Goal: Task Accomplishment & Management: Use online tool/utility

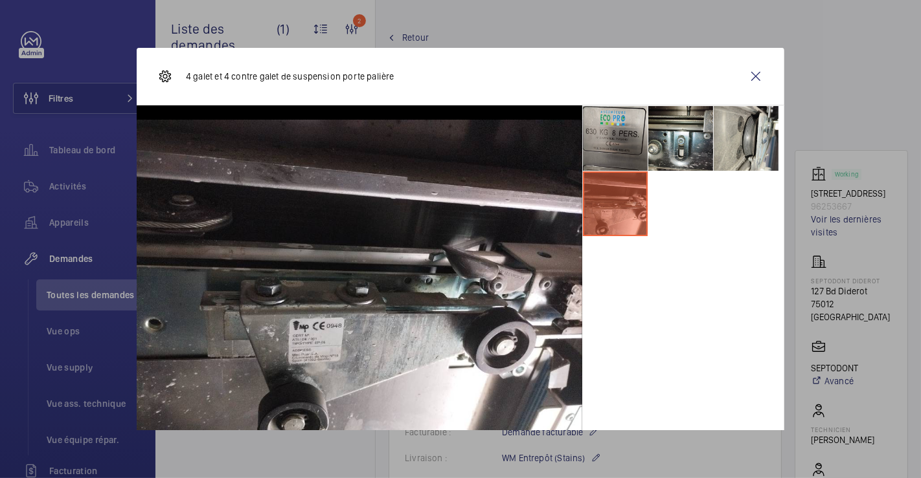
scroll to position [48, 0]
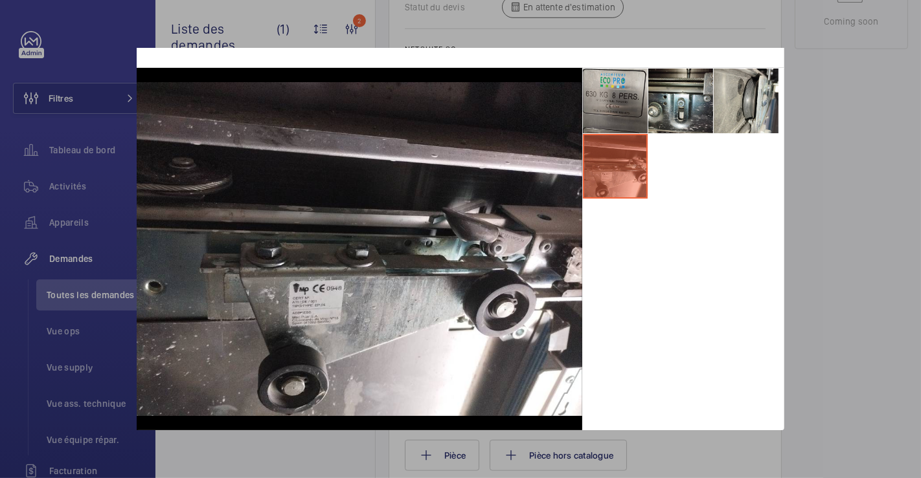
click at [819, 100] on div at bounding box center [460, 239] width 921 height 478
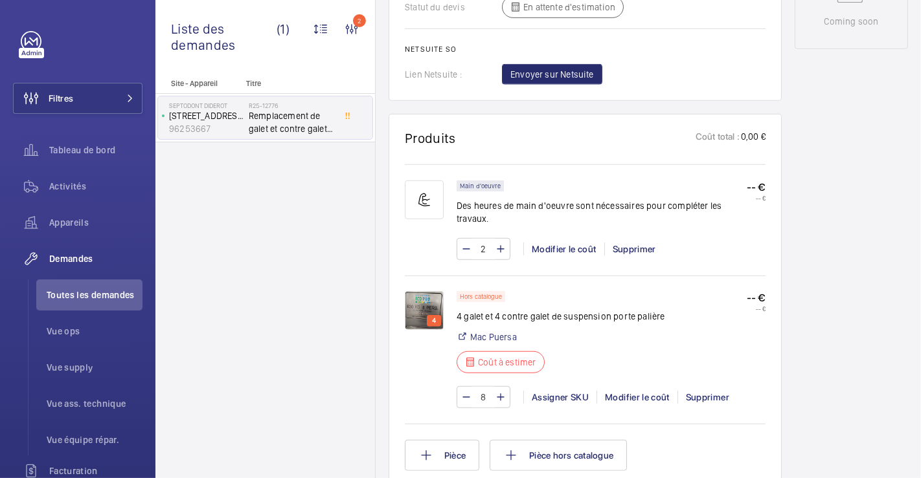
scroll to position [0, 0]
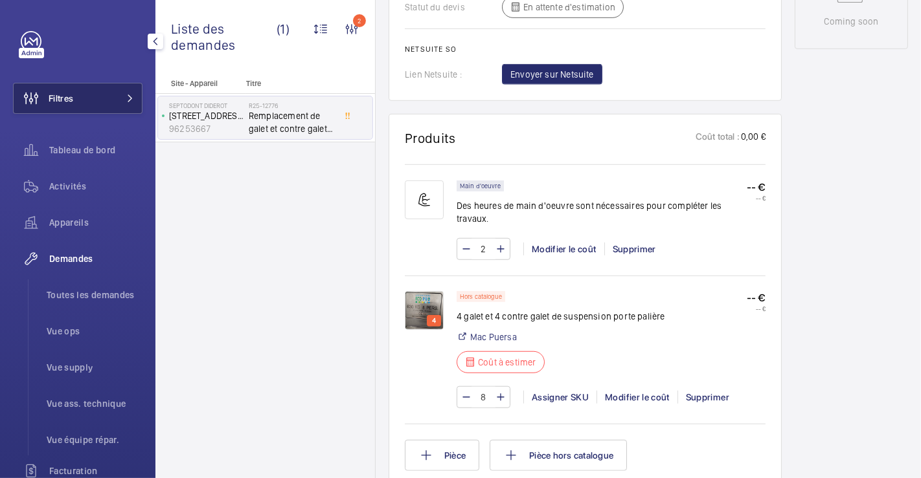
click at [73, 104] on span "Filtres" at bounding box center [61, 98] width 25 height 13
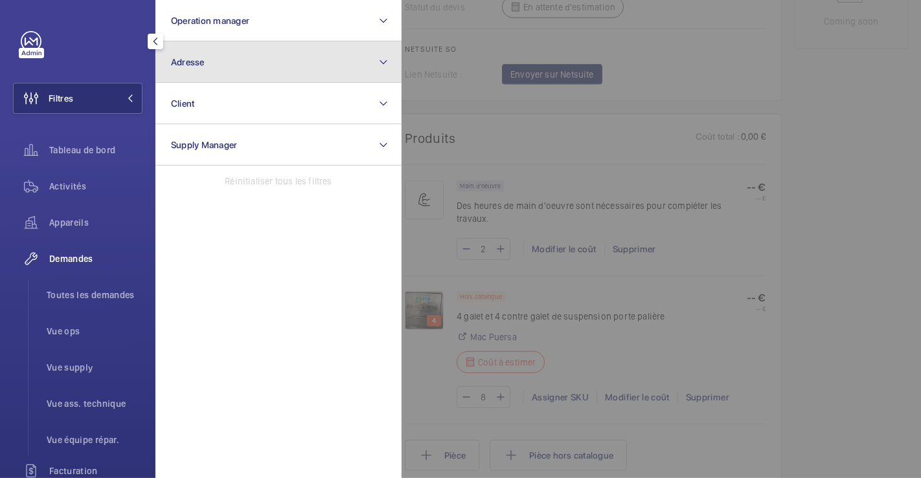
click at [232, 69] on button "Adresse" at bounding box center [278, 61] width 246 height 41
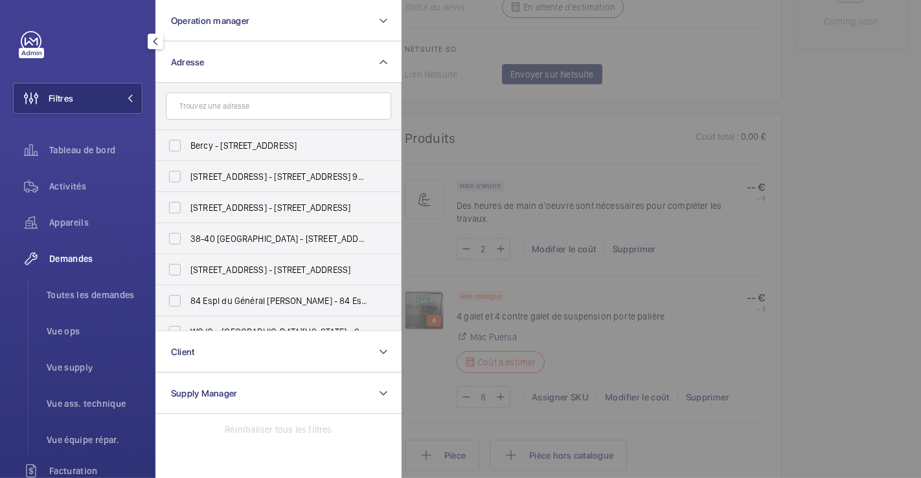
click at [232, 111] on input "text" at bounding box center [278, 106] width 225 height 27
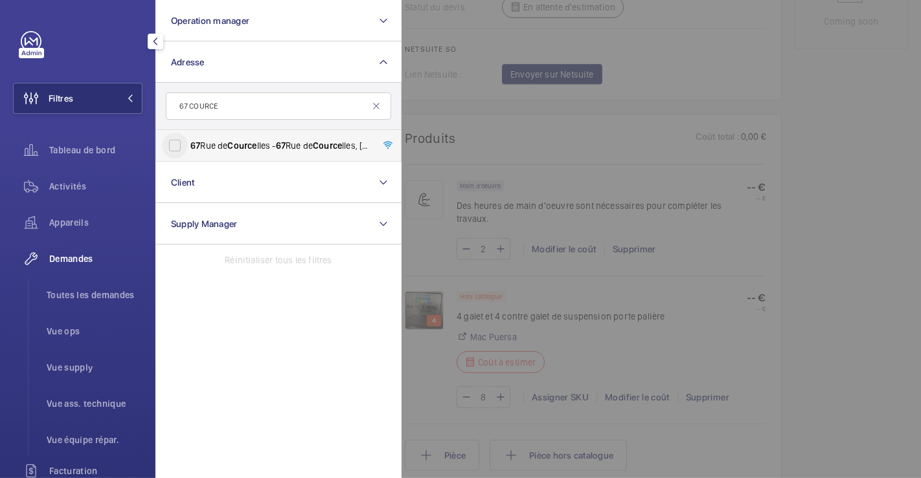
type input "67 COURCE"
click at [177, 144] on input "67 Rue de Cource lles - 67 Rue de Cource lles, 75008 PARIS, PARIS 75008" at bounding box center [175, 146] width 26 height 26
checkbox input "true"
click at [724, 146] on div at bounding box center [861, 239] width 921 height 478
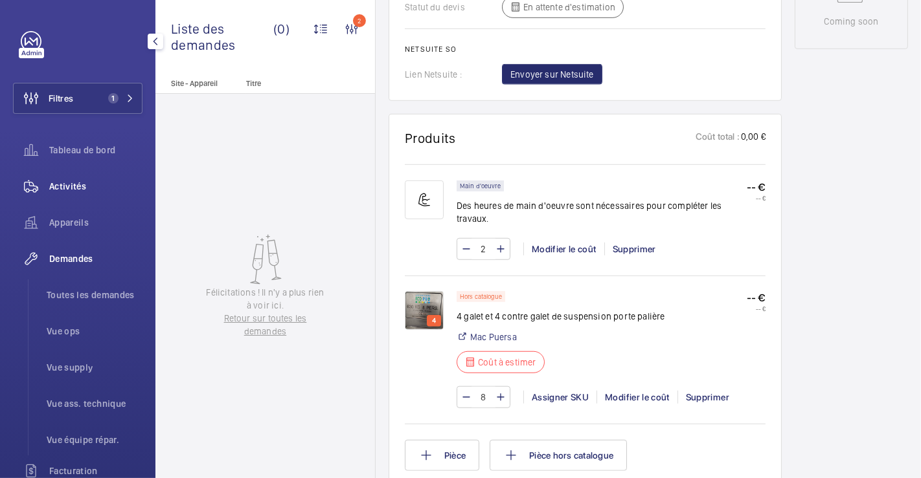
click at [71, 186] on span "Activités" at bounding box center [95, 186] width 93 height 13
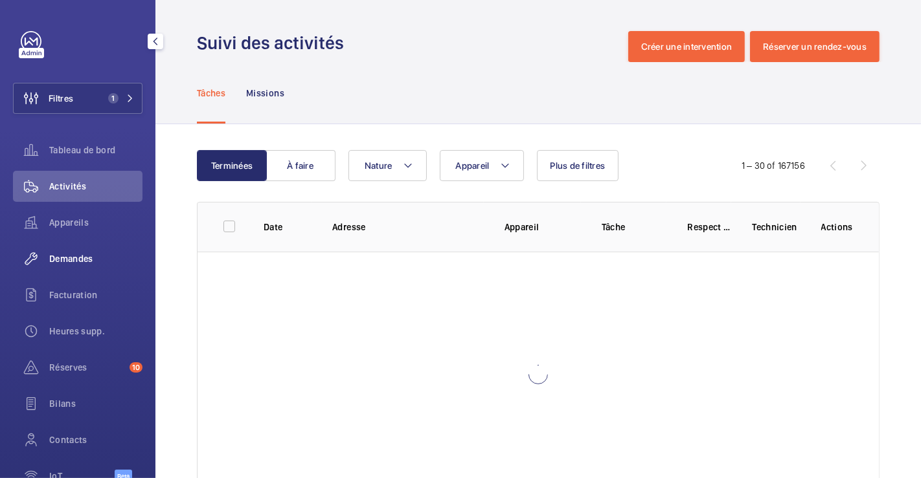
click at [85, 256] on span "Demandes" at bounding box center [95, 259] width 93 height 13
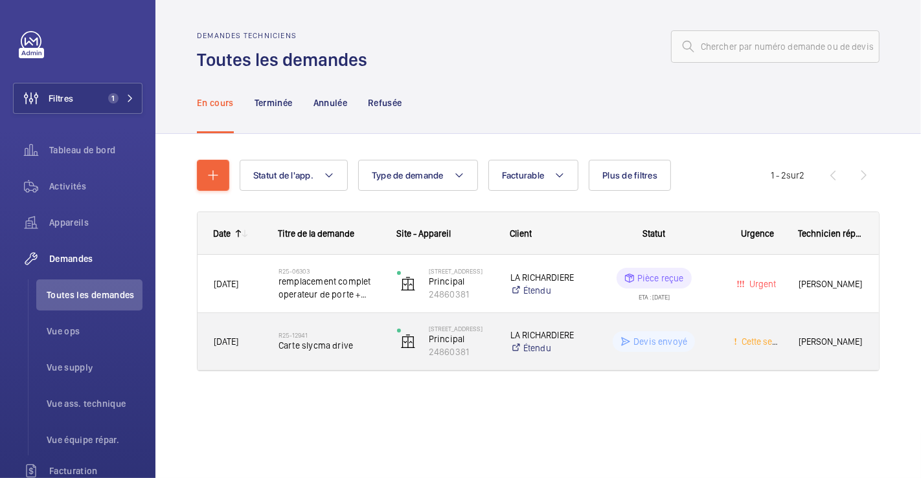
click at [576, 317] on div "Devis envoyé" at bounding box center [646, 341] width 142 height 57
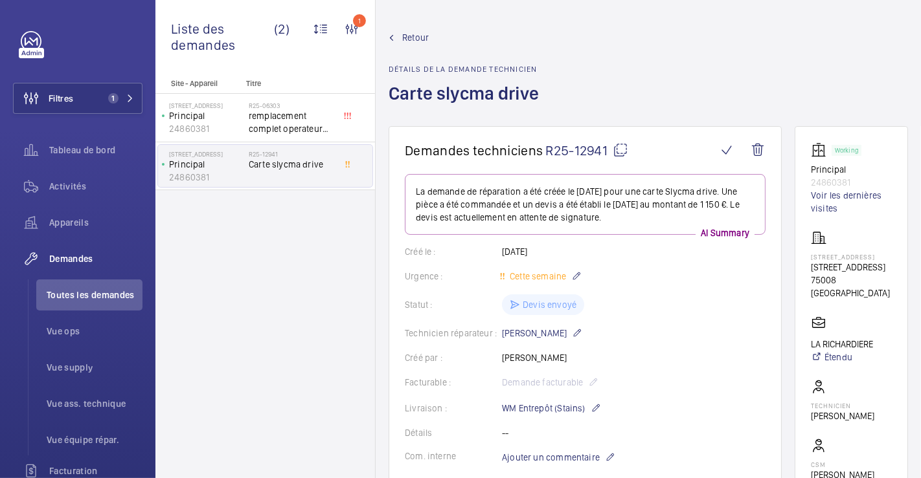
click at [424, 36] on span "Retour" at bounding box center [415, 37] width 27 height 13
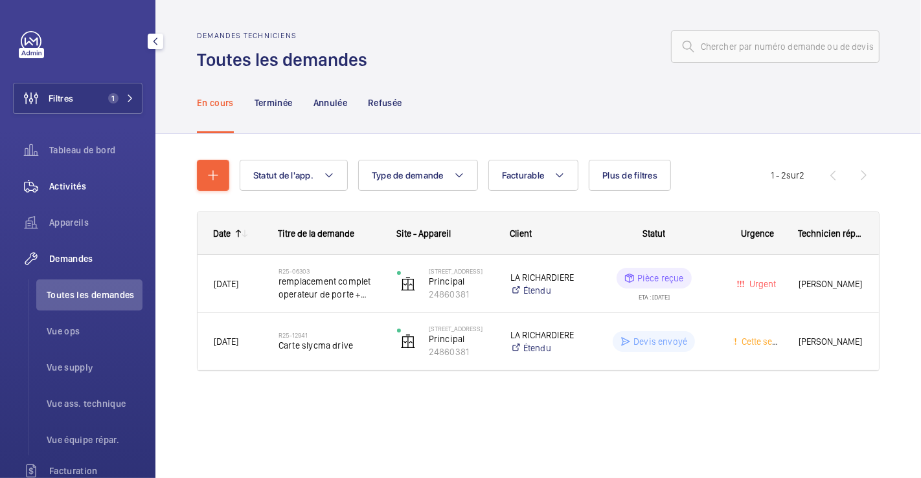
click at [75, 181] on span "Activités" at bounding box center [95, 186] width 93 height 13
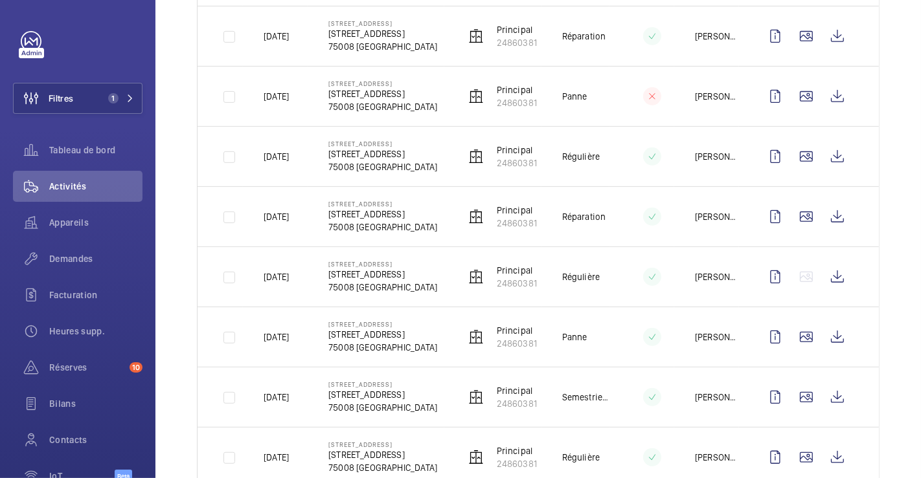
scroll to position [575, 0]
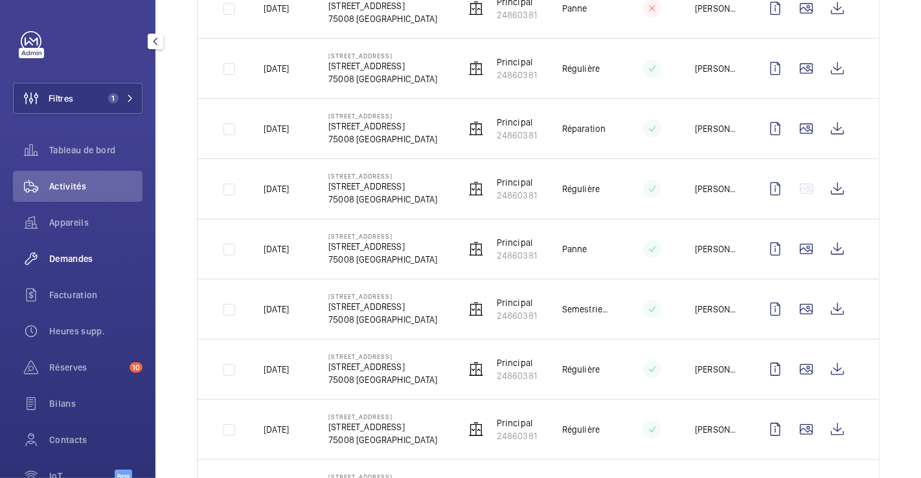
click at [78, 254] on span "Demandes" at bounding box center [95, 259] width 93 height 13
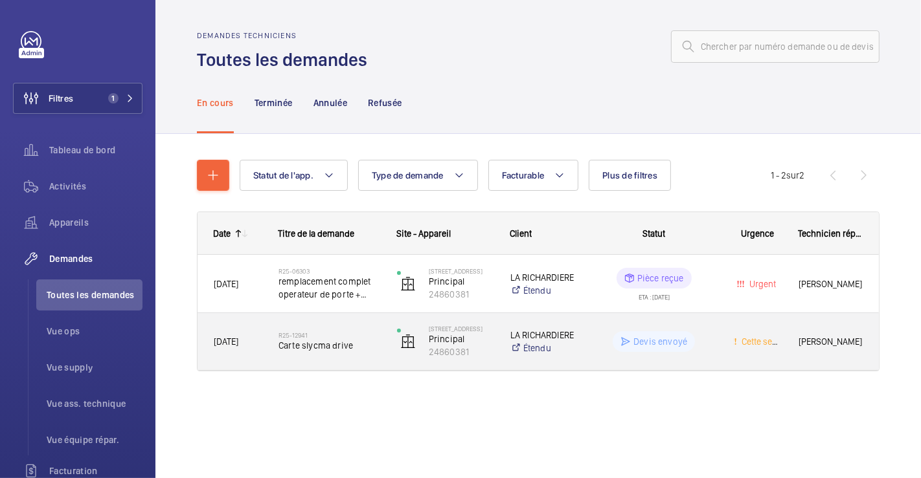
click at [340, 328] on div "R25-12941 Carte slycma drive" at bounding box center [329, 342] width 102 height 38
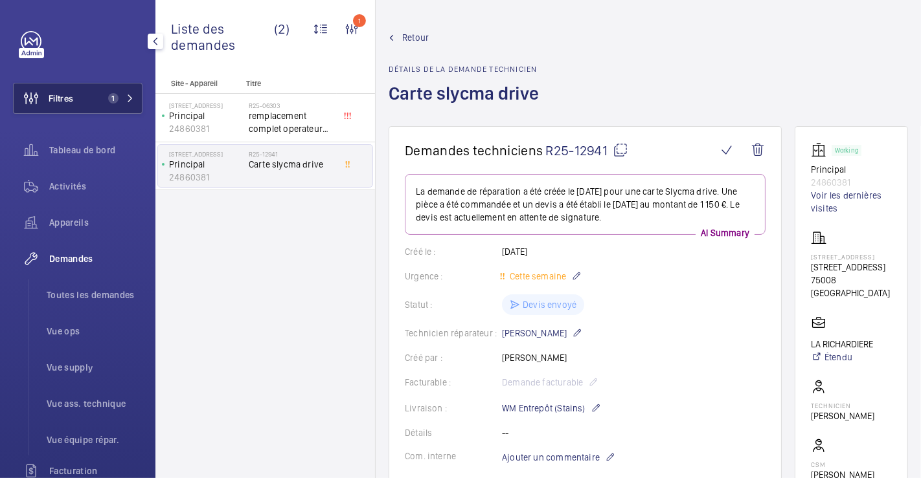
drag, startPoint x: 73, startPoint y: 101, endPoint x: 82, endPoint y: 100, distance: 8.4
click at [74, 101] on button "Filtres 1" at bounding box center [77, 98] width 129 height 31
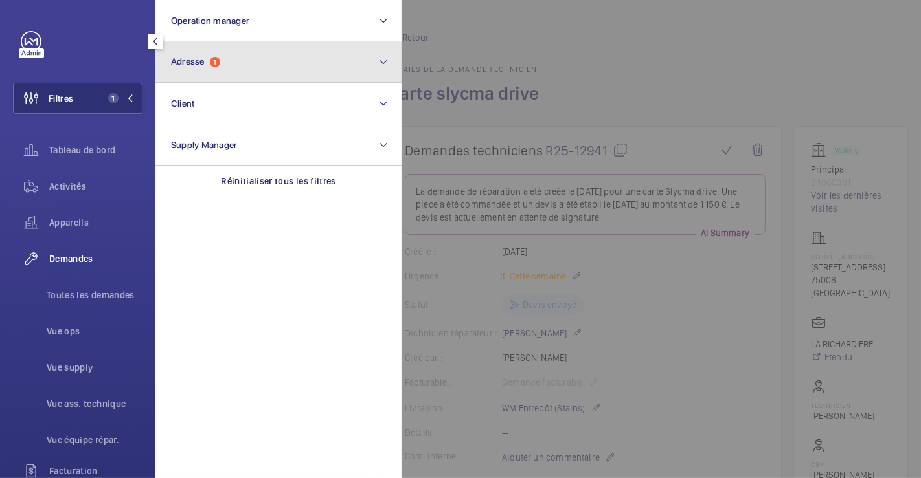
click at [271, 65] on button "Adresse 1" at bounding box center [278, 61] width 246 height 41
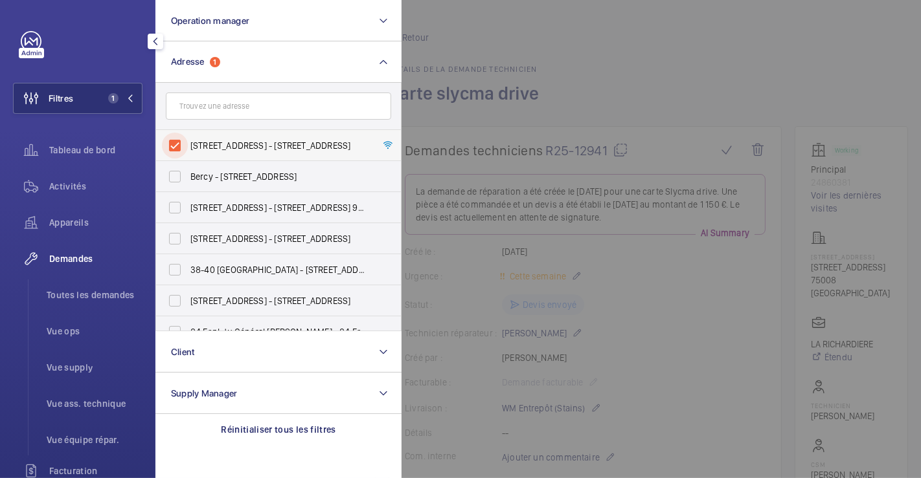
click at [177, 149] on input "67 Rue de Courcelles - 67 Rue de Courcelles, 75008 PARIS, PARIS 75008" at bounding box center [175, 146] width 26 height 26
checkbox input "false"
click at [584, 62] on div at bounding box center [861, 239] width 921 height 478
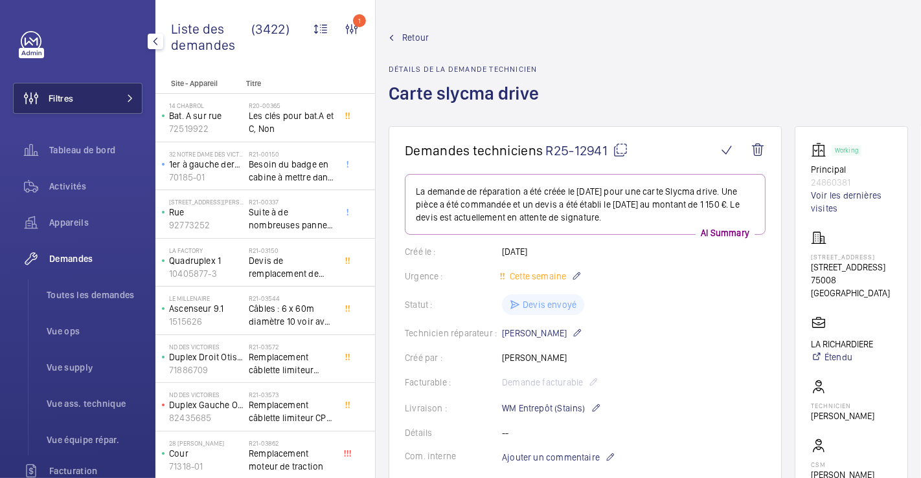
click at [64, 98] on span "Filtres" at bounding box center [61, 98] width 25 height 13
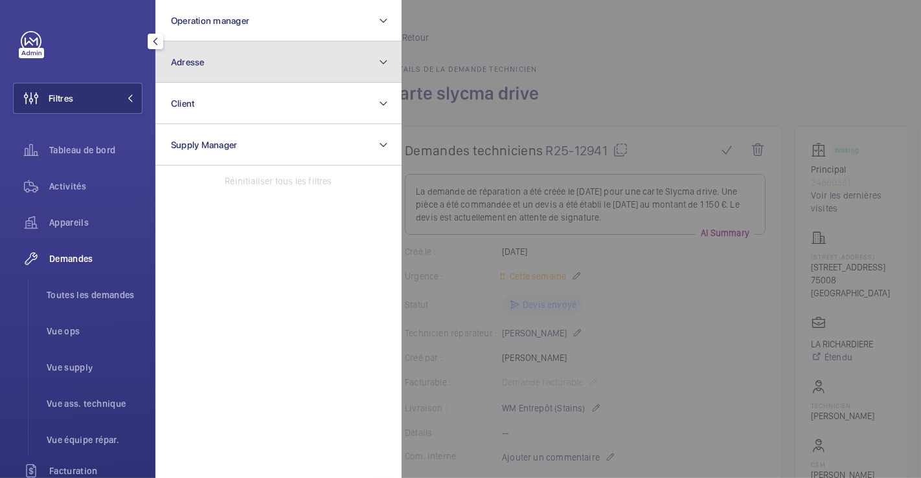
click at [207, 69] on button "Adresse" at bounding box center [278, 61] width 246 height 41
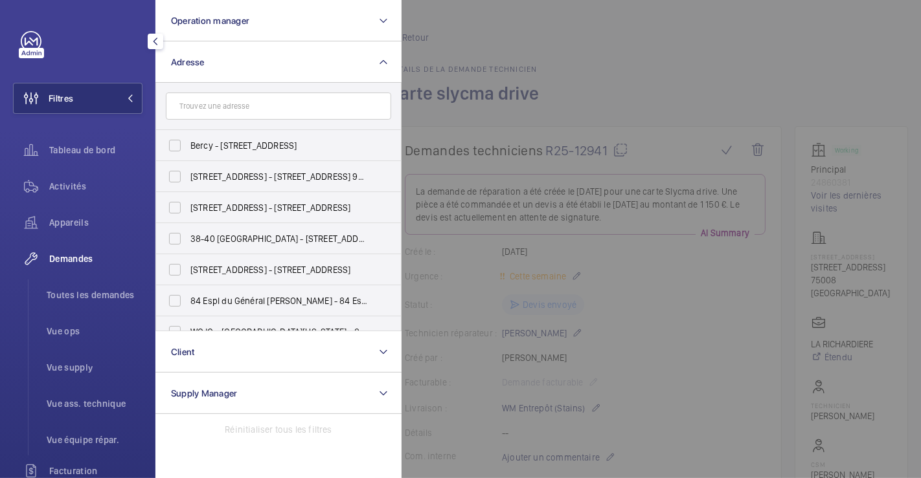
click at [234, 102] on input "text" at bounding box center [278, 106] width 225 height 27
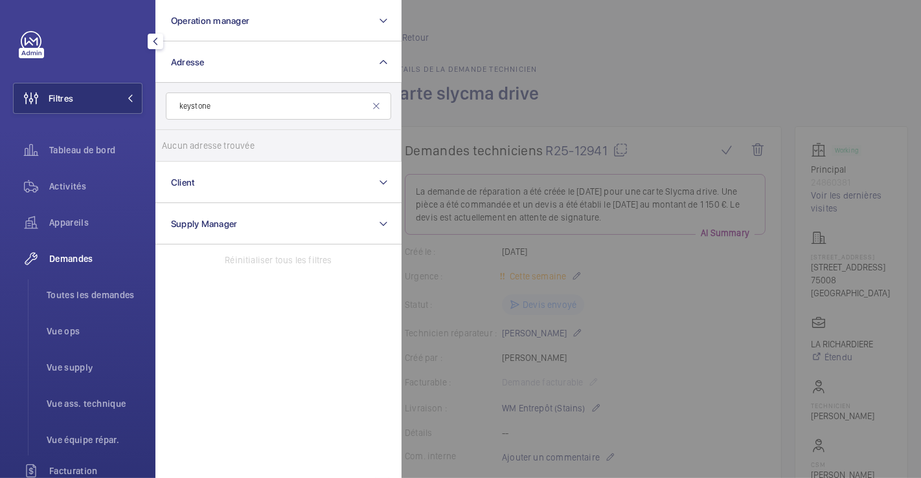
drag, startPoint x: 224, startPoint y: 109, endPoint x: 161, endPoint y: 109, distance: 63.5
click at [161, 109] on form "keystone" at bounding box center [278, 106] width 245 height 47
type input "sain"
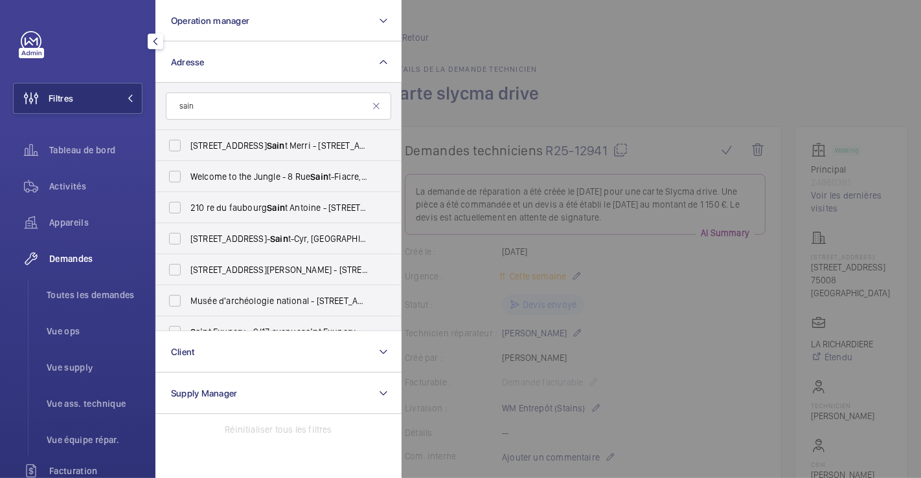
drag, startPoint x: 208, startPoint y: 111, endPoint x: 146, endPoint y: 111, distance: 62.2
click at [146, 111] on div "Filtres Operation manager Adresse sain 5, Rue Sain t Merri - 5, Rue Sain t Merr…" at bounding box center [77, 239] width 155 height 478
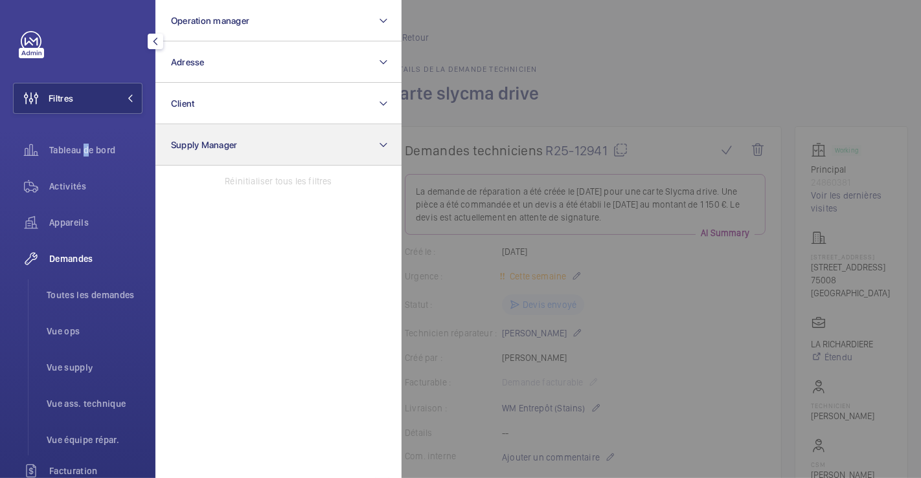
drag, startPoint x: 83, startPoint y: 146, endPoint x: 246, endPoint y: 160, distance: 163.7
click at [84, 146] on span "Tableau de bord" at bounding box center [95, 150] width 93 height 13
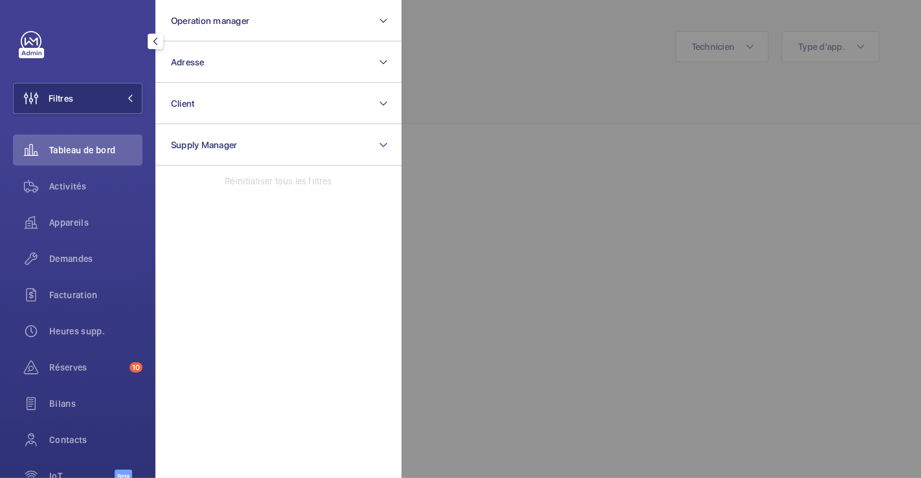
click at [533, 77] on div at bounding box center [861, 239] width 921 height 478
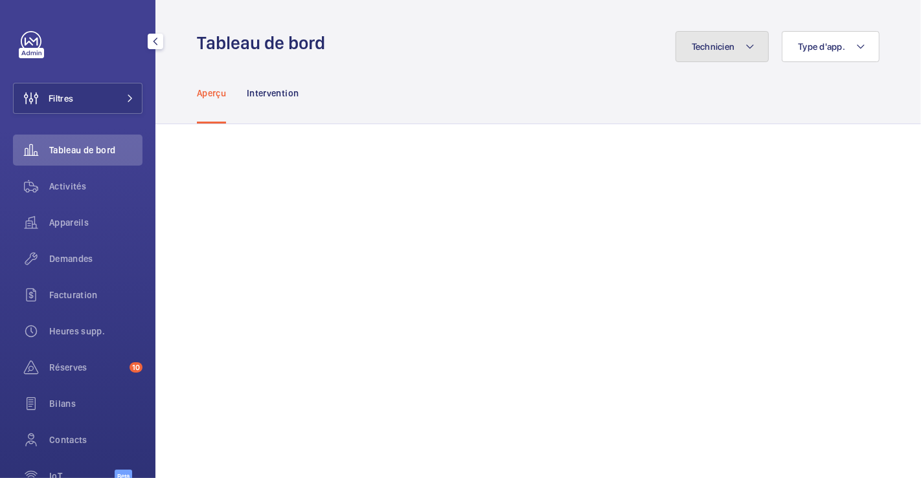
click at [756, 47] on button "Technicien" at bounding box center [722, 46] width 94 height 31
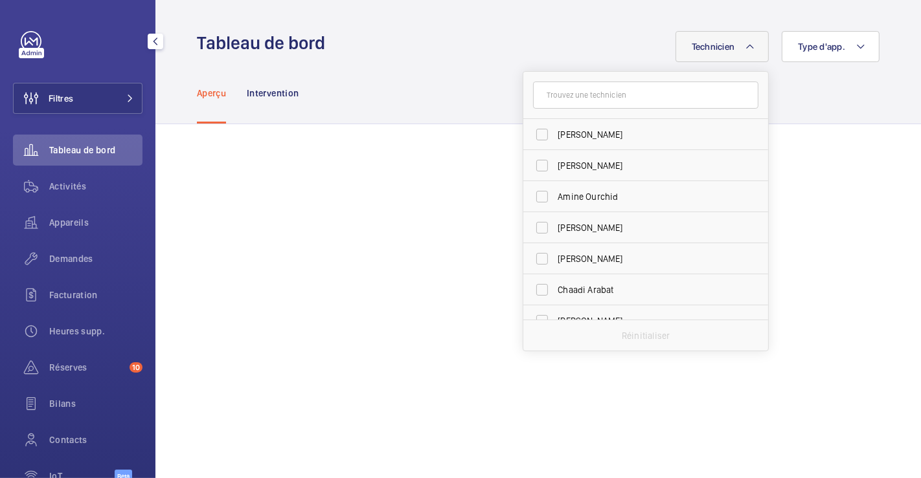
click at [572, 100] on input "text" at bounding box center [645, 95] width 225 height 27
type input "cha"
click at [538, 134] on input "Cha adi Arabat" at bounding box center [542, 135] width 26 height 26
checkbox input "true"
click at [587, 45] on div "Technicien 1 cha Cha adi Arabat Rémi Ri cha rdeau Clément Cha uveau Gabriel S c…" at bounding box center [606, 46] width 546 height 31
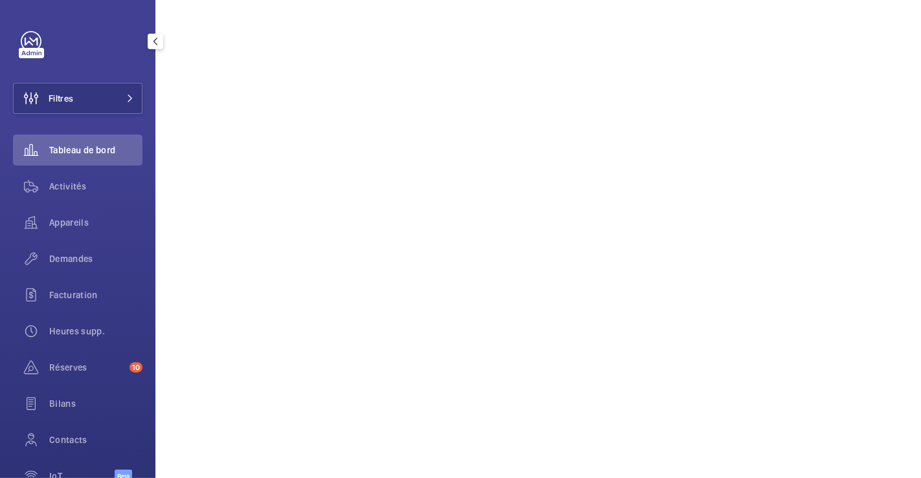
scroll to position [1731, 0]
click at [76, 98] on button "Filtres" at bounding box center [77, 98] width 129 height 31
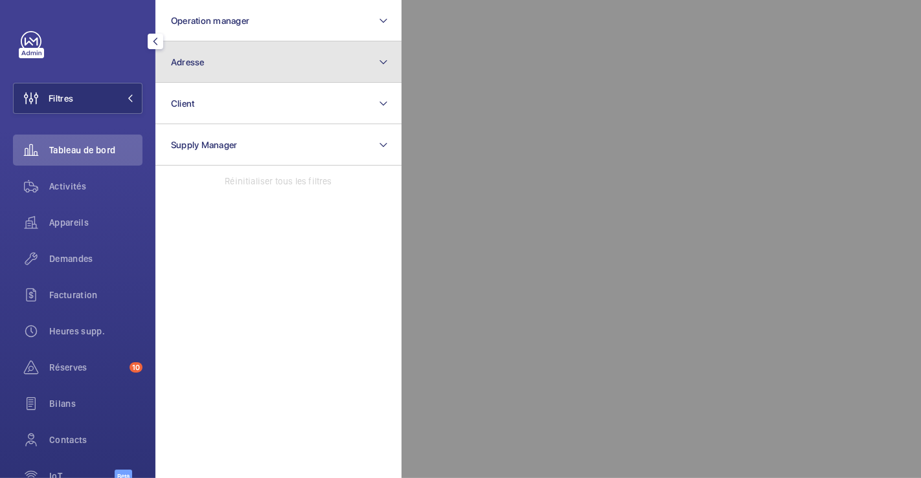
click at [208, 66] on button "Adresse" at bounding box center [278, 61] width 246 height 41
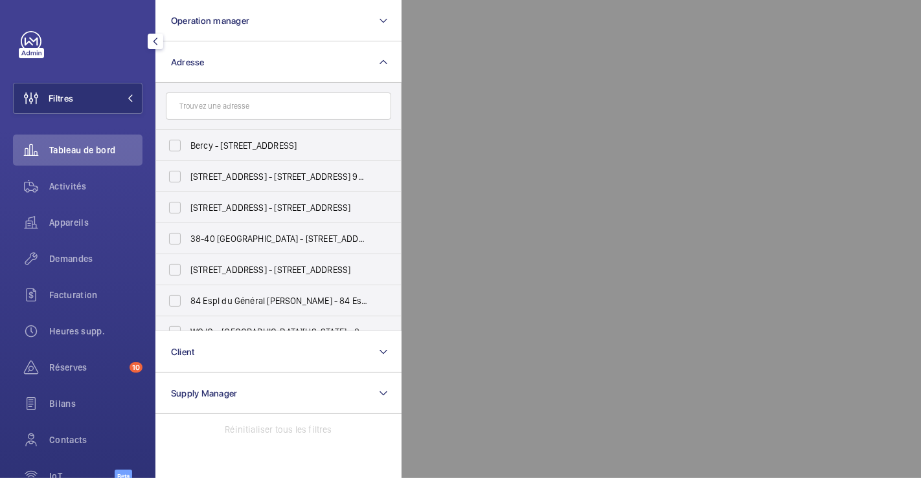
click at [229, 105] on input "text" at bounding box center [278, 106] width 225 height 27
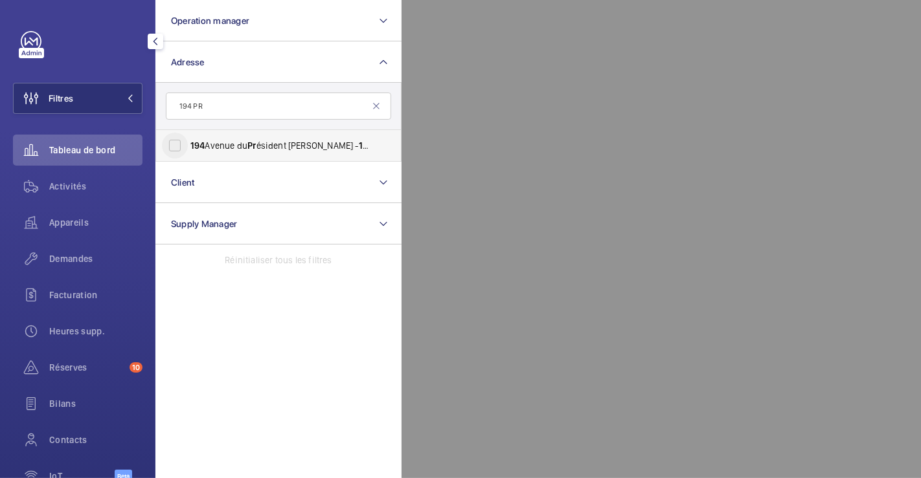
type input "194 PR"
click at [178, 144] on input "194 Avenue du Pr ésident Wilson - 194 Avenue du Pr ésident Wilson, 93210 SAINT-…" at bounding box center [175, 146] width 26 height 26
checkbox input "true"
click at [488, 54] on div at bounding box center [861, 239] width 921 height 478
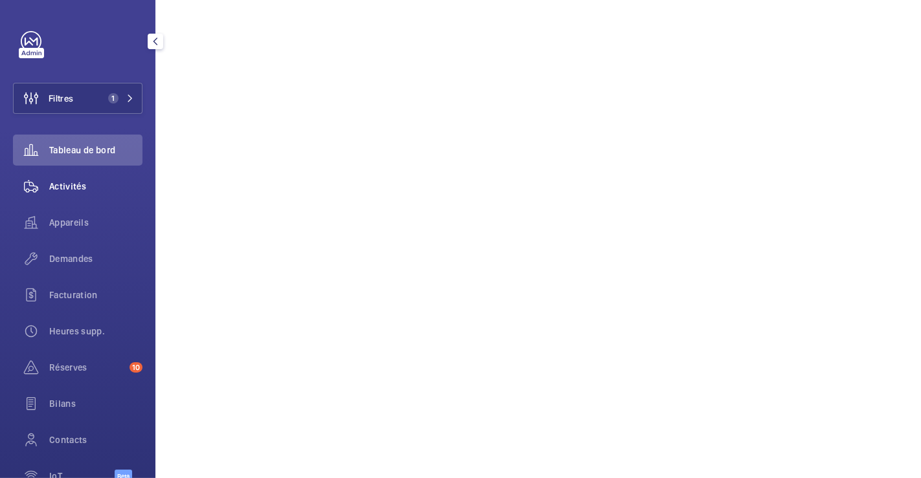
click at [73, 187] on span "Activités" at bounding box center [95, 186] width 93 height 13
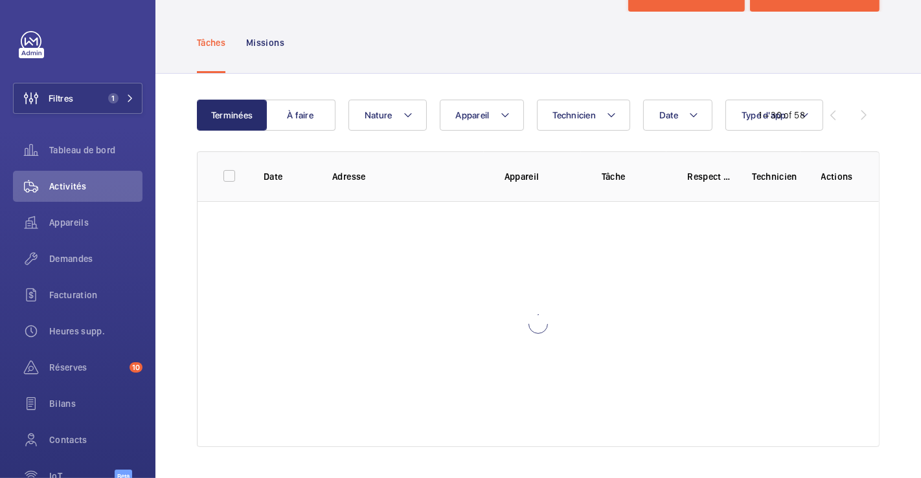
scroll to position [50, 0]
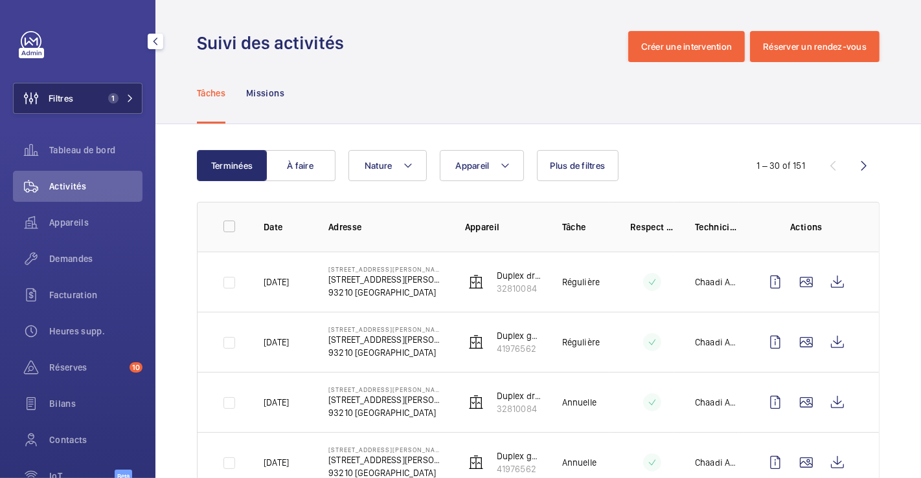
click at [57, 112] on span "Filtres" at bounding box center [44, 98] width 60 height 31
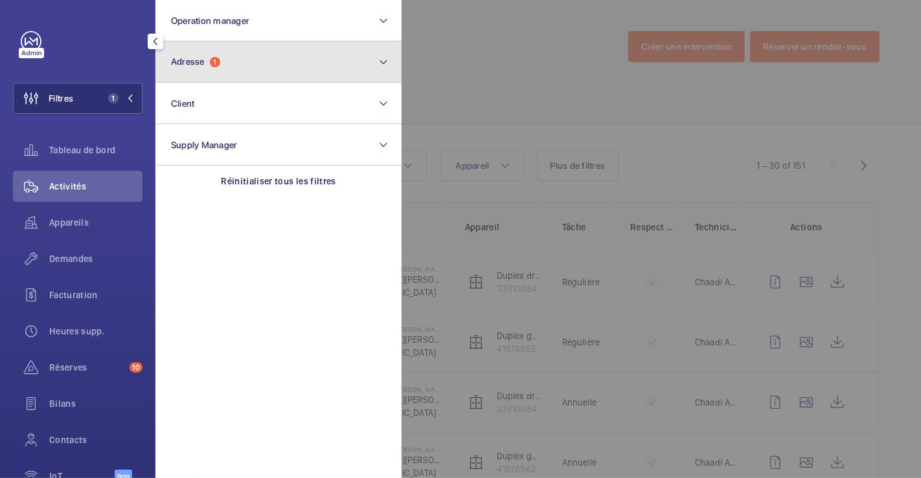
click at [256, 71] on button "Adresse 1" at bounding box center [278, 61] width 246 height 41
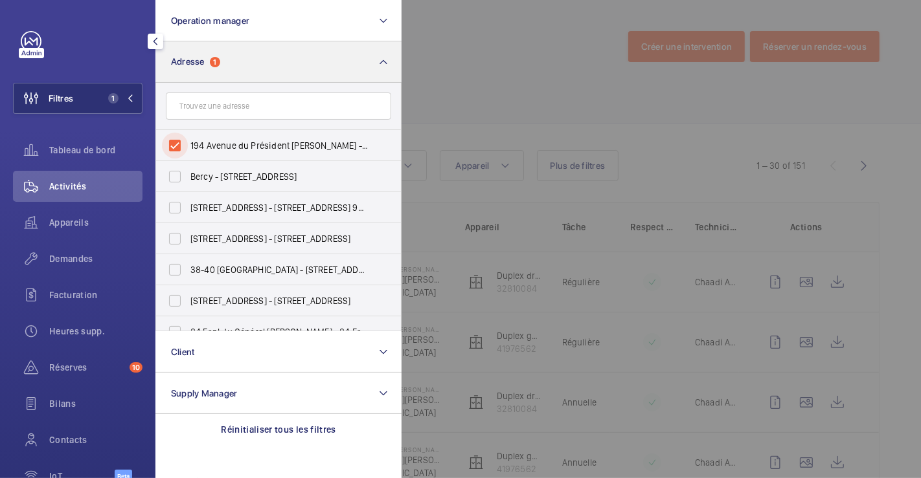
drag, startPoint x: 175, startPoint y: 140, endPoint x: 324, endPoint y: 76, distance: 162.1
click at [176, 140] on input "194 Avenue du Président Wilson - 194 Avenue du Président Wilson, 93210 SAINT-DE…" at bounding box center [175, 146] width 26 height 26
checkbox input "false"
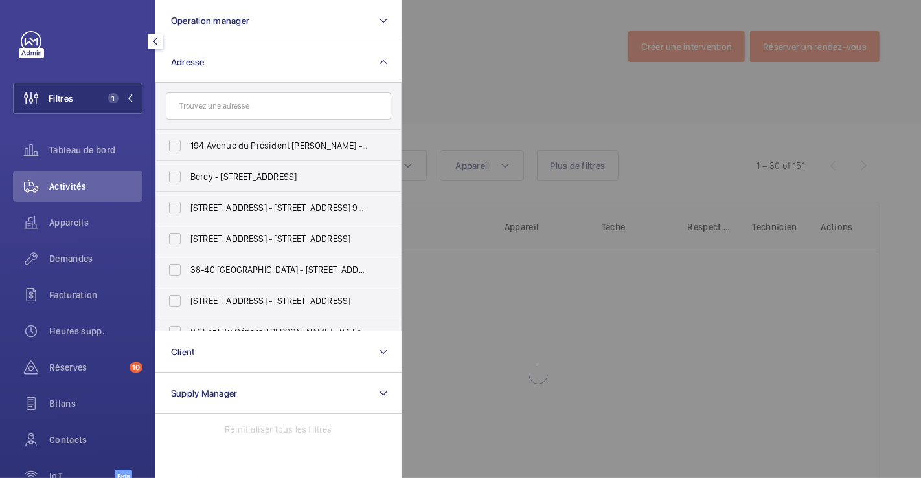
drag, startPoint x: 451, startPoint y: 43, endPoint x: 425, endPoint y: 58, distance: 29.0
click at [451, 44] on div at bounding box center [861, 239] width 921 height 478
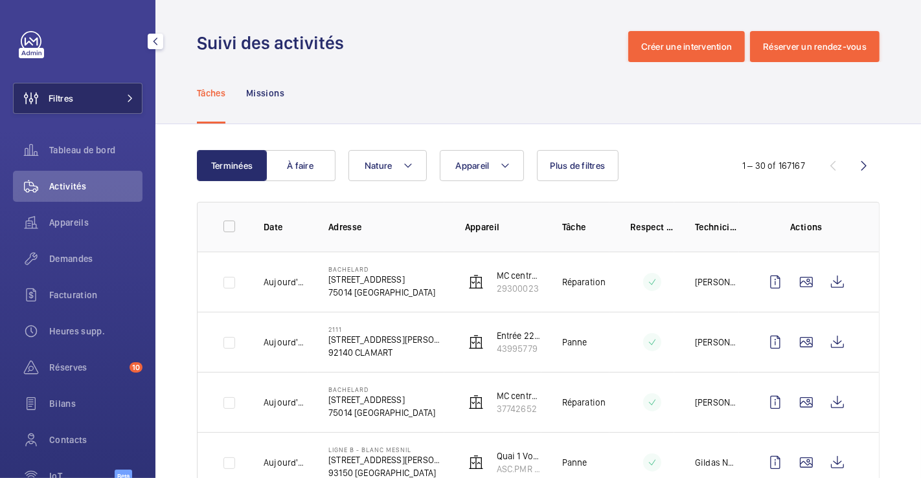
click at [63, 96] on span "Filtres" at bounding box center [61, 98] width 25 height 13
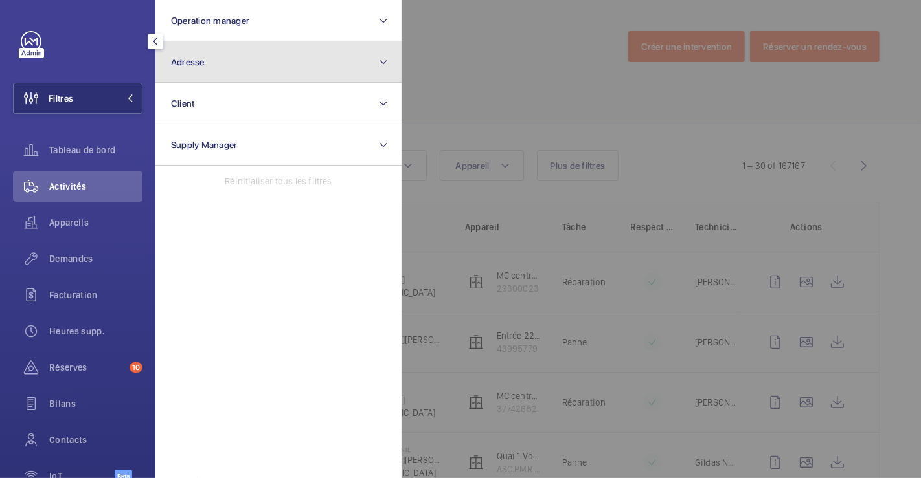
click at [209, 55] on button "Adresse" at bounding box center [278, 61] width 246 height 41
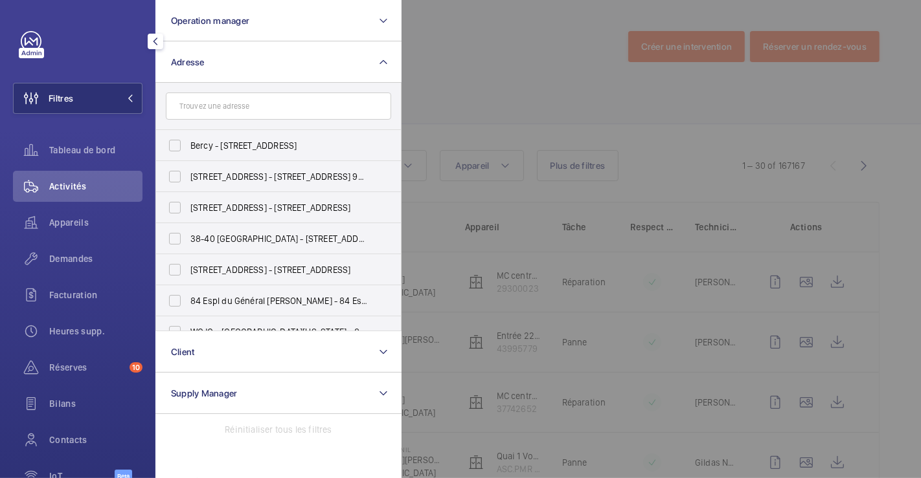
click at [213, 111] on input "text" at bounding box center [278, 106] width 225 height 27
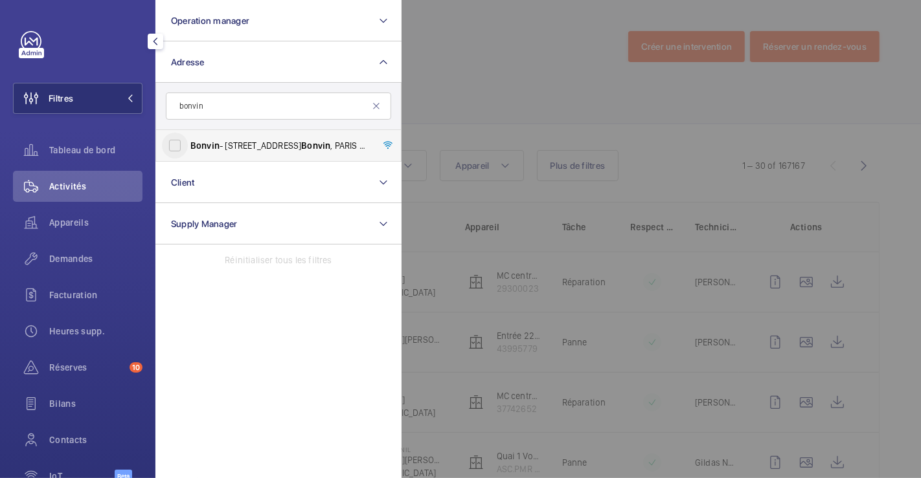
type input "bonvin"
click at [177, 147] on input "Bonvin - 8 Rue François Bonvin , PARIS 75015" at bounding box center [175, 146] width 26 height 26
checkbox input "true"
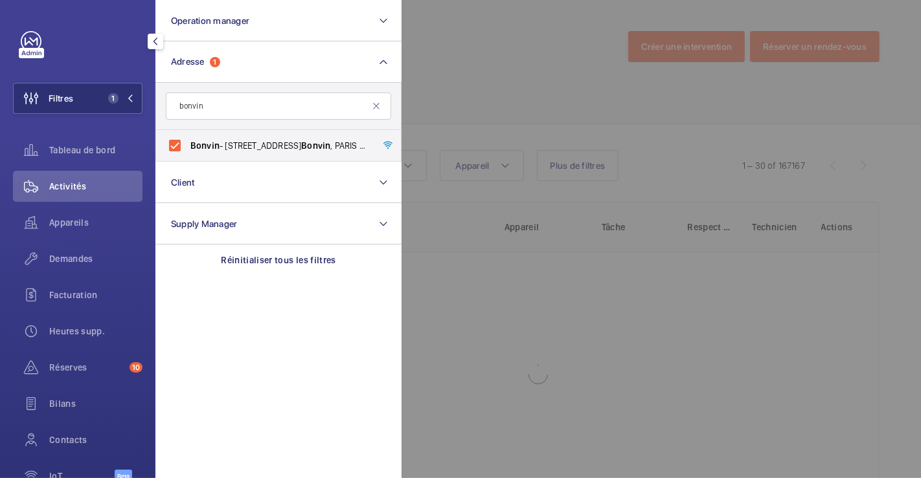
drag, startPoint x: 463, startPoint y: 63, endPoint x: 460, endPoint y: 74, distance: 11.5
click at [464, 64] on div at bounding box center [861, 239] width 921 height 478
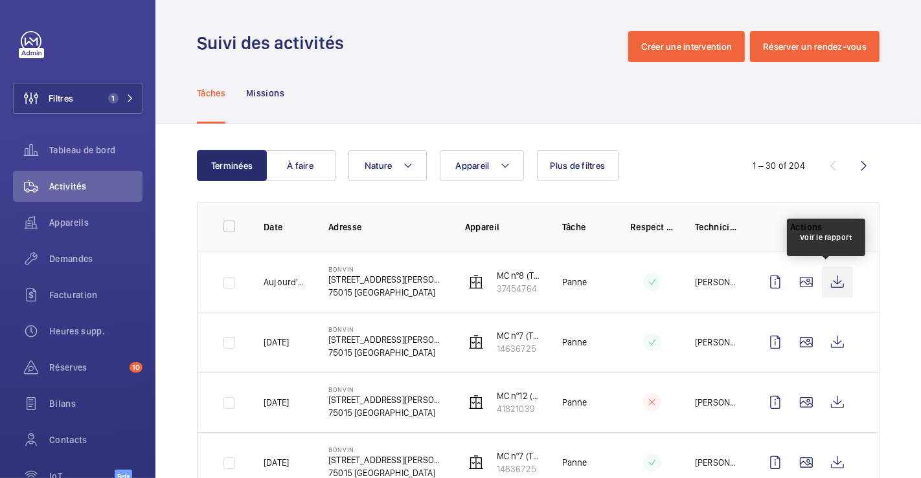
click at [825, 276] on wm-front-icon-button at bounding box center [837, 282] width 31 height 31
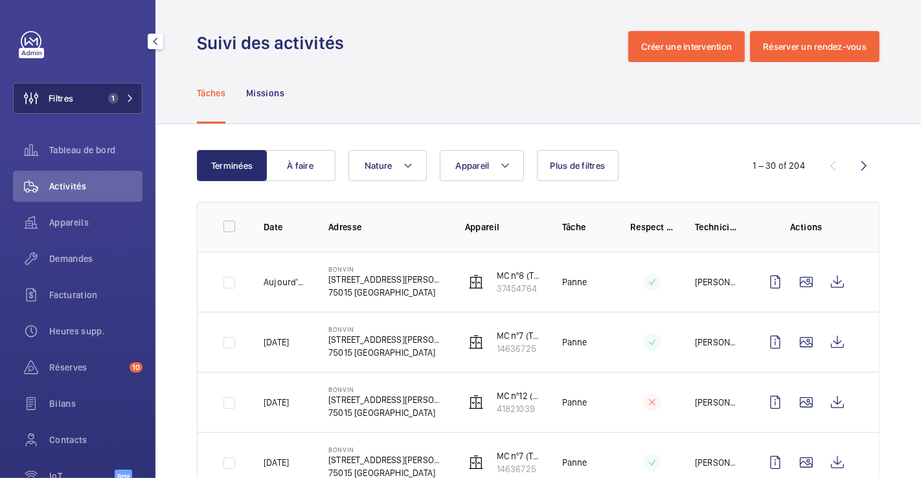
click at [78, 98] on button "Filtres 1" at bounding box center [77, 98] width 129 height 31
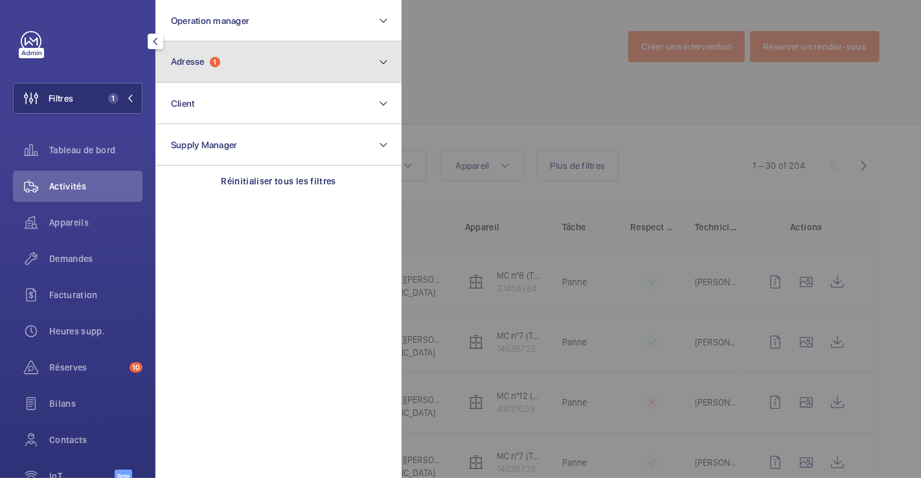
click at [284, 65] on button "Adresse 1" at bounding box center [278, 61] width 246 height 41
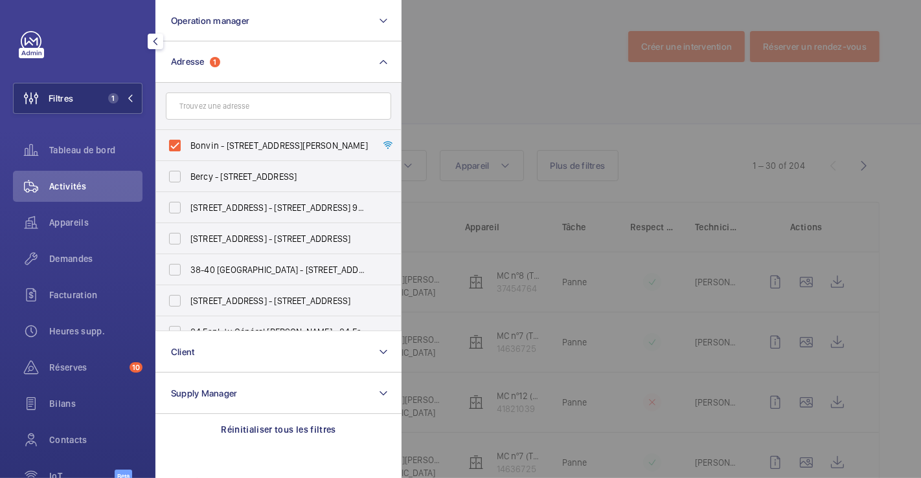
click at [477, 70] on div at bounding box center [861, 239] width 921 height 478
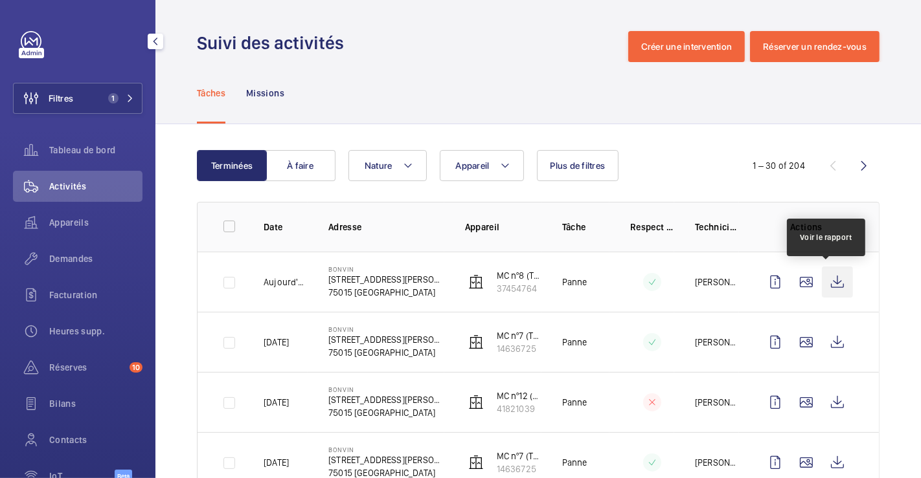
click at [824, 282] on wm-front-icon-button at bounding box center [837, 282] width 31 height 31
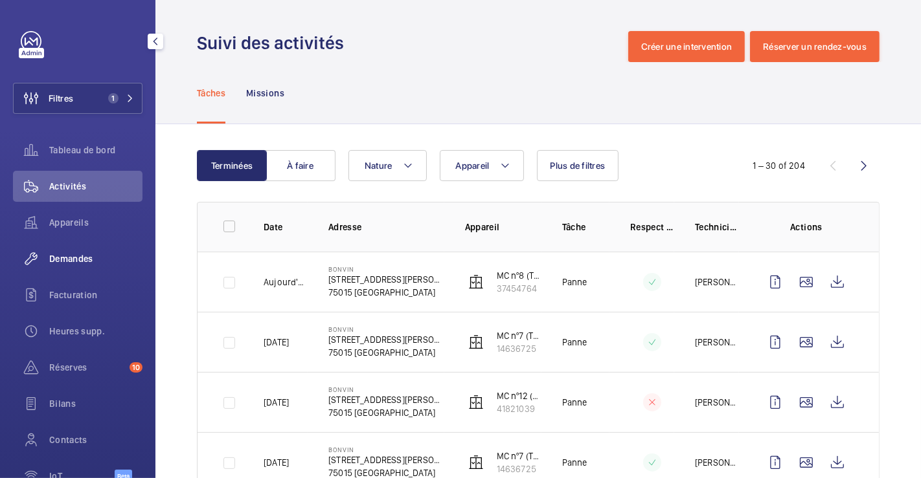
click at [48, 258] on wm-front-icon-button at bounding box center [31, 258] width 36 height 31
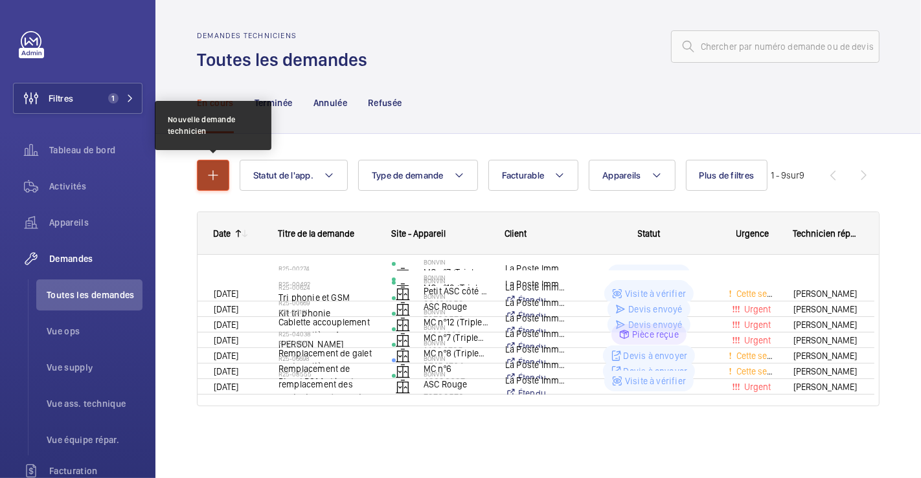
click at [219, 166] on button "button" at bounding box center [213, 175] width 32 height 31
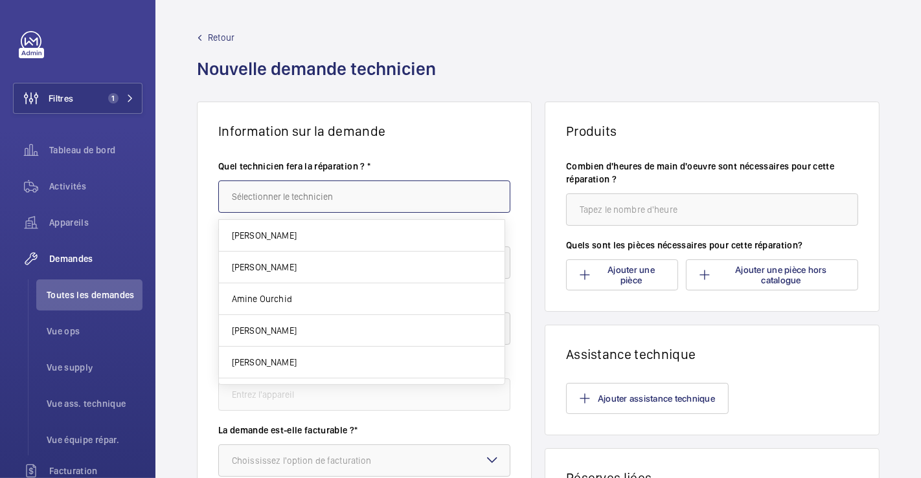
click at [278, 199] on input "text" at bounding box center [364, 197] width 292 height 32
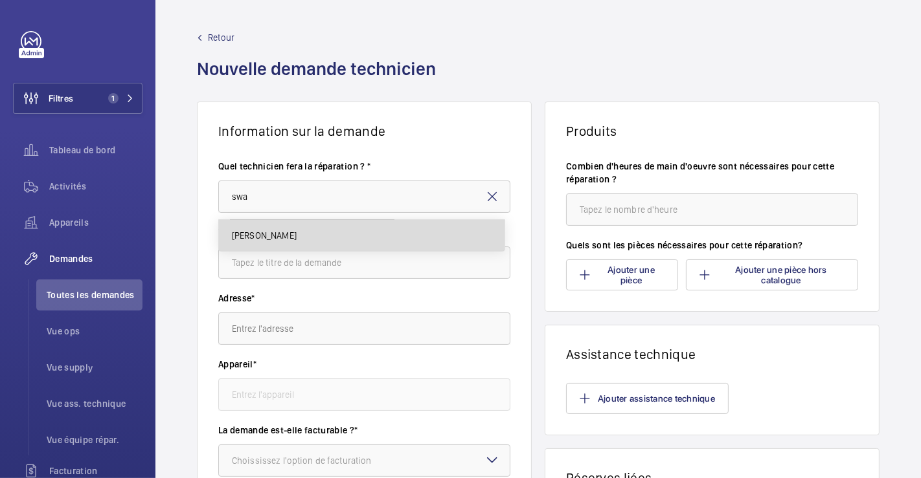
click at [285, 232] on span "[PERSON_NAME]" at bounding box center [264, 235] width 65 height 13
type input "[PERSON_NAME]"
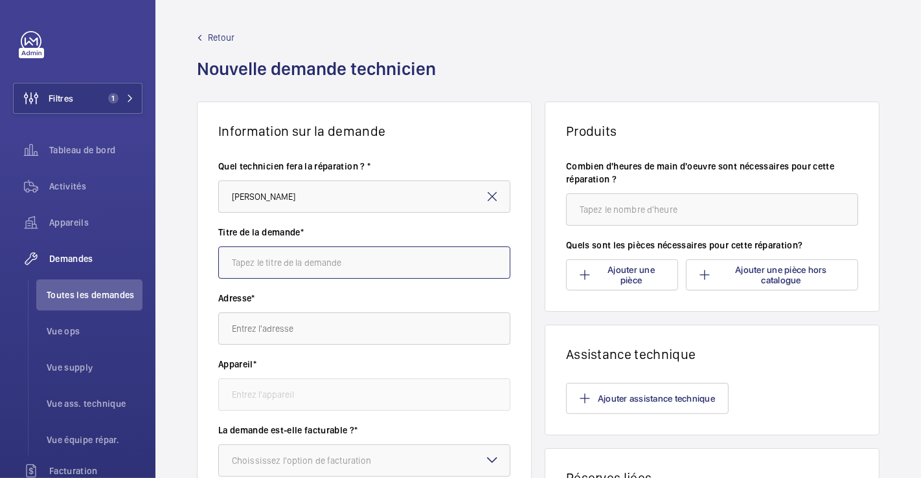
click at [284, 264] on input "text" at bounding box center [364, 263] width 292 height 32
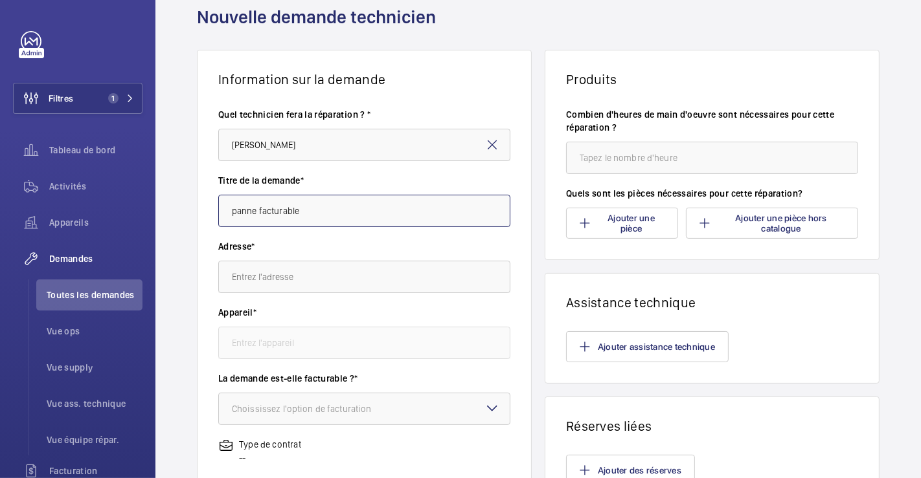
scroll to position [72, 0]
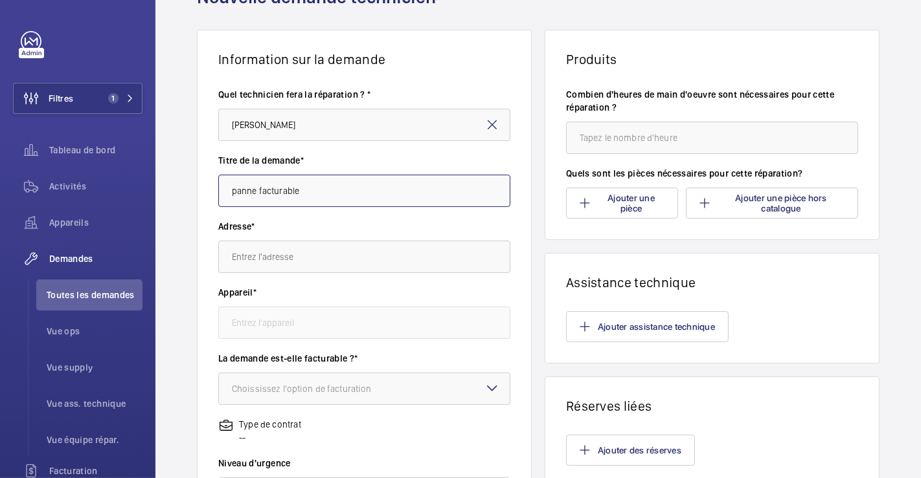
type input "panne facturable"
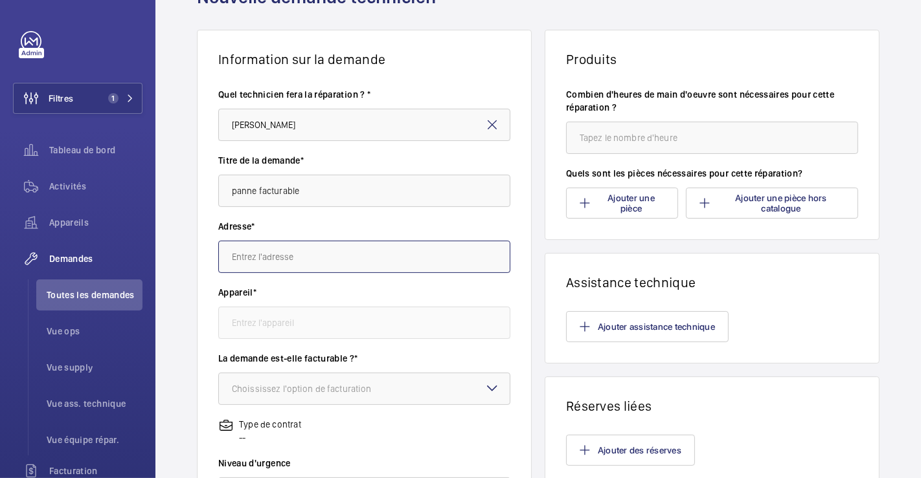
click at [303, 254] on input "text" at bounding box center [364, 257] width 292 height 32
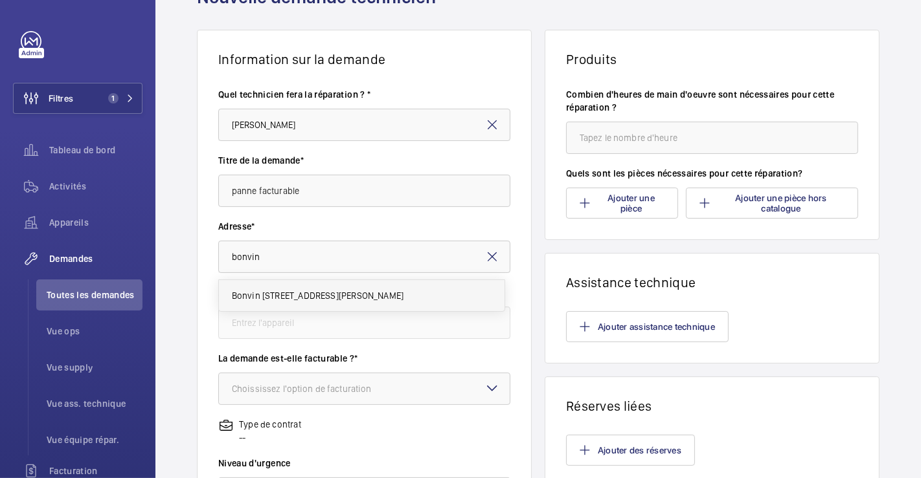
click at [320, 300] on span "Bonvin 8 Rue François Bonvin, 75015 PARIS" at bounding box center [318, 295] width 172 height 13
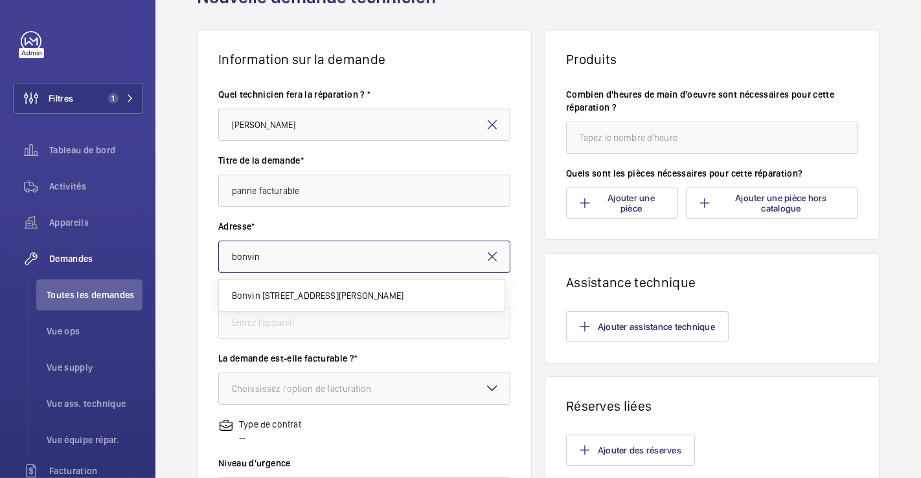
type input "Bonvin 8 Rue François Bonvin, 75015 PARIS"
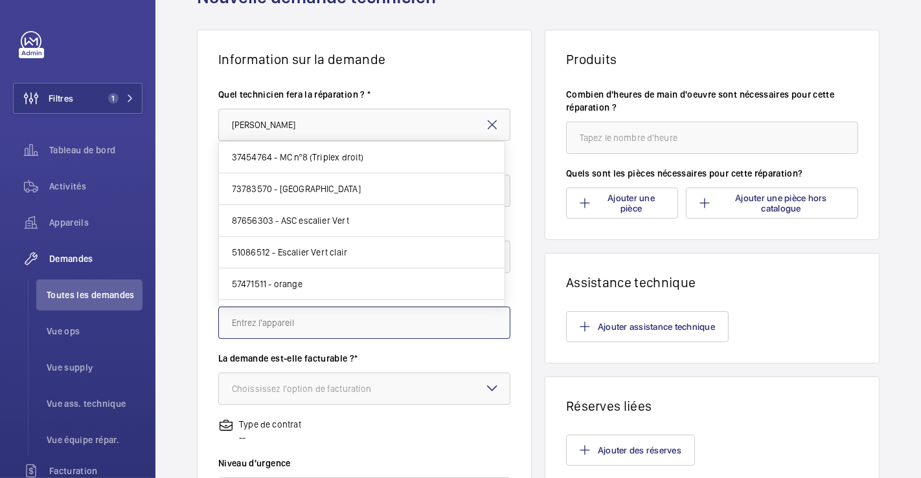
click at [351, 322] on input "text" at bounding box center [364, 323] width 292 height 32
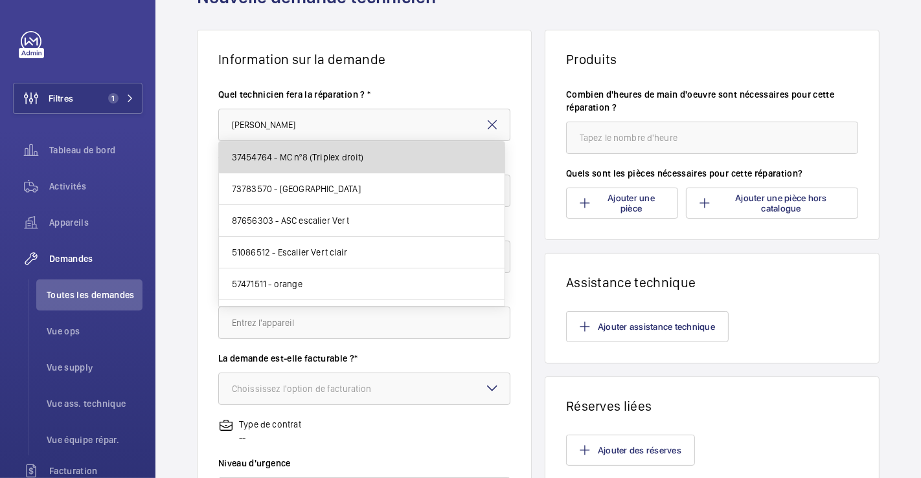
click at [394, 157] on mat-option "37454764 - MC nº8 (Triplex droit)" at bounding box center [362, 158] width 286 height 32
type input "37454764 - MC nº8 (Triplex droit)"
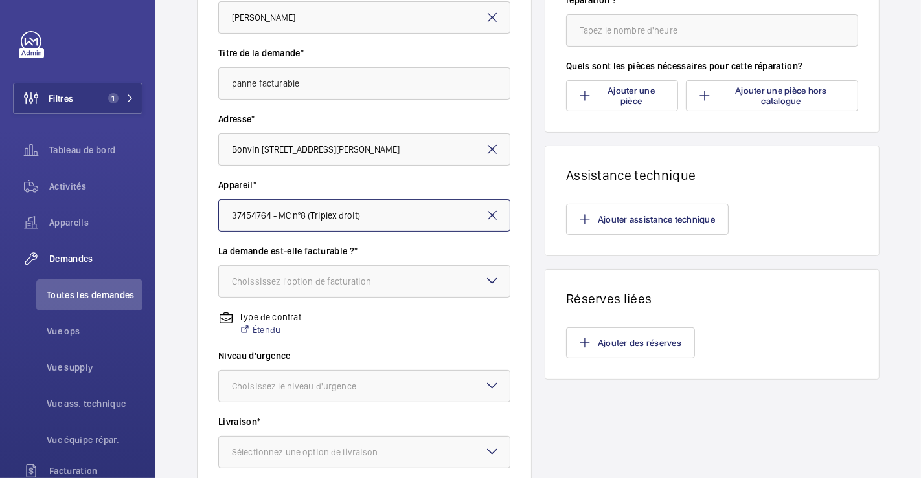
scroll to position [216, 0]
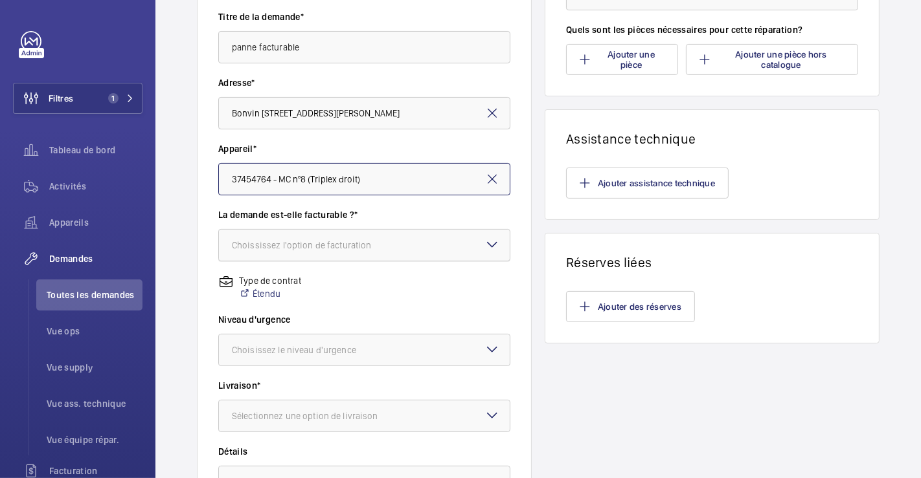
click at [440, 252] on div at bounding box center [364, 245] width 291 height 31
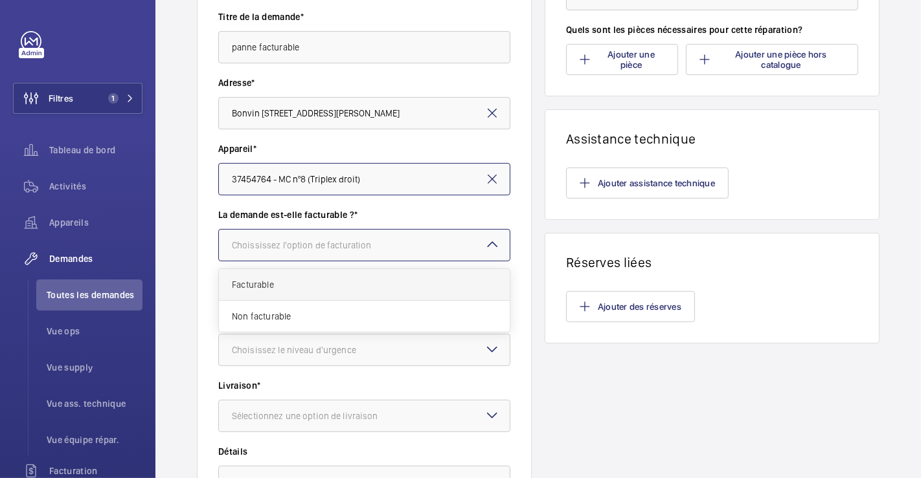
click at [330, 284] on span "Facturable" at bounding box center [364, 284] width 265 height 13
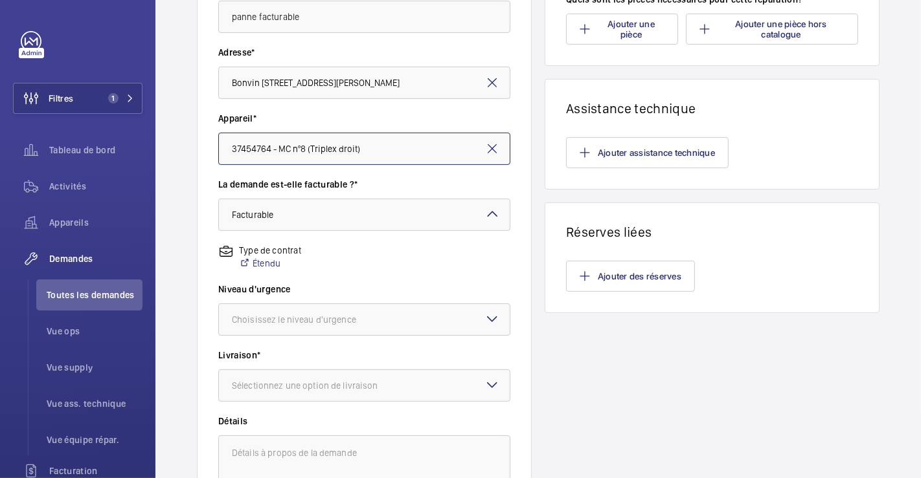
scroll to position [287, 0]
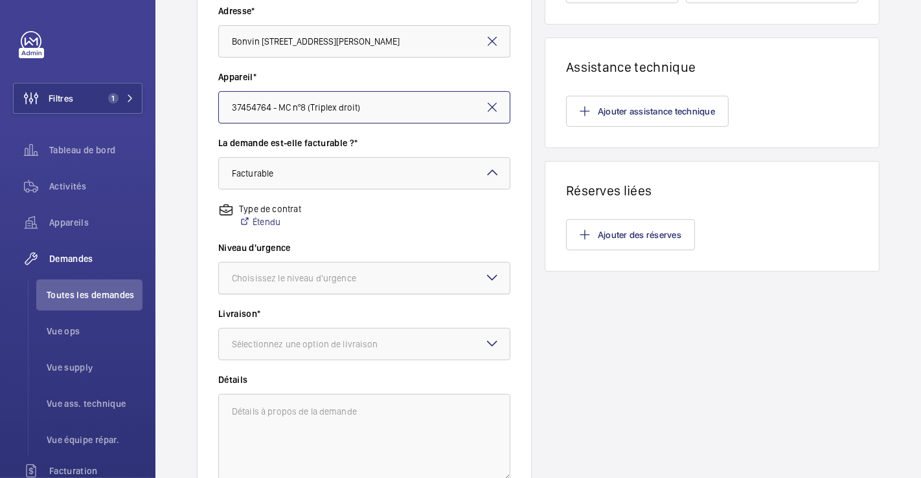
click at [363, 280] on div "Choisissez le niveau d'urgence" at bounding box center [310, 278] width 157 height 13
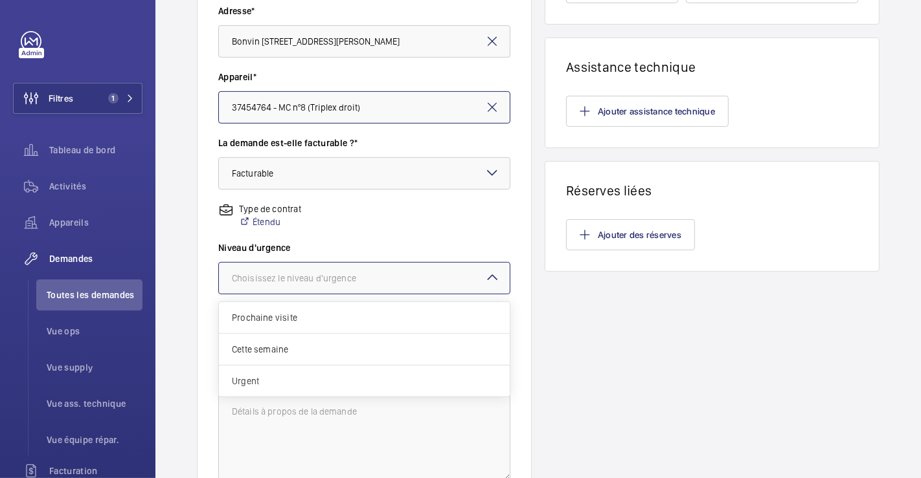
click at [286, 376] on span "Urgent" at bounding box center [364, 381] width 265 height 13
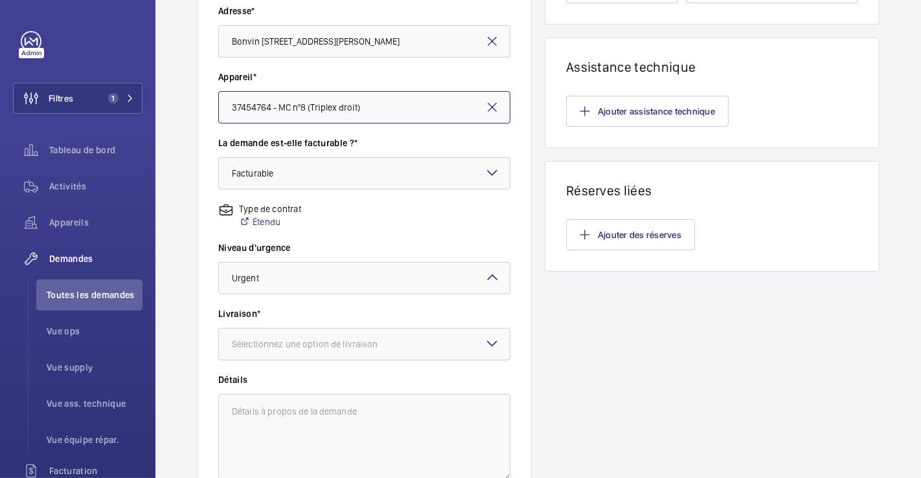
scroll to position [359, 0]
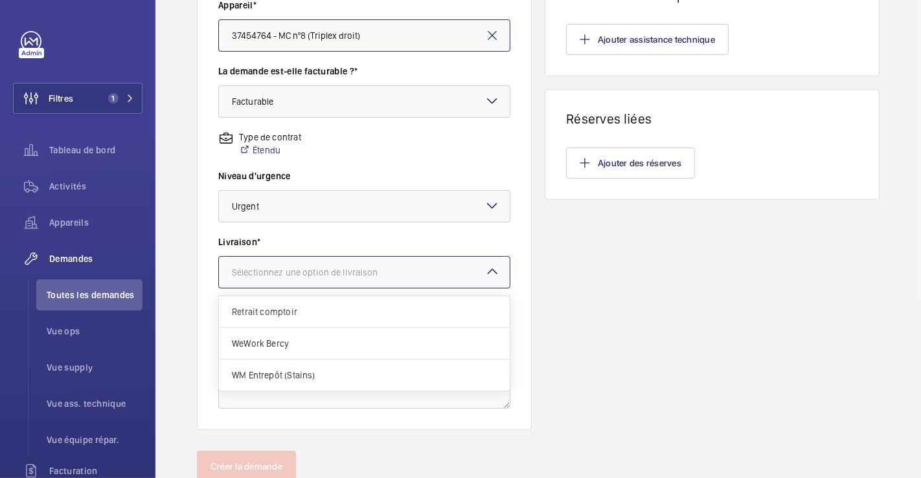
click at [423, 270] on div at bounding box center [364, 272] width 291 height 31
click at [291, 344] on span "WeWork Bercy" at bounding box center [364, 343] width 265 height 13
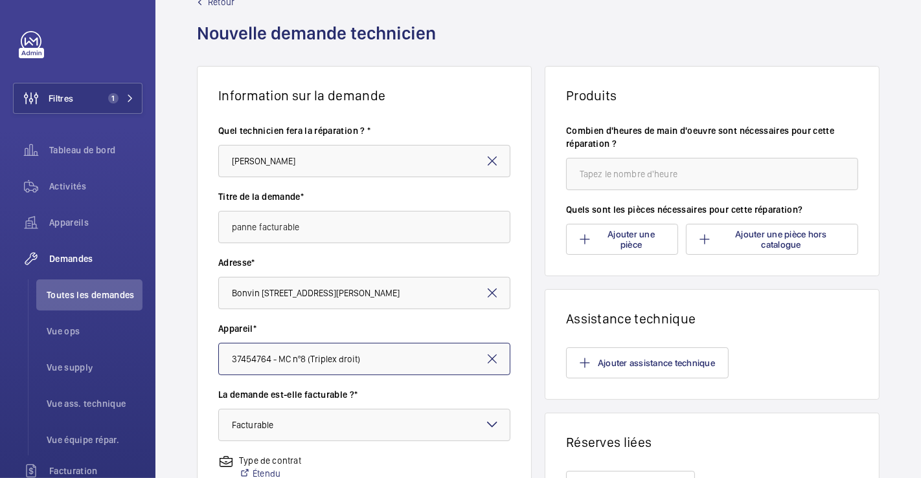
scroll to position [0, 0]
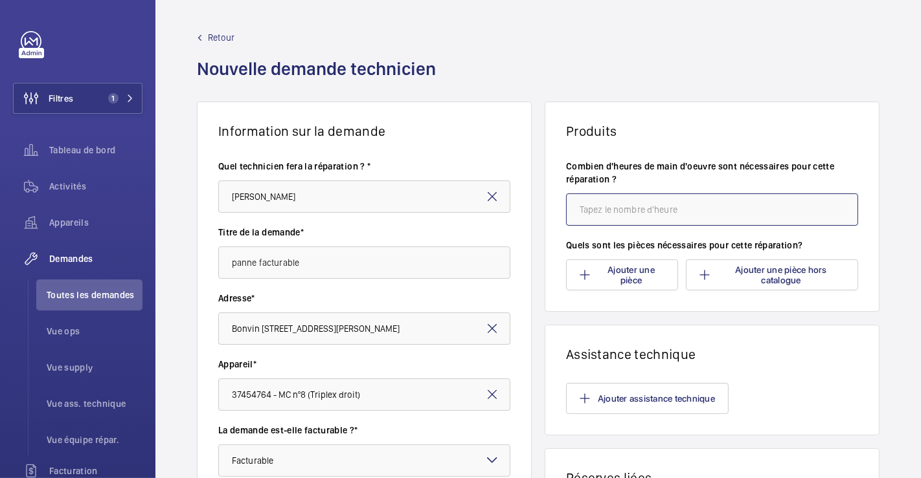
click at [632, 217] on input "number" at bounding box center [712, 210] width 292 height 32
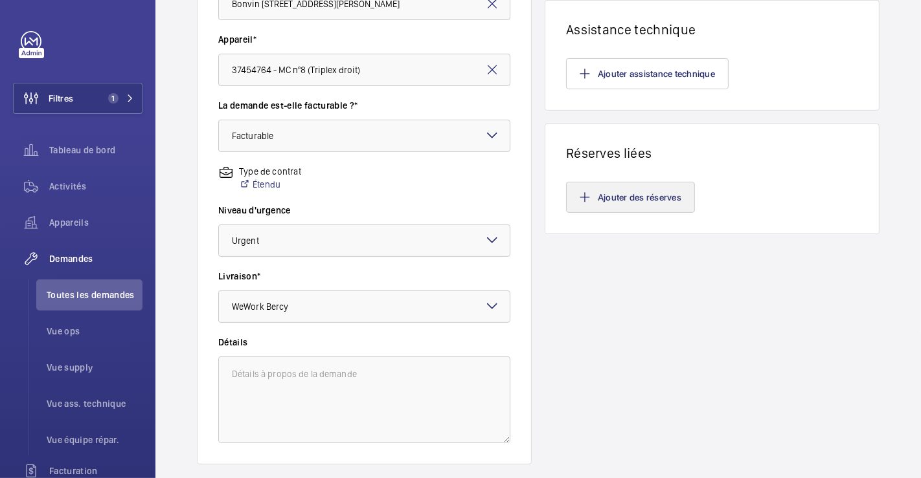
scroll to position [403, 0]
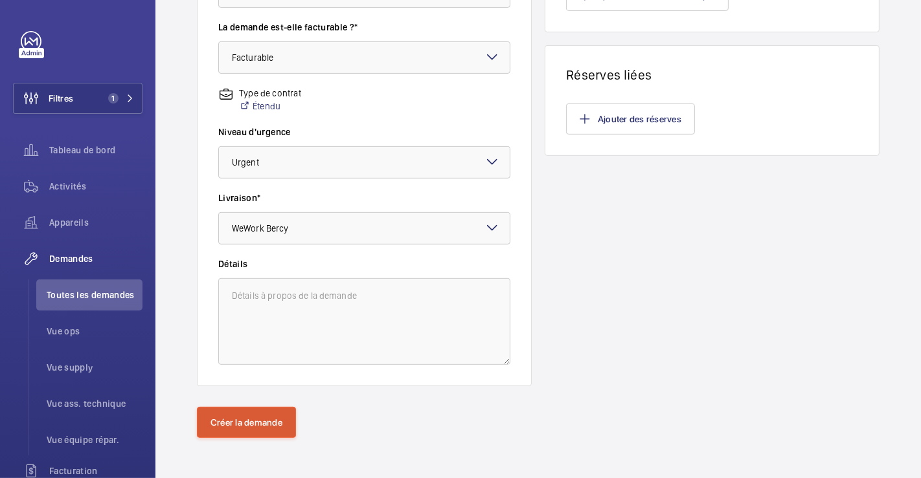
type input "1"
drag, startPoint x: 264, startPoint y: 415, endPoint x: 277, endPoint y: 413, distance: 13.7
click at [264, 415] on button "Créer la demande" at bounding box center [246, 422] width 99 height 31
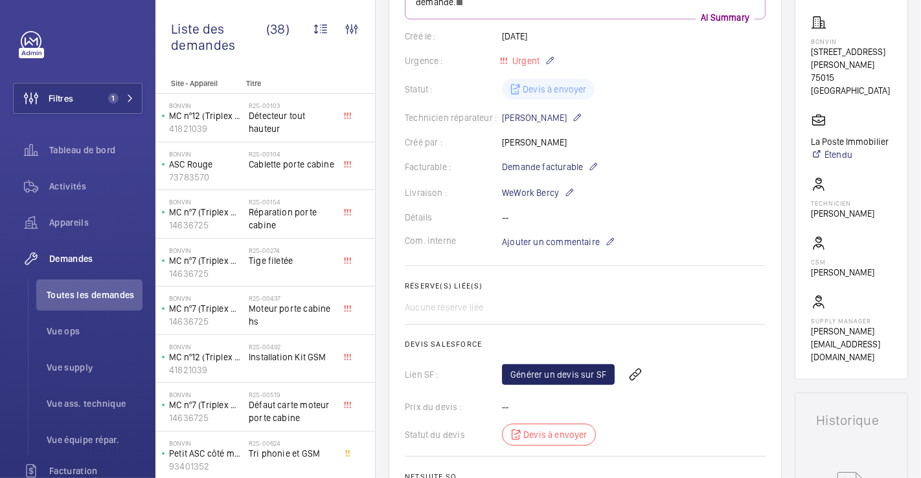
scroll to position [241, 0]
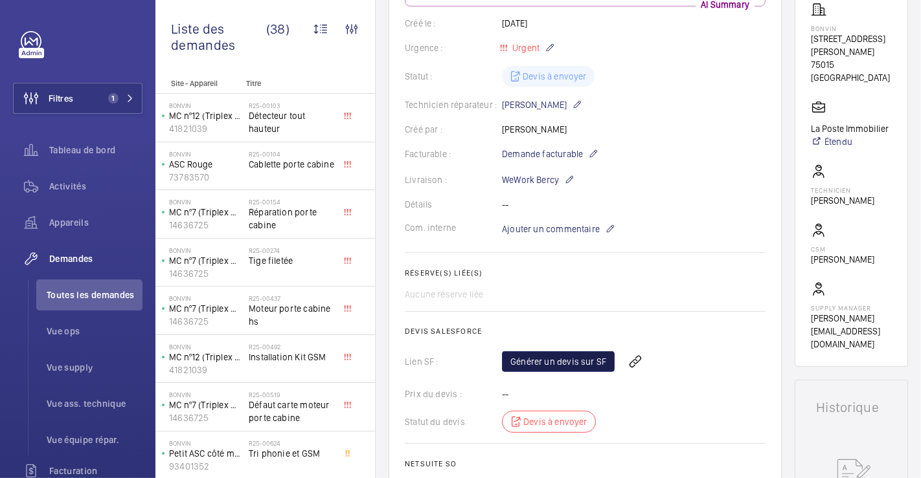
click at [577, 361] on link "Générer un devis sur SF" at bounding box center [558, 362] width 113 height 21
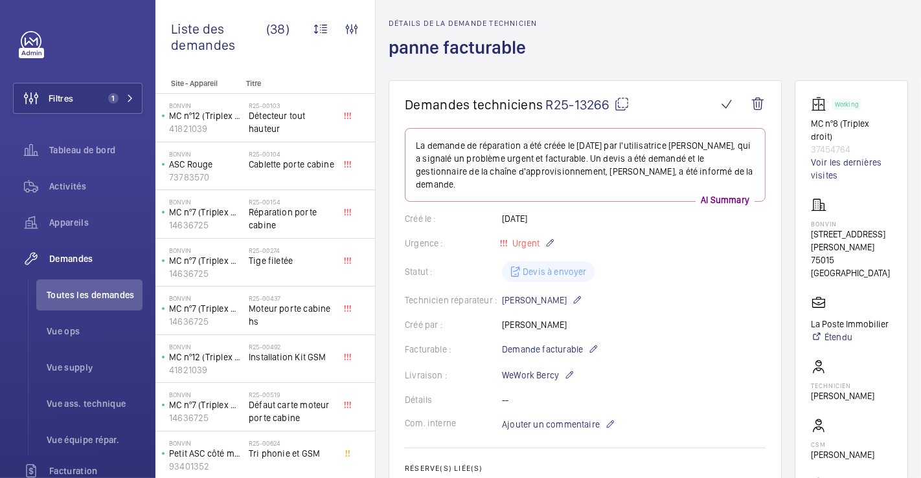
scroll to position [26, 0]
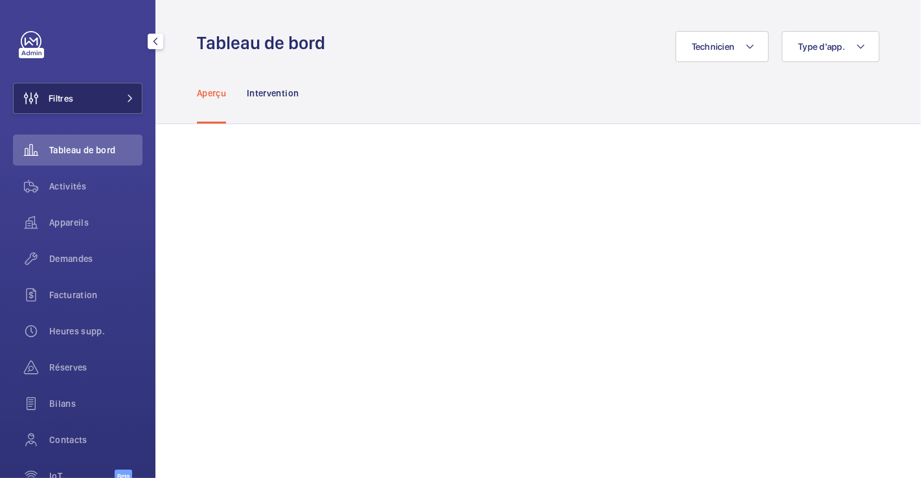
drag, startPoint x: 69, startPoint y: 96, endPoint x: 88, endPoint y: 100, distance: 19.7
click at [69, 97] on span "Filtres" at bounding box center [61, 98] width 25 height 13
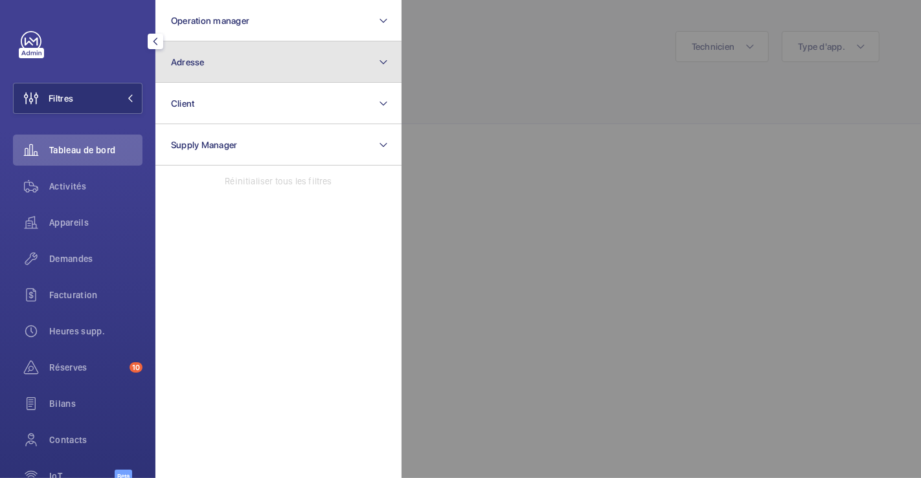
click at [238, 64] on button "Adresse" at bounding box center [278, 61] width 246 height 41
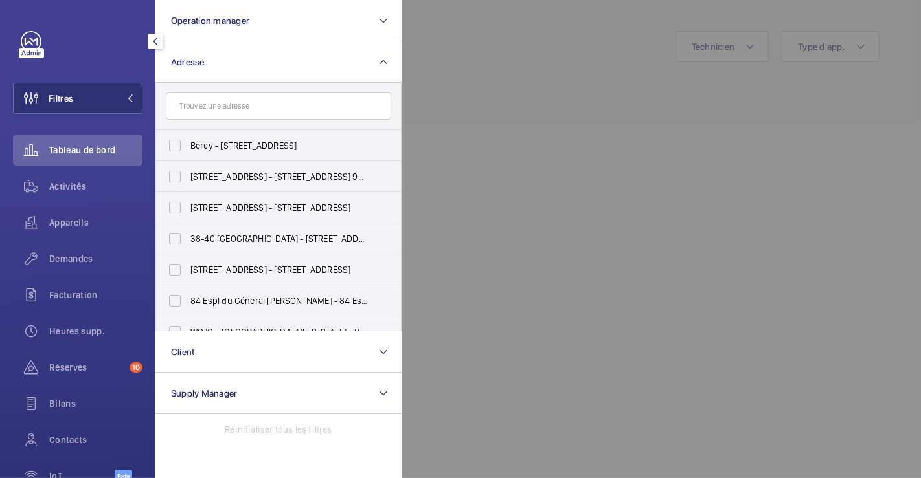
click at [214, 111] on input "text" at bounding box center [278, 106] width 225 height 27
type input "b"
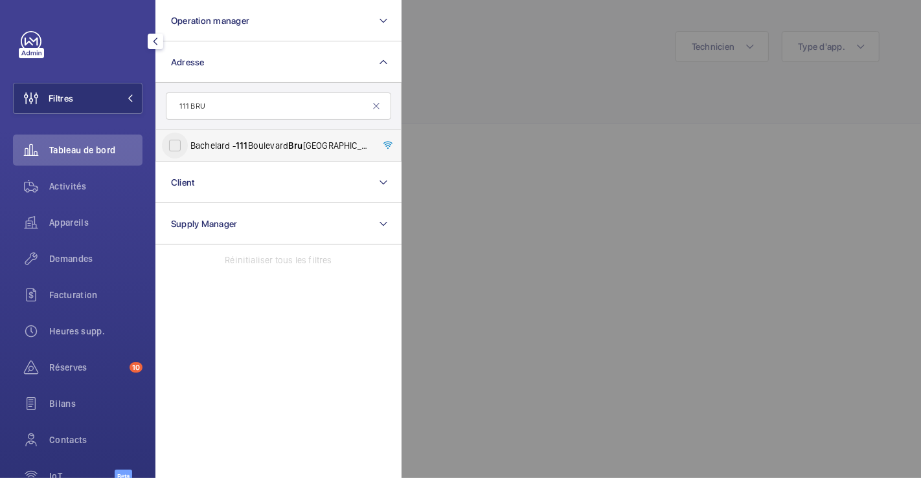
type input "111 BRU"
click at [179, 148] on input "Bachelard - [STREET_ADDRESS]" at bounding box center [175, 146] width 26 height 26
checkbox input "true"
click at [669, 104] on div at bounding box center [861, 239] width 921 height 478
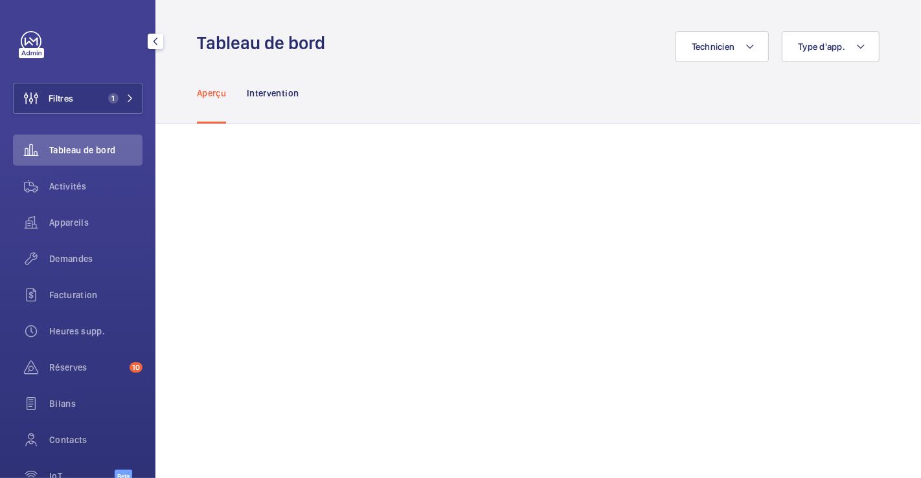
drag, startPoint x: 80, startPoint y: 253, endPoint x: 150, endPoint y: 251, distance: 69.3
click at [80, 253] on span "Demandes" at bounding box center [95, 259] width 93 height 13
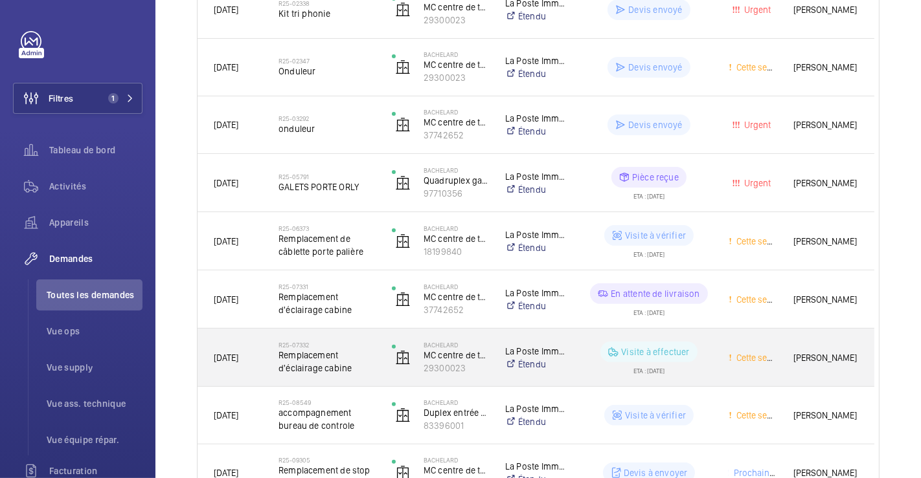
scroll to position [287, 0]
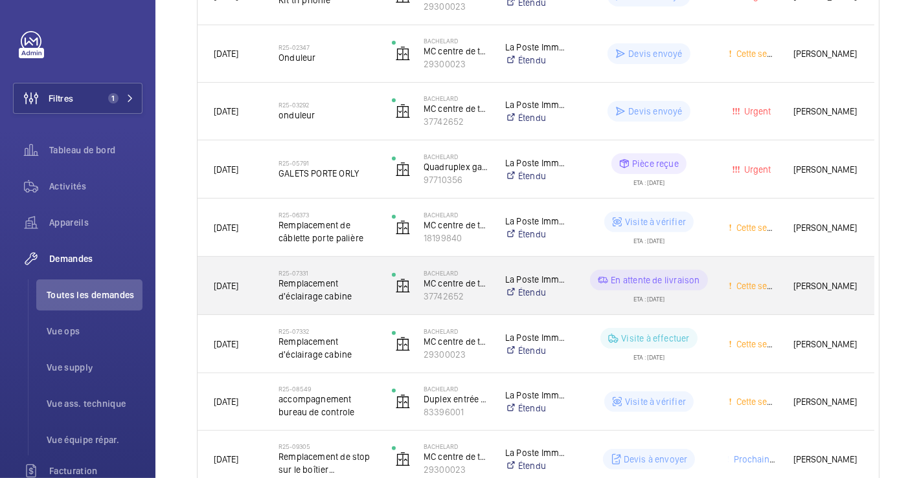
click at [372, 280] on span "Remplacement d'éclairage cabine" at bounding box center [326, 290] width 96 height 26
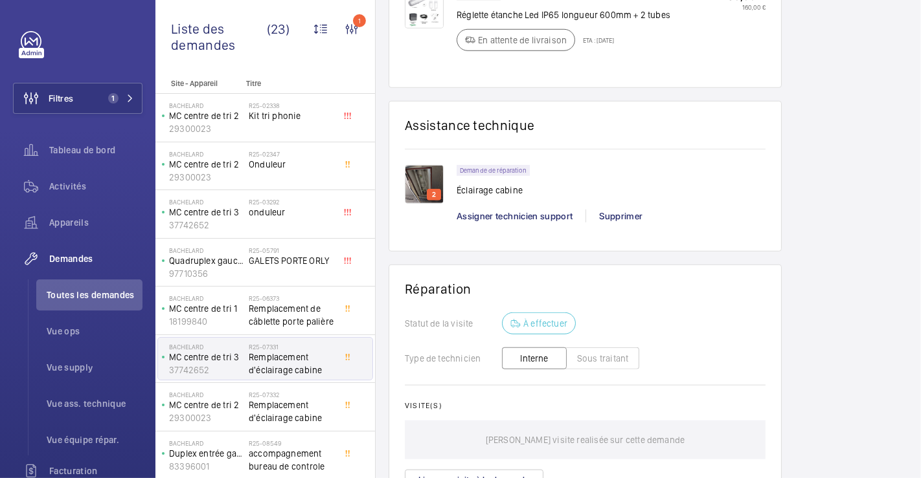
scroll to position [719, 0]
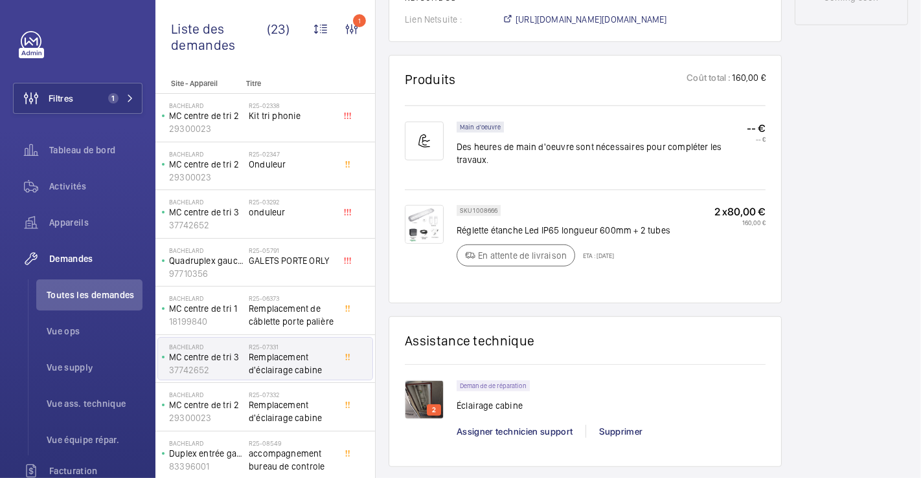
click at [428, 381] on img at bounding box center [424, 400] width 39 height 39
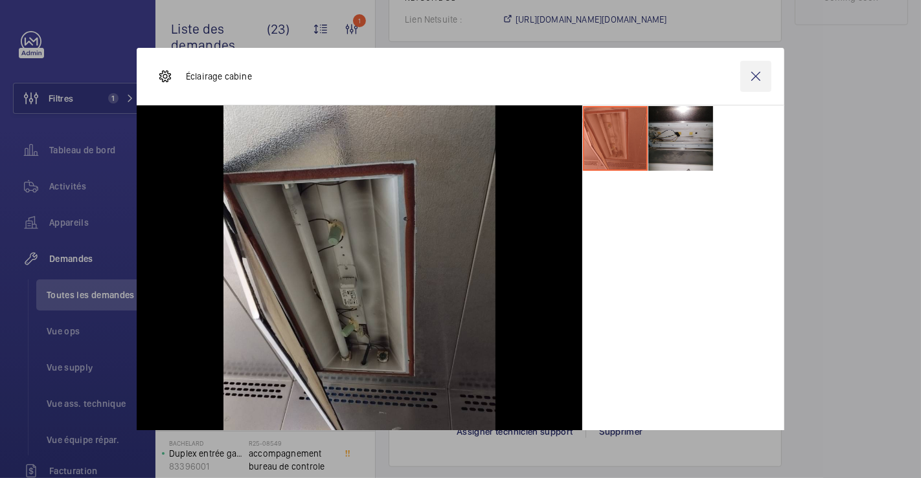
click at [749, 80] on wm-front-icon-button at bounding box center [755, 76] width 31 height 31
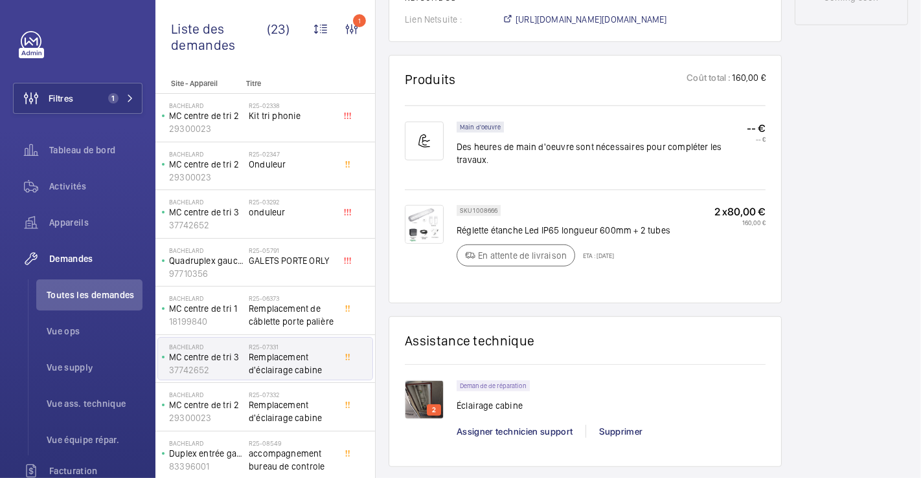
click at [430, 205] on img at bounding box center [424, 224] width 39 height 39
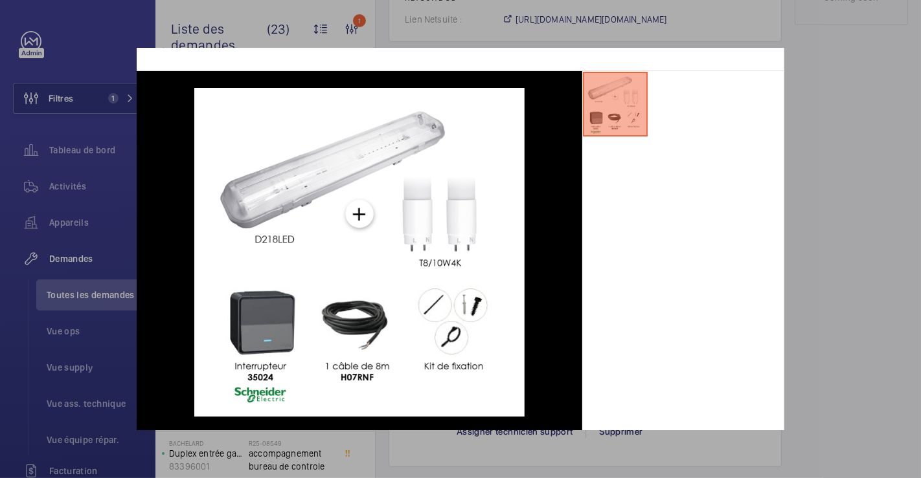
scroll to position [37, 0]
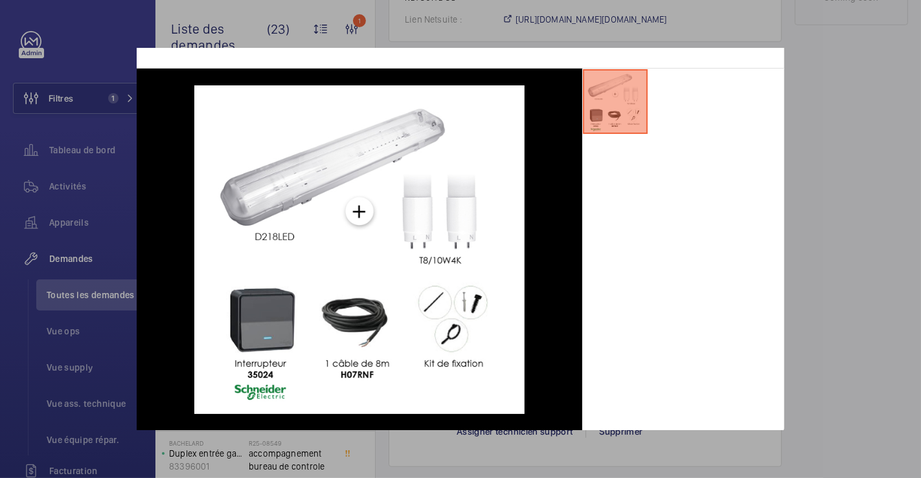
click at [869, 118] on div at bounding box center [460, 239] width 921 height 478
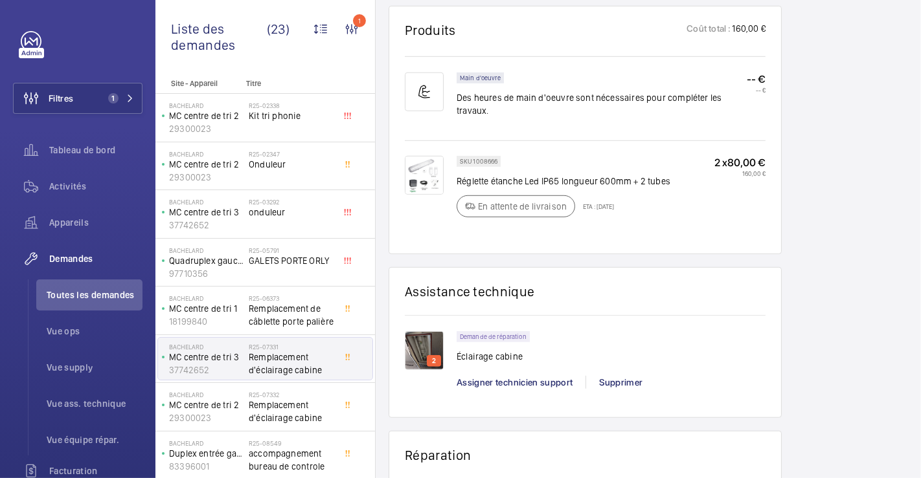
scroll to position [791, 0]
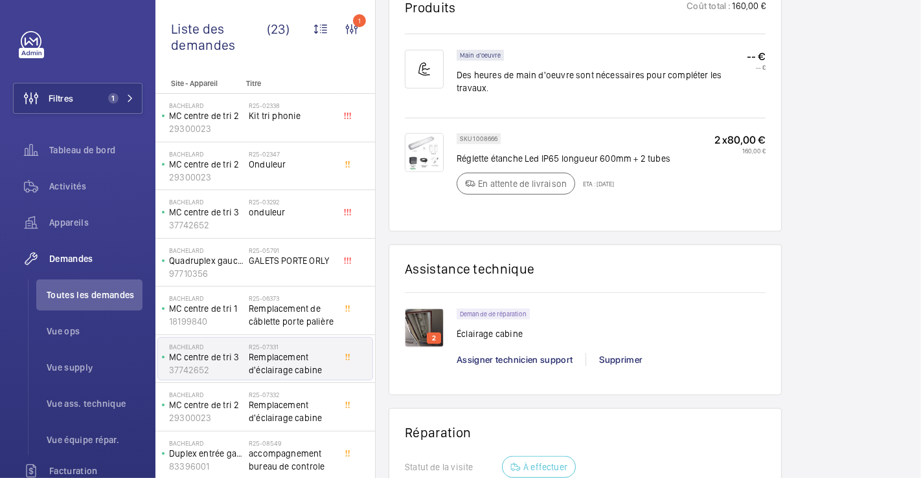
click at [420, 309] on img at bounding box center [424, 328] width 39 height 39
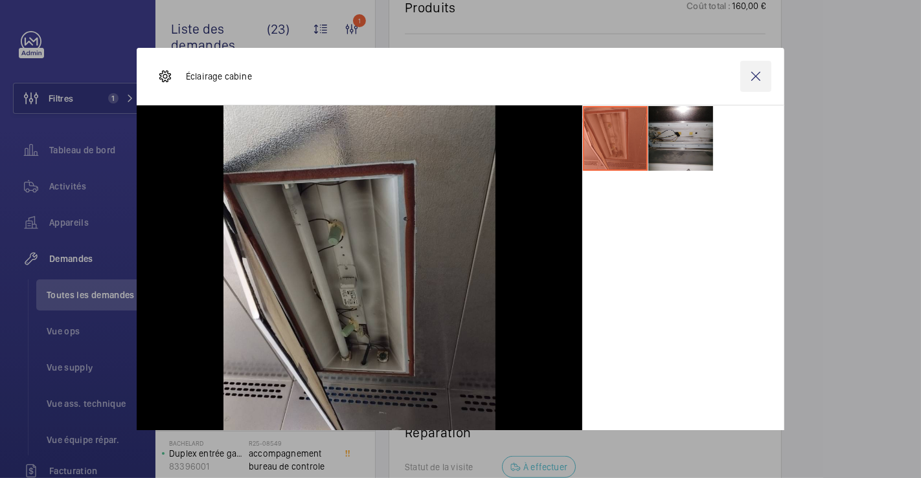
drag, startPoint x: 747, startPoint y: 79, endPoint x: 761, endPoint y: 95, distance: 20.6
click at [747, 78] on wm-front-icon-button at bounding box center [755, 76] width 31 height 31
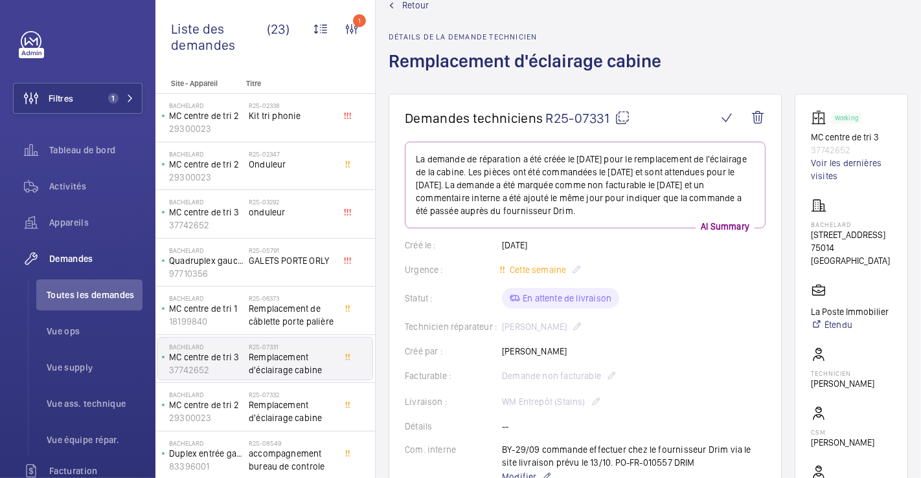
scroll to position [0, 0]
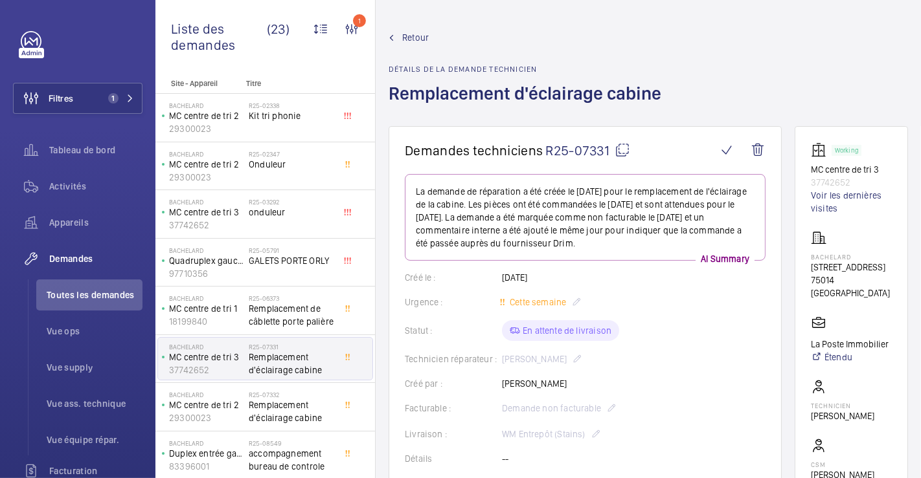
click at [830, 156] on img at bounding box center [821, 150] width 21 height 16
drag, startPoint x: 830, startPoint y: 153, endPoint x: 837, endPoint y: 211, distance: 58.1
click at [831, 153] on img at bounding box center [821, 150] width 21 height 16
click at [413, 34] on span "Retour" at bounding box center [415, 37] width 27 height 13
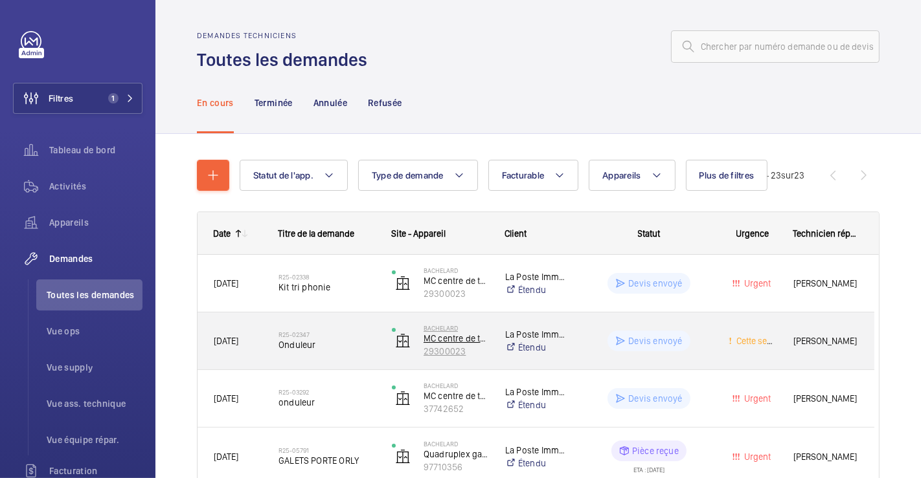
click at [403, 337] on img at bounding box center [403, 341] width 16 height 16
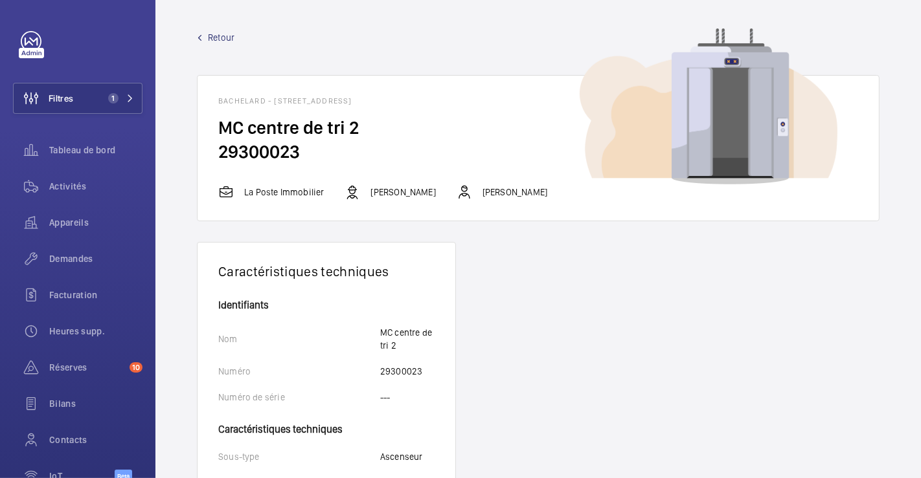
click at [219, 32] on span "Retour" at bounding box center [221, 37] width 27 height 13
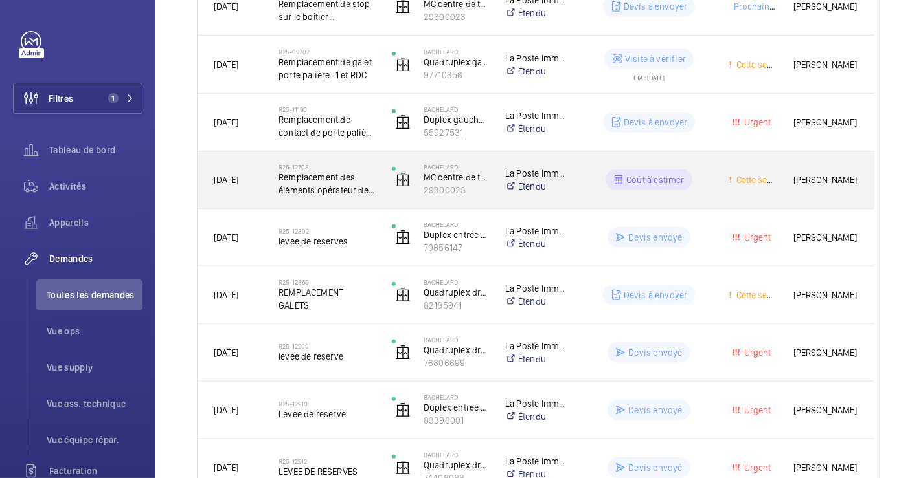
scroll to position [747, 0]
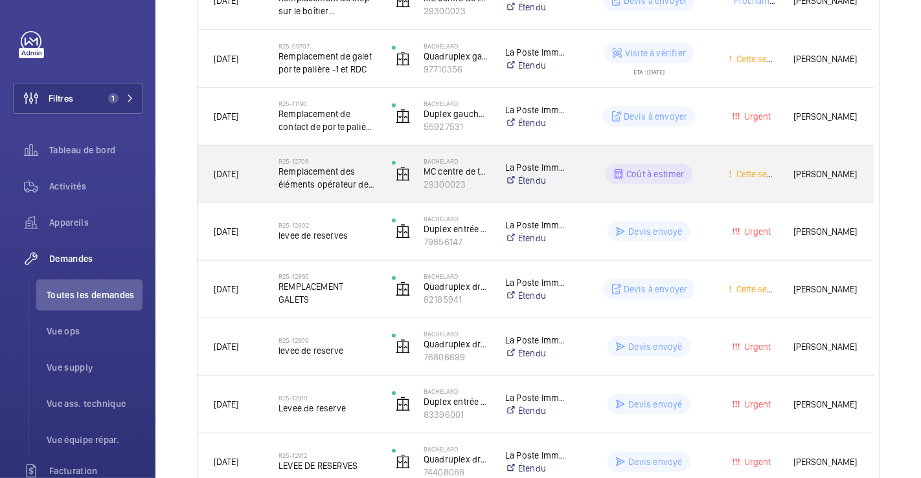
click at [357, 149] on div "R25-12708 Remplacement des éléments opérateur de porte" at bounding box center [319, 174] width 112 height 58
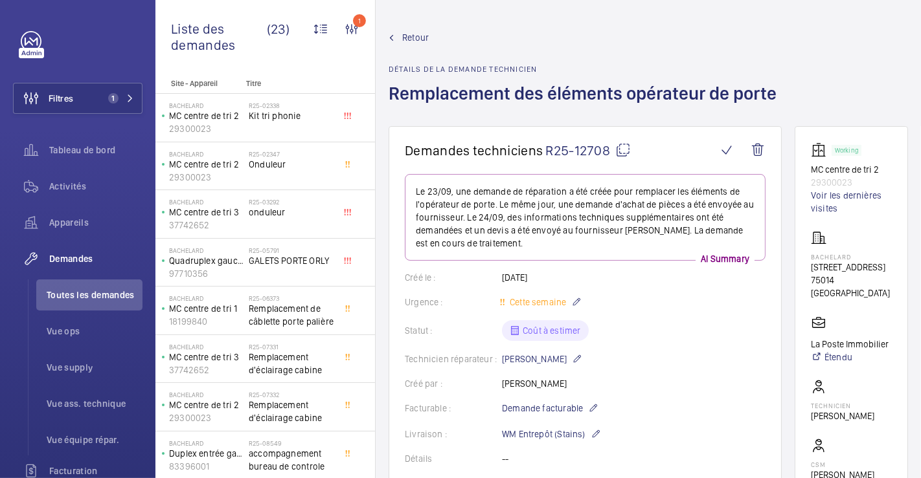
click at [426, 37] on span "Retour" at bounding box center [415, 37] width 27 height 13
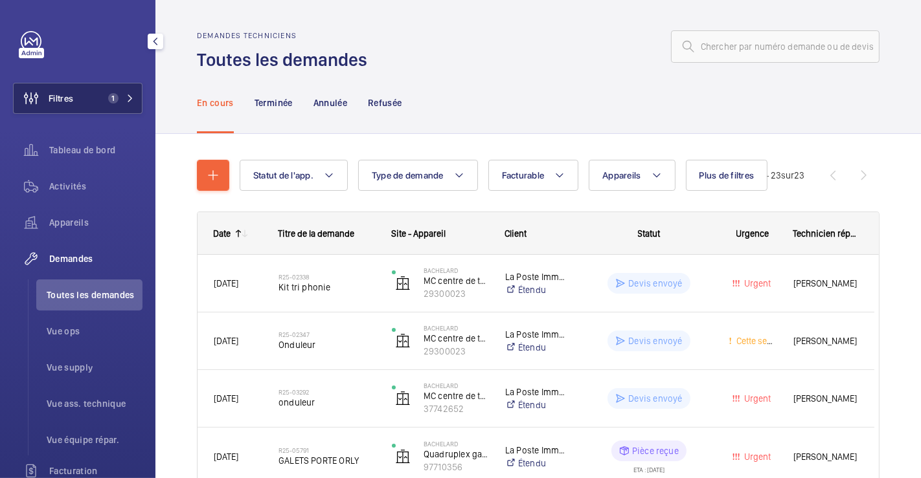
click at [83, 99] on button "Filtres 1" at bounding box center [77, 98] width 129 height 31
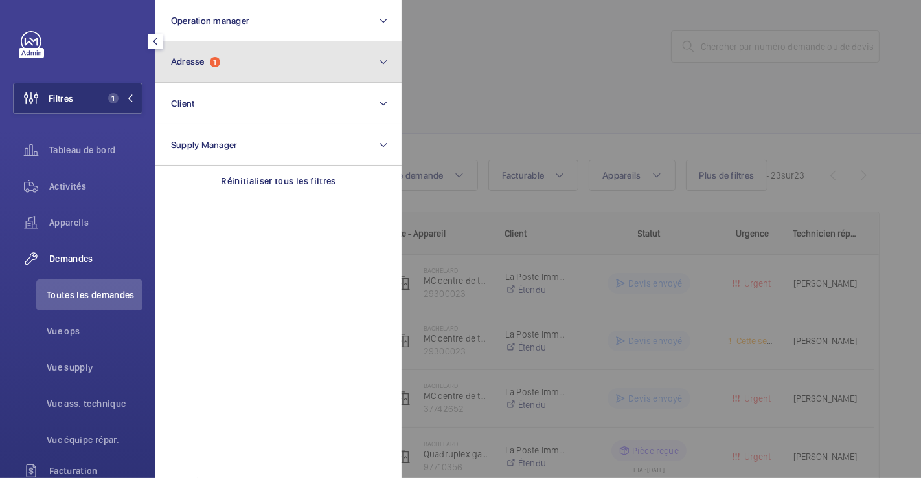
click at [256, 64] on button "Adresse 1" at bounding box center [278, 61] width 246 height 41
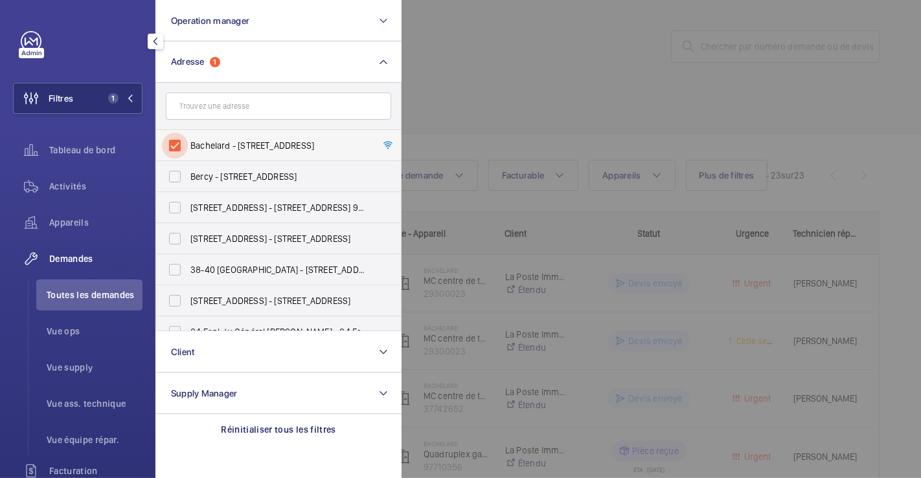
click at [175, 145] on input "Bachelard - [STREET_ADDRESS]" at bounding box center [175, 146] width 26 height 26
checkbox input "false"
click at [529, 67] on div at bounding box center [861, 239] width 921 height 478
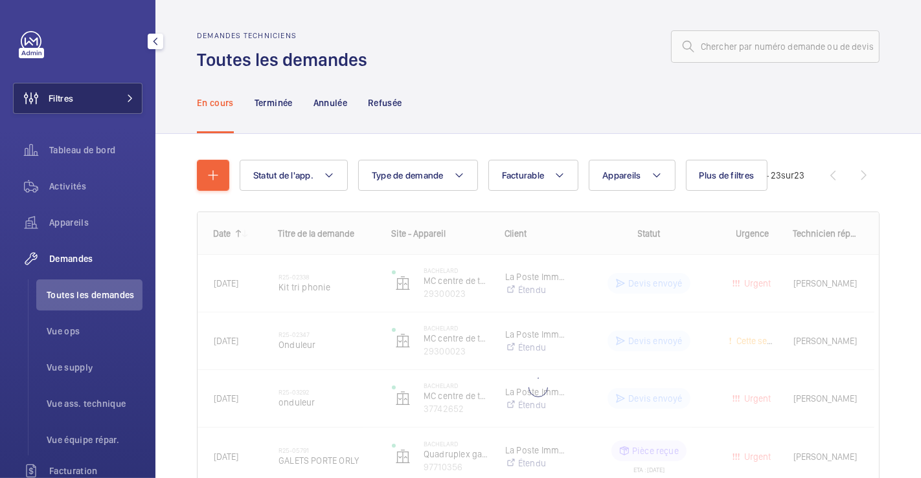
click at [72, 96] on span "Filtres" at bounding box center [61, 98] width 25 height 13
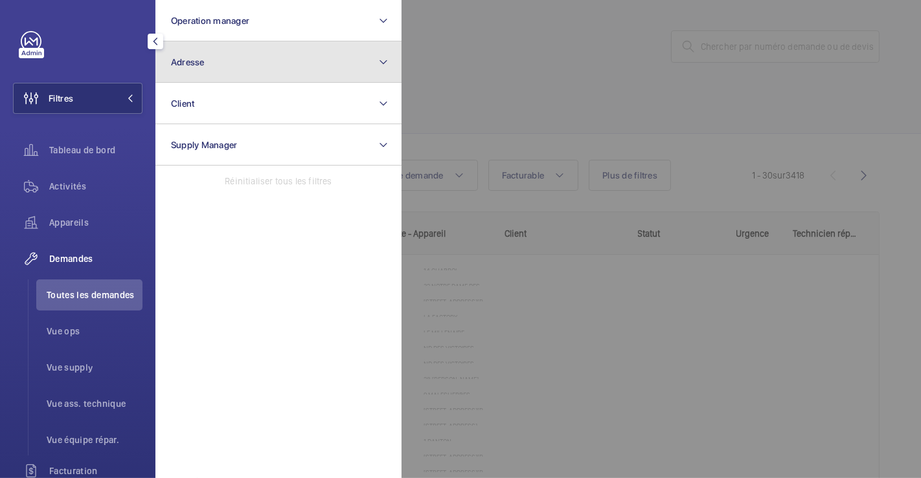
click at [258, 67] on button "Adresse" at bounding box center [278, 61] width 246 height 41
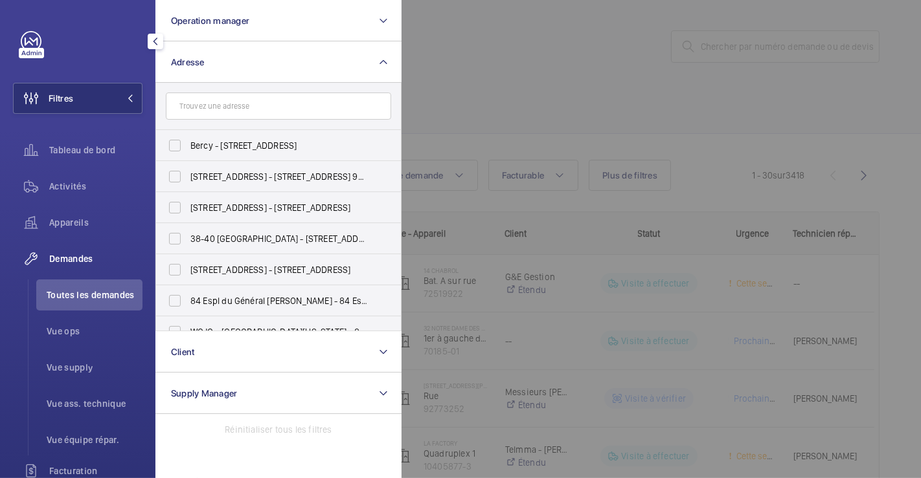
click at [242, 109] on input "text" at bounding box center [278, 106] width 225 height 27
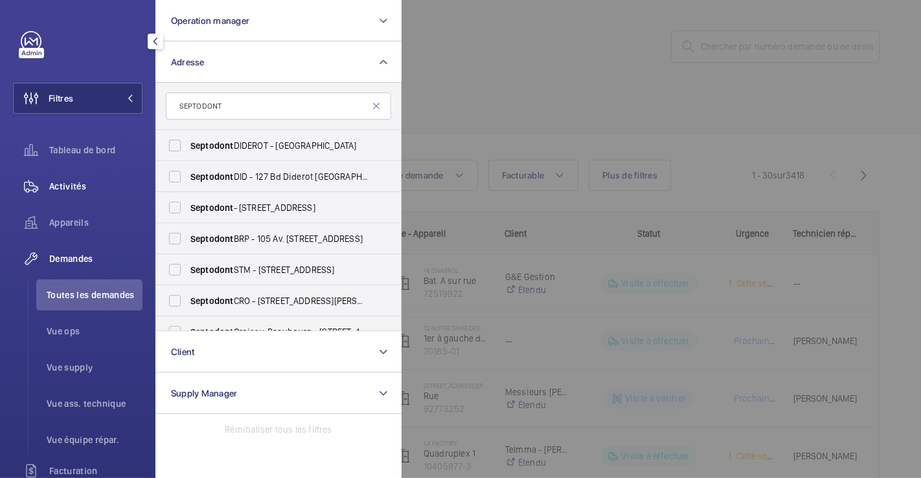
type input "SEPTODONT"
click at [61, 187] on span "Activités" at bounding box center [95, 186] width 93 height 13
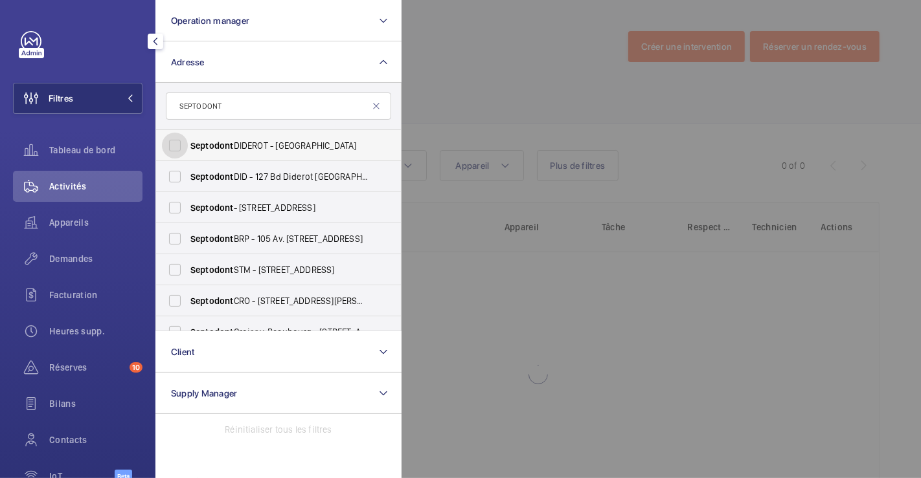
click at [177, 144] on input "Septodont DIDEROT - 127 [GEOGRAPHIC_DATA]" at bounding box center [175, 146] width 26 height 26
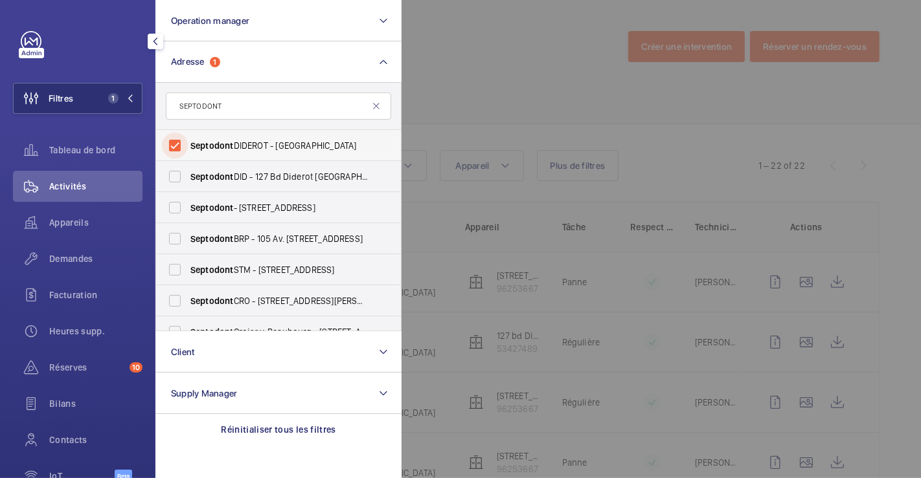
click at [177, 144] on input "Septodont DIDEROT - 127 [GEOGRAPHIC_DATA]" at bounding box center [175, 146] width 26 height 26
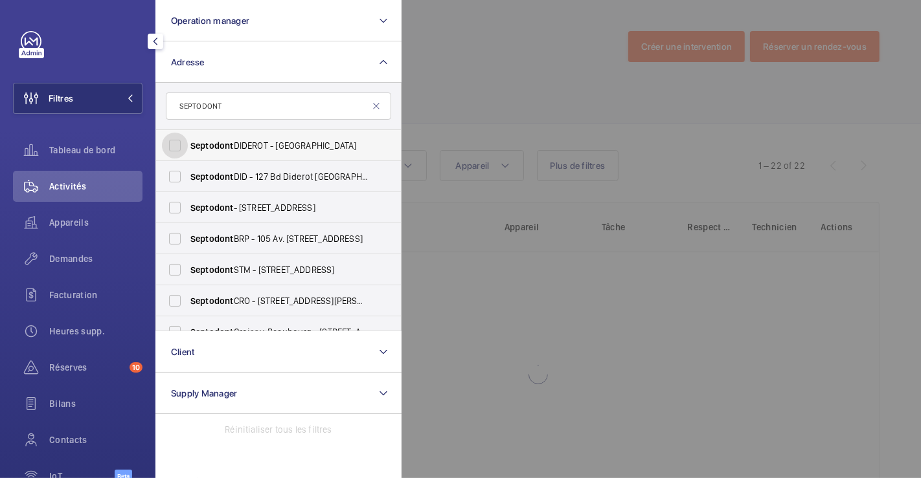
drag, startPoint x: 166, startPoint y: 144, endPoint x: 175, endPoint y: 146, distance: 9.9
click at [166, 143] on input "Septodont DIDEROT - 127 [GEOGRAPHIC_DATA]" at bounding box center [175, 146] width 26 height 26
checkbox input "true"
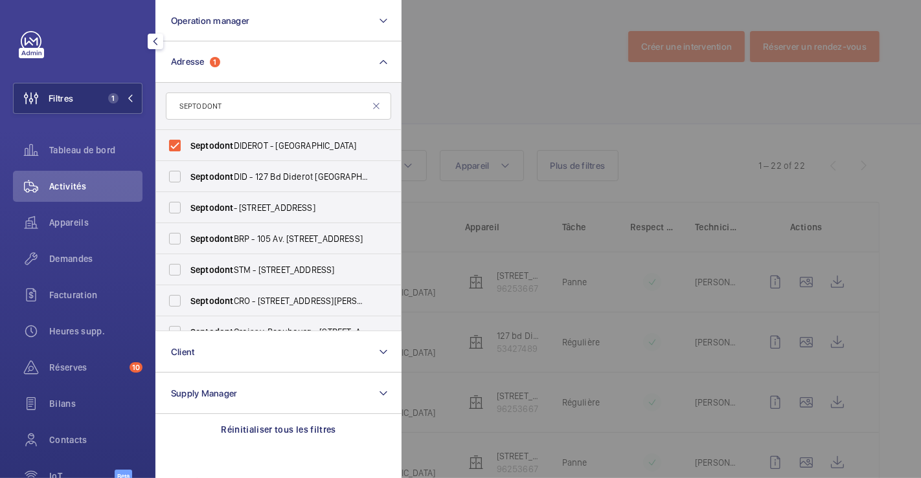
click at [443, 101] on div at bounding box center [861, 239] width 921 height 478
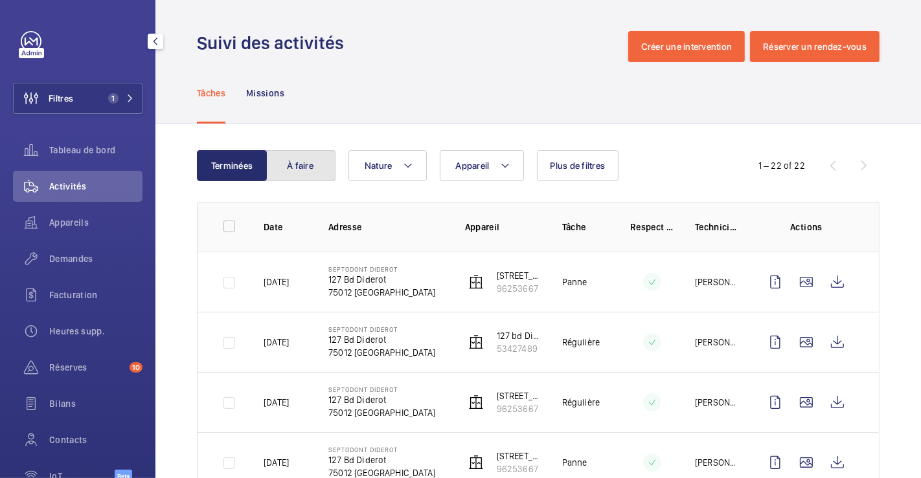
click at [315, 160] on button "À faire" at bounding box center [300, 165] width 70 height 31
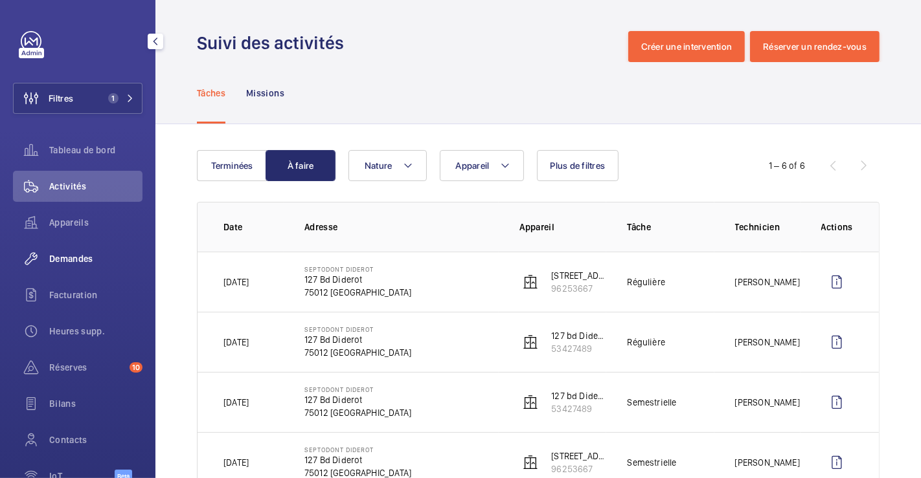
click at [86, 258] on span "Demandes" at bounding box center [95, 259] width 93 height 13
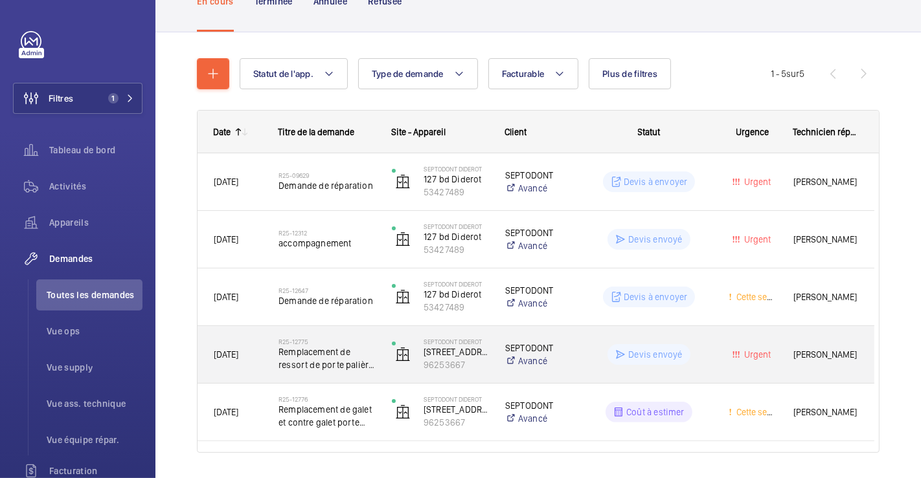
scroll to position [138, 0]
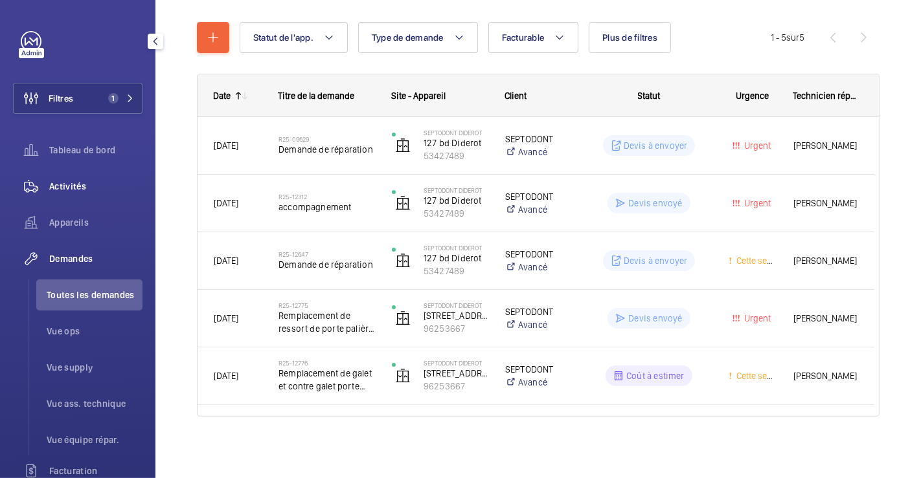
drag, startPoint x: 77, startPoint y: 186, endPoint x: 98, endPoint y: 201, distance: 25.1
click at [77, 186] on span "Activités" at bounding box center [95, 186] width 93 height 13
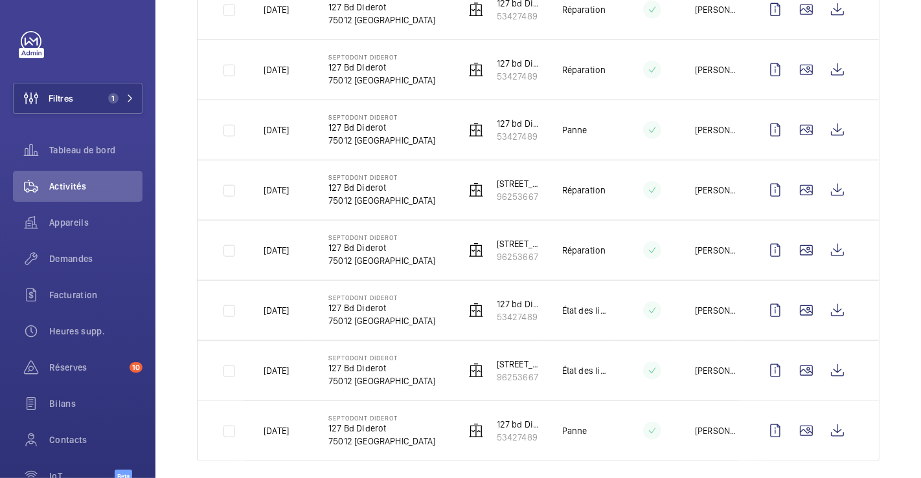
scroll to position [1123, 0]
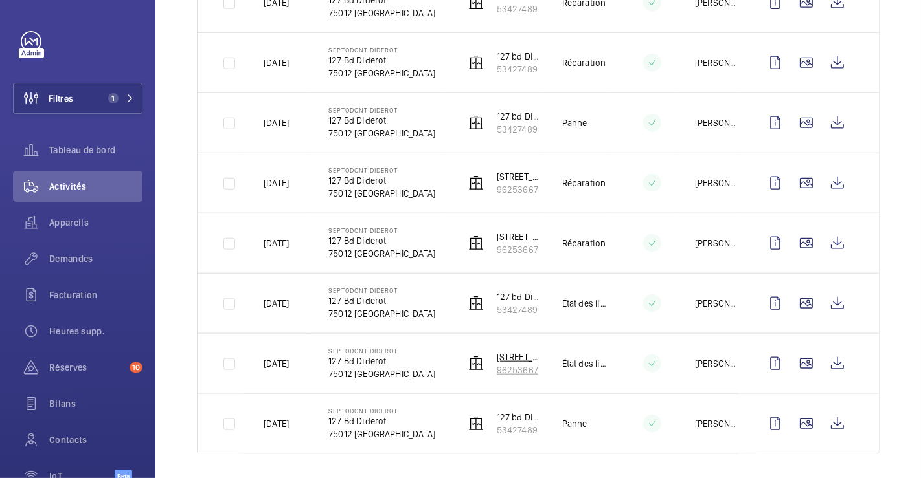
click at [468, 356] on img at bounding box center [476, 364] width 16 height 16
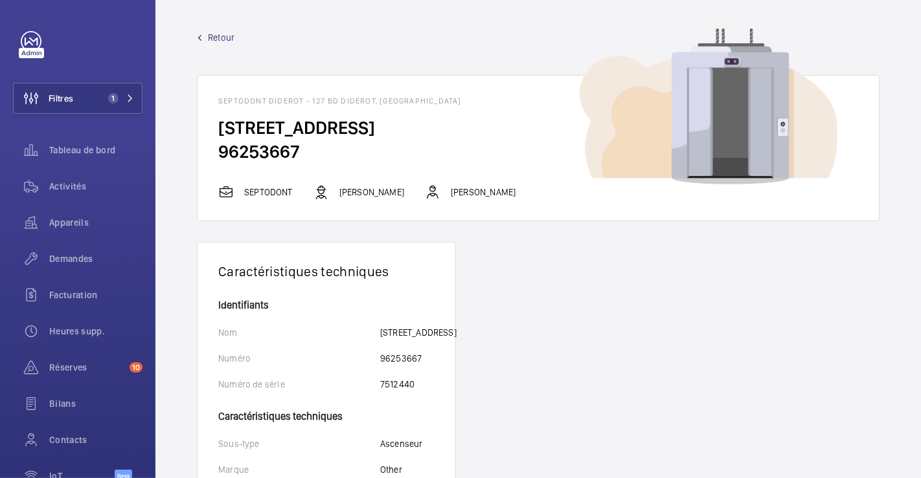
click at [211, 37] on span "Retour" at bounding box center [221, 37] width 27 height 13
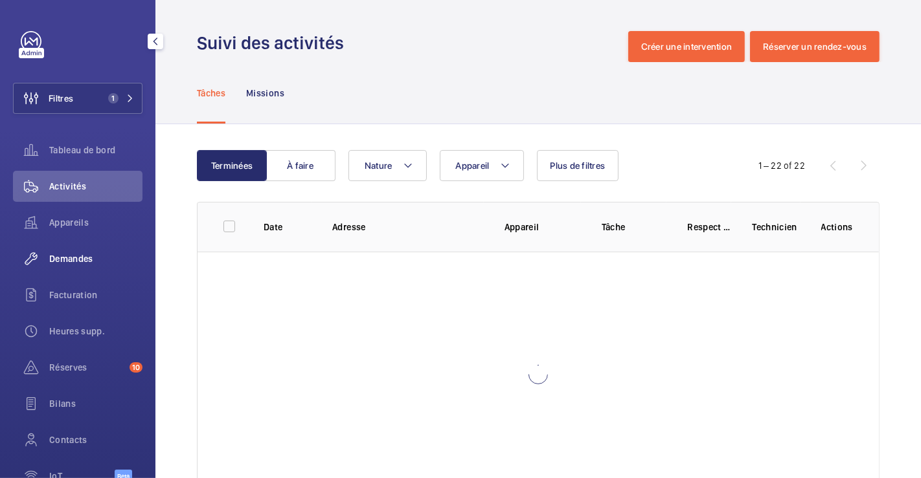
click at [74, 258] on span "Demandes" at bounding box center [95, 259] width 93 height 13
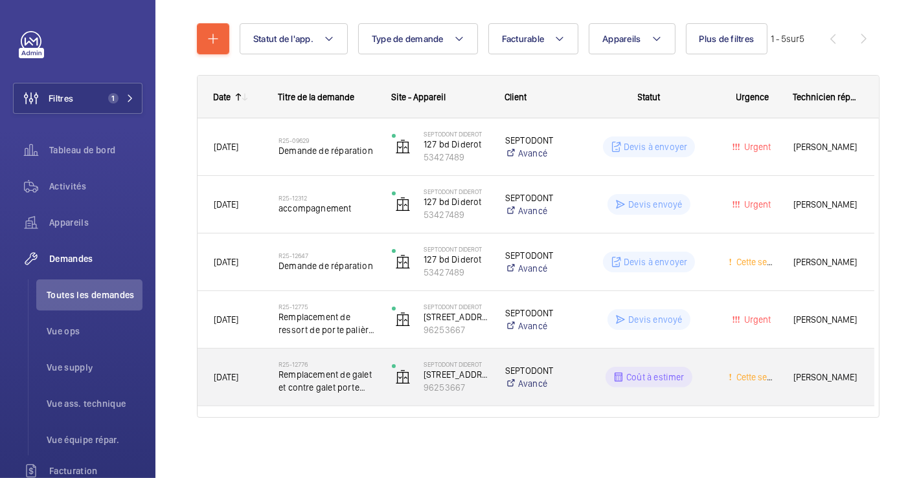
scroll to position [138, 0]
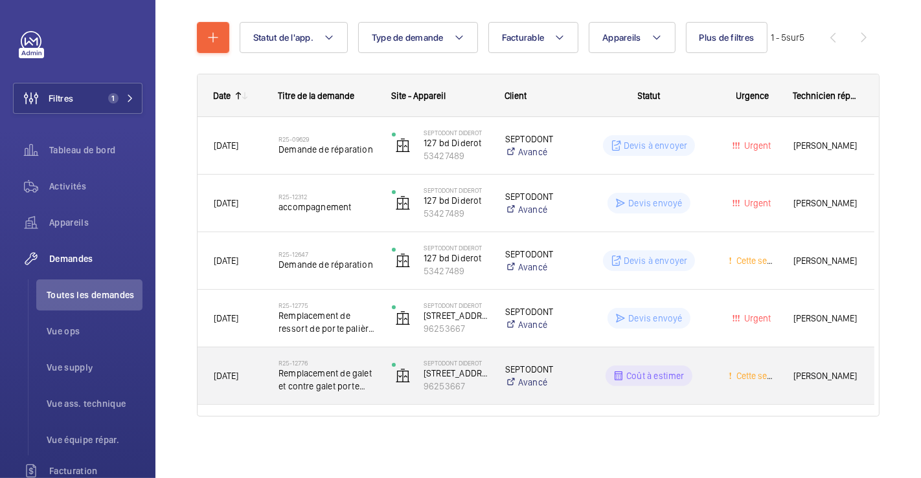
click at [373, 354] on div "R25-12776 Remplacement de galet et contre galet porte palière." at bounding box center [319, 376] width 112 height 58
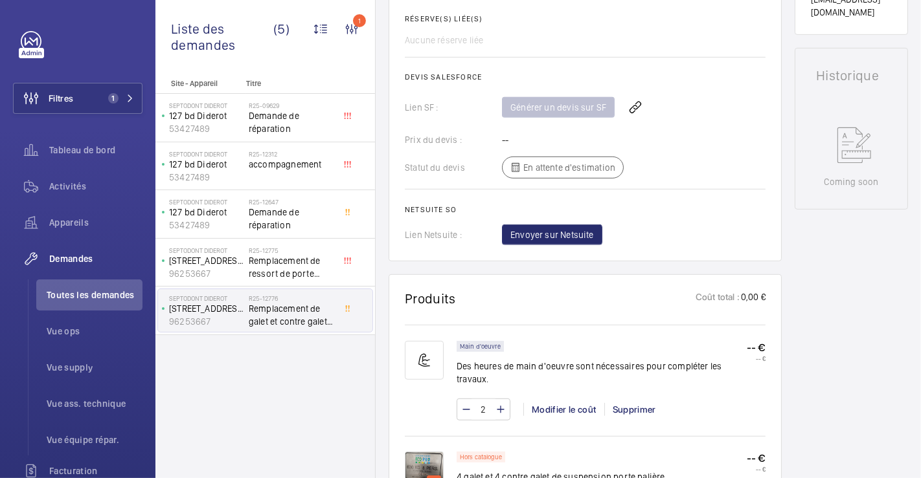
scroll to position [647, 0]
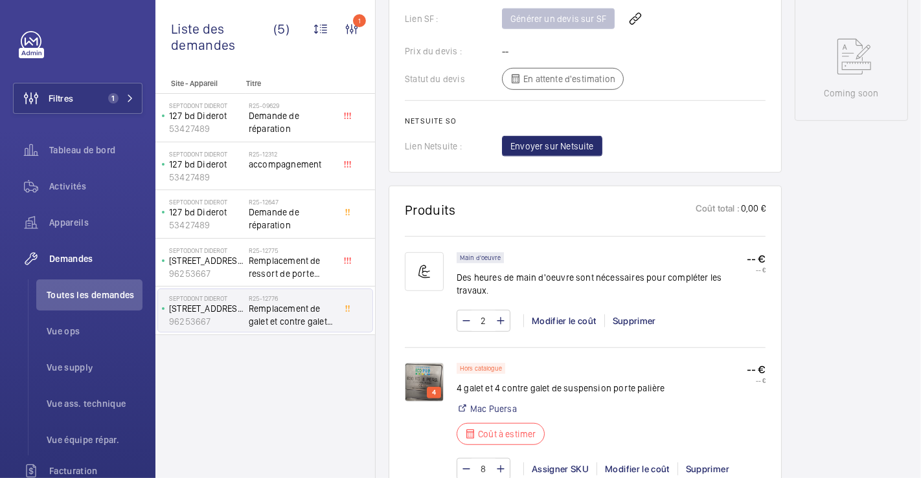
click at [425, 381] on img at bounding box center [424, 382] width 39 height 39
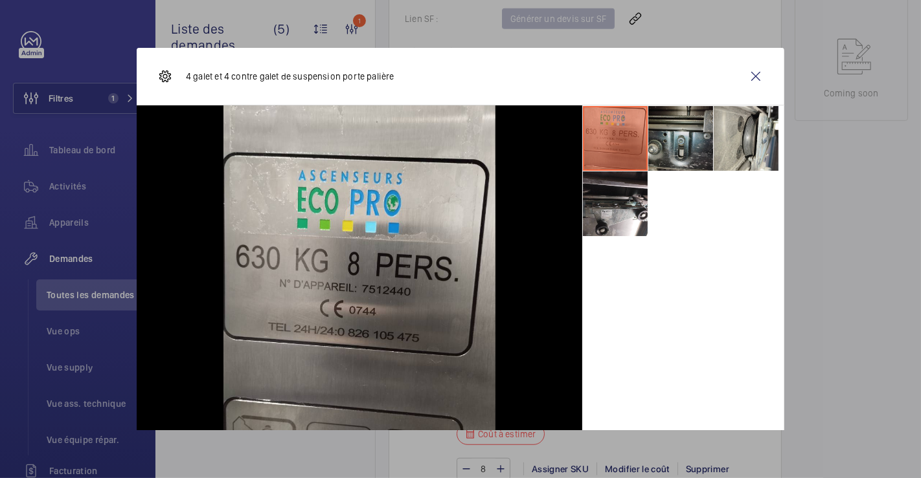
click at [686, 152] on li at bounding box center [680, 138] width 65 height 65
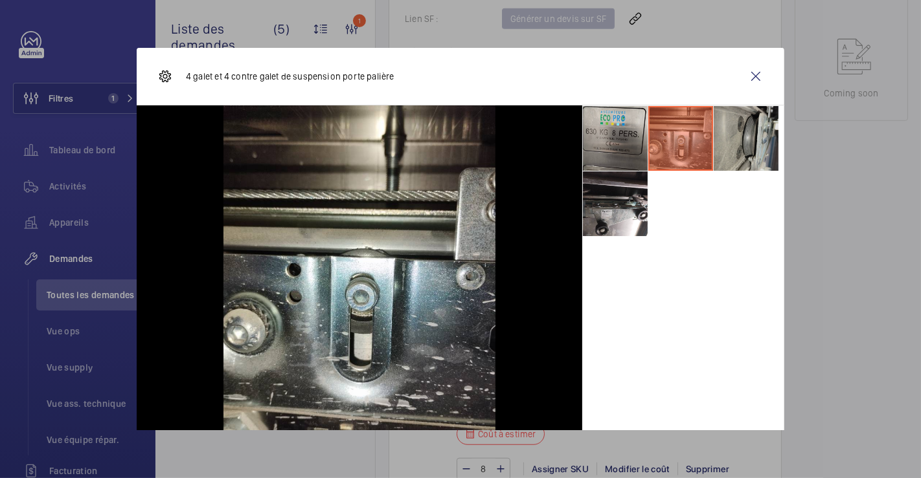
click at [745, 146] on li at bounding box center [745, 138] width 65 height 65
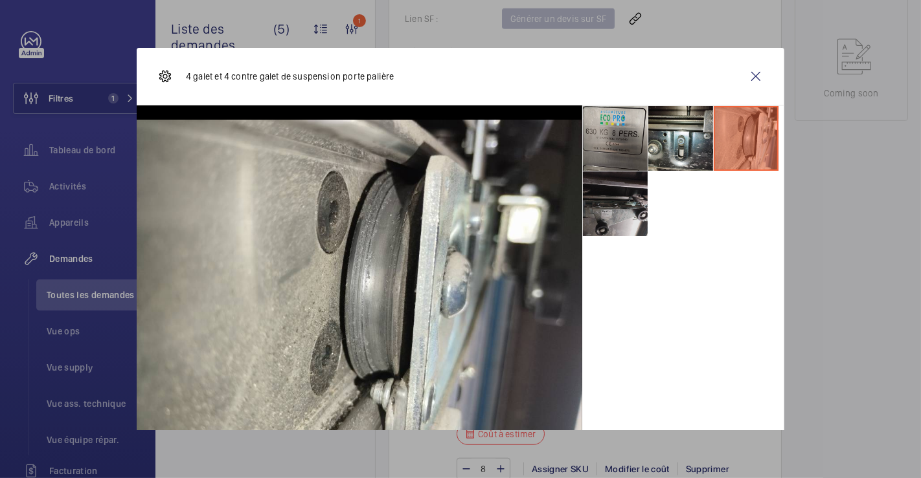
click at [620, 204] on li at bounding box center [615, 204] width 65 height 65
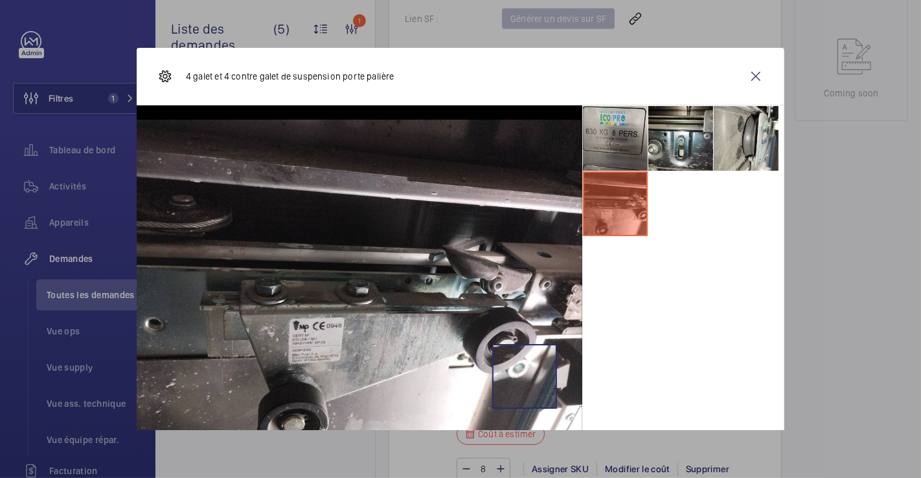
scroll to position [48, 0]
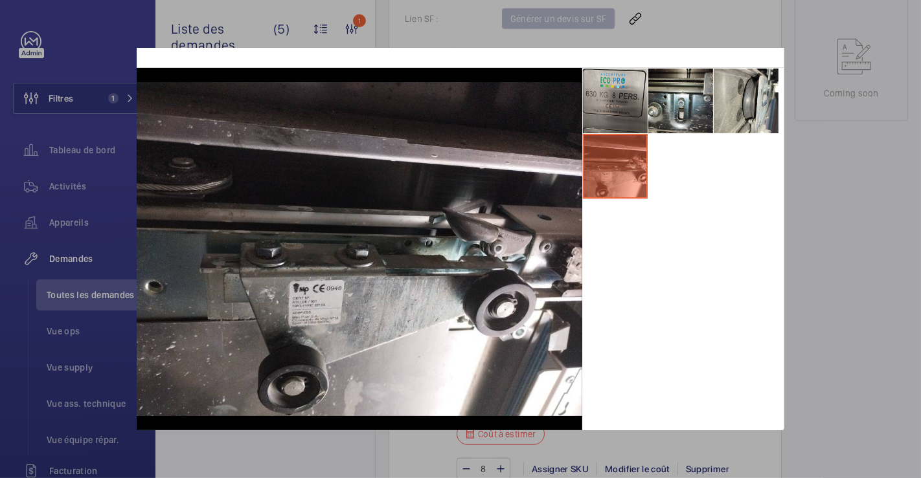
click at [814, 224] on div at bounding box center [460, 239] width 921 height 478
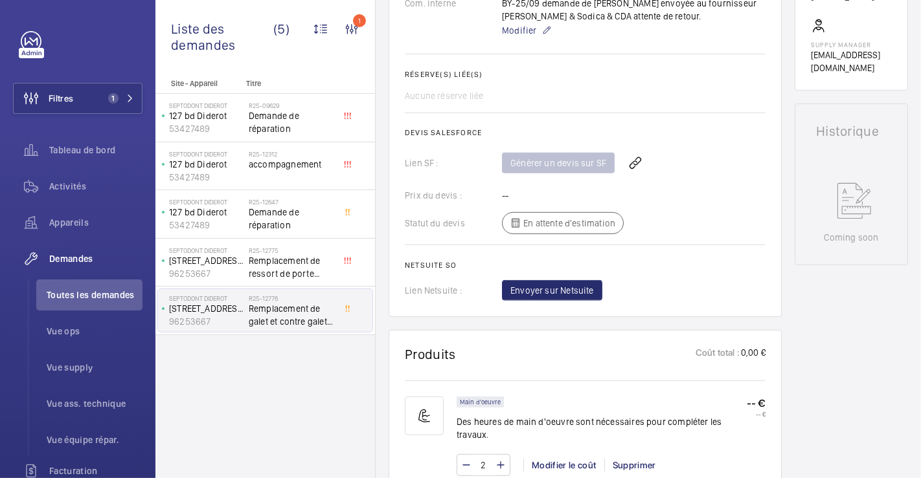
scroll to position [791, 0]
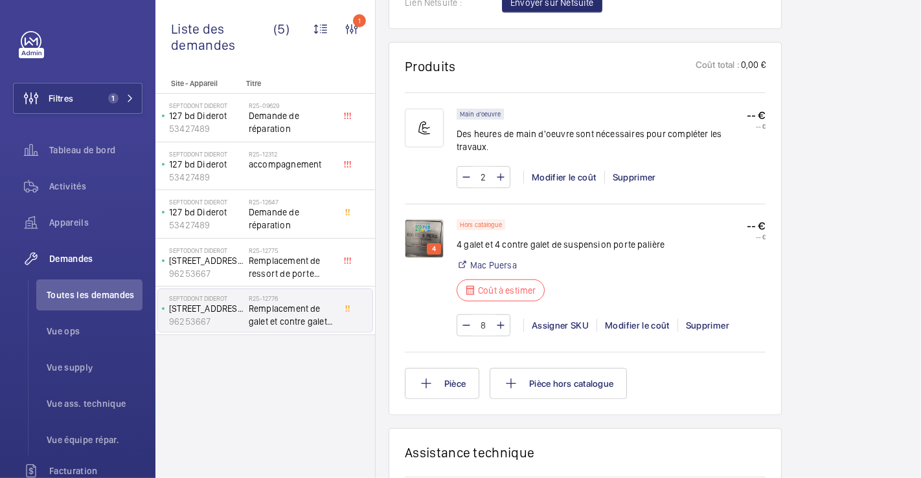
click at [434, 232] on img at bounding box center [424, 238] width 39 height 39
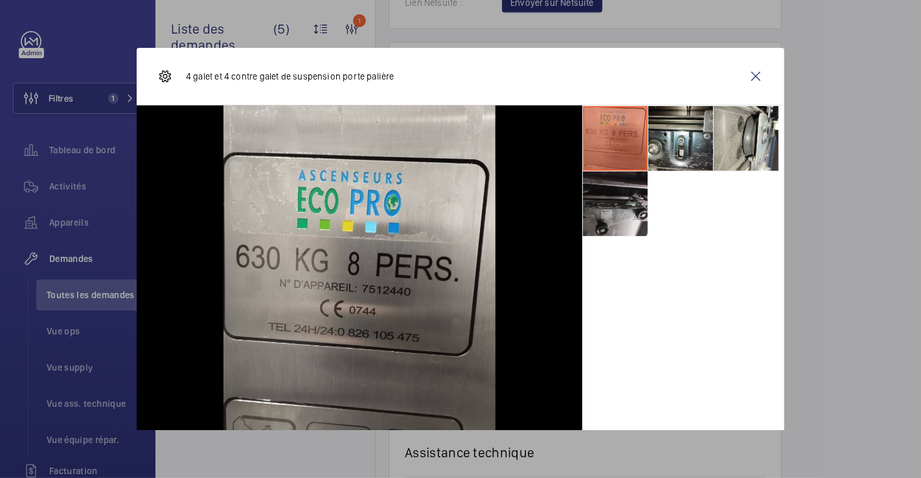
click at [609, 197] on li at bounding box center [615, 204] width 65 height 65
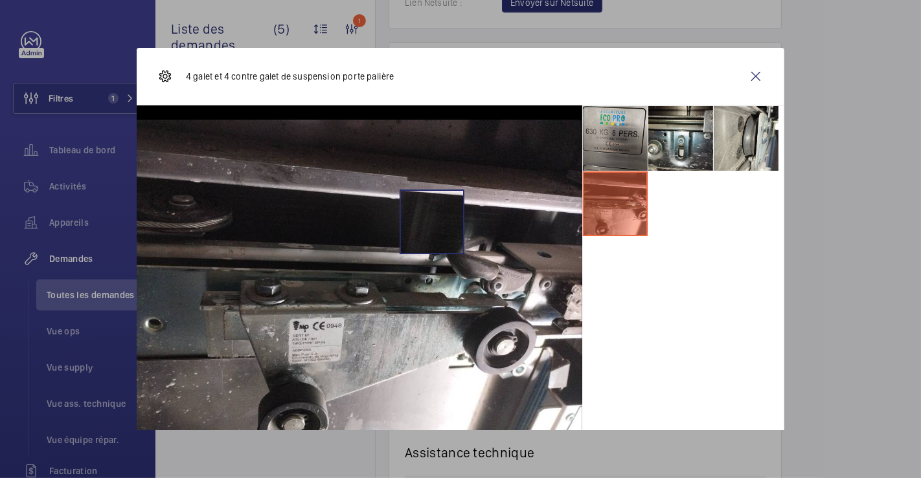
click at [427, 225] on img at bounding box center [359, 287] width 445 height 334
click at [740, 71] on wm-front-icon-button at bounding box center [755, 76] width 31 height 31
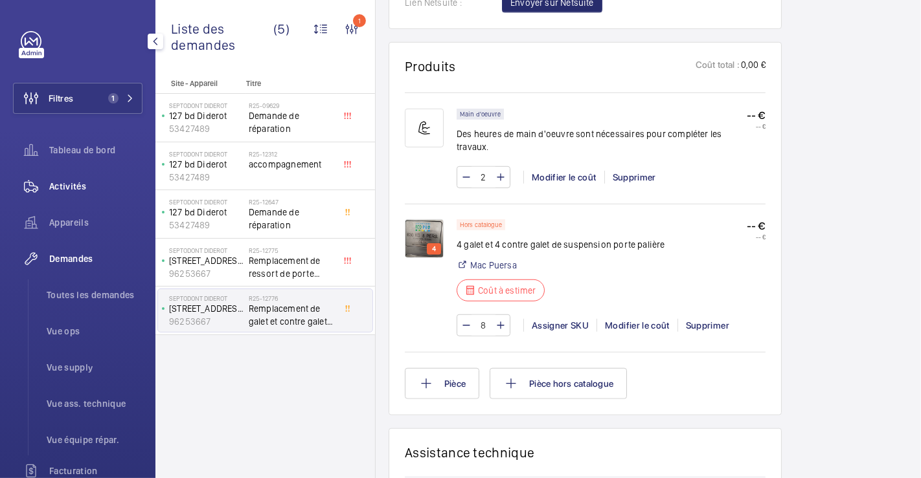
click at [62, 189] on span "Activités" at bounding box center [95, 186] width 93 height 13
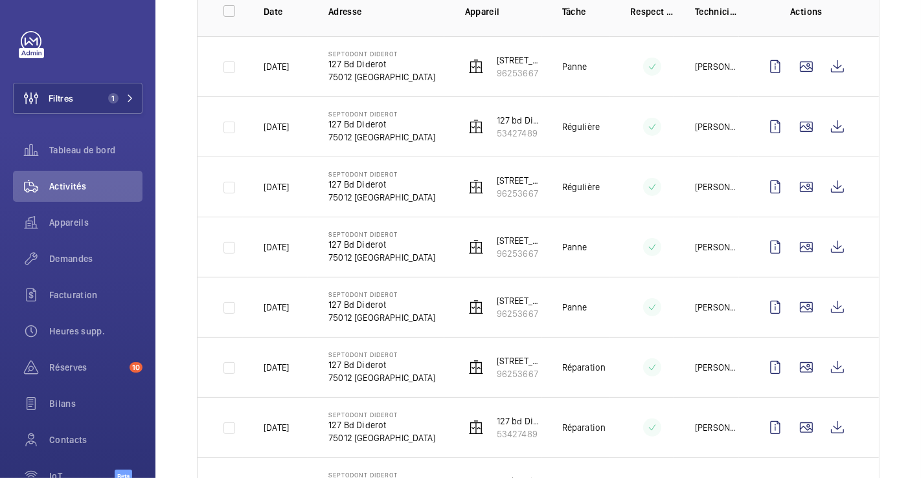
scroll to position [72, 0]
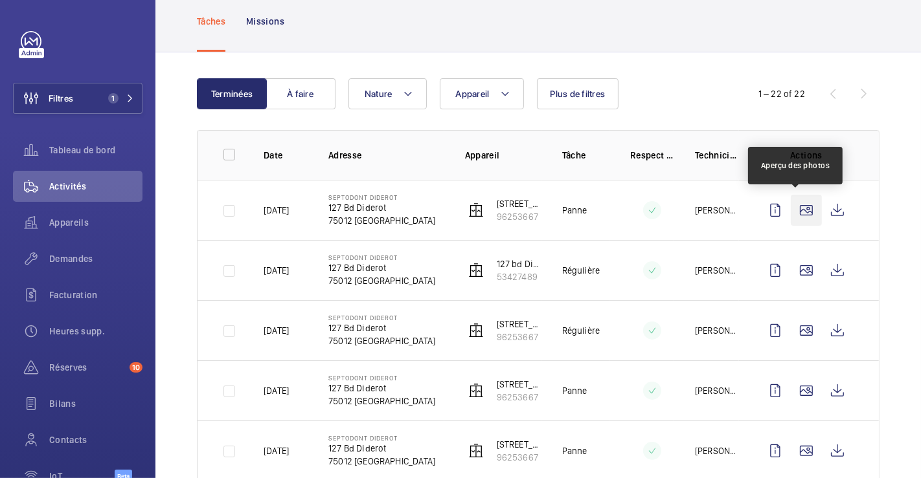
click at [798, 208] on wm-front-icon-button at bounding box center [806, 210] width 31 height 31
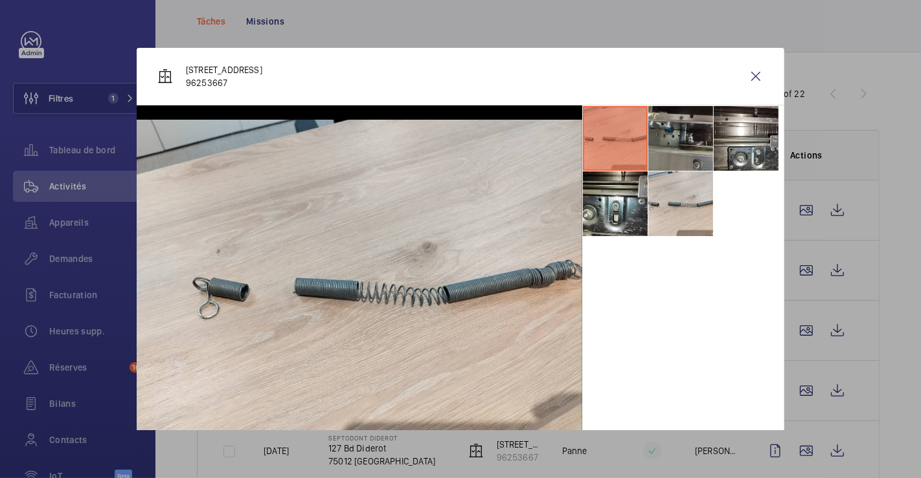
click at [676, 139] on li at bounding box center [680, 138] width 65 height 65
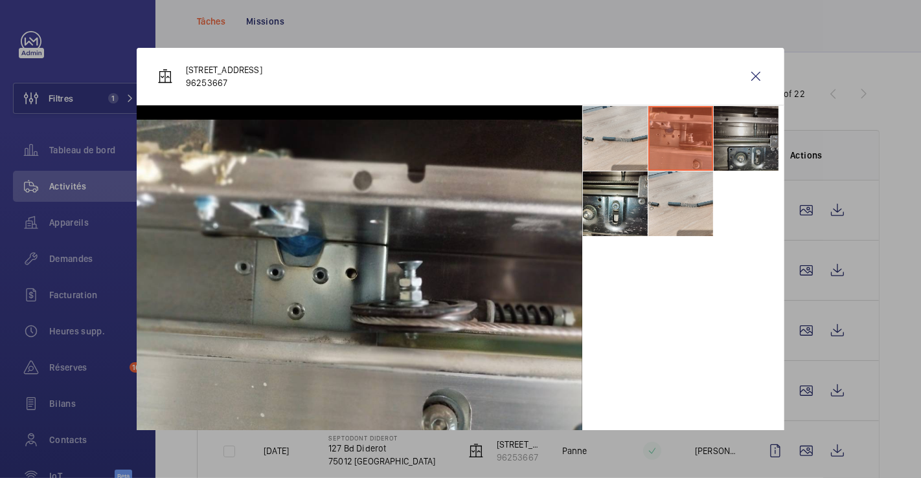
click at [734, 140] on li at bounding box center [745, 138] width 65 height 65
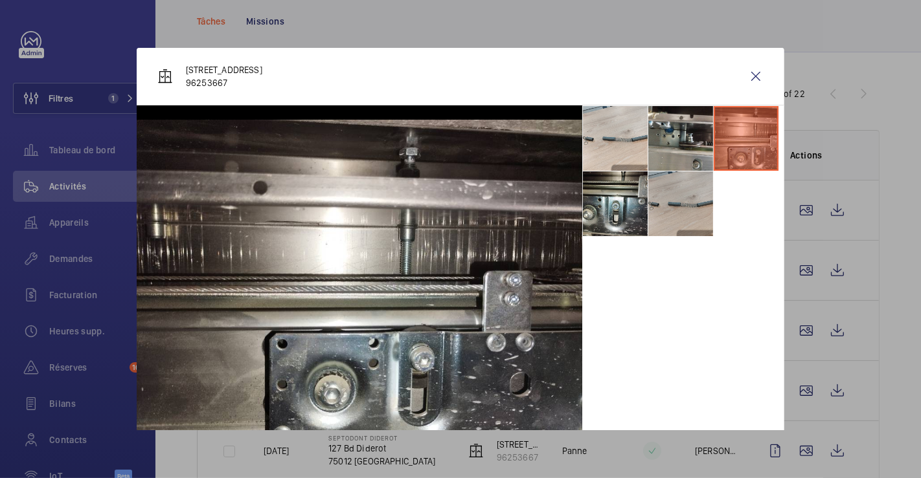
drag, startPoint x: 620, startPoint y: 199, endPoint x: 653, endPoint y: 199, distance: 33.0
click at [620, 198] on li at bounding box center [615, 204] width 65 height 65
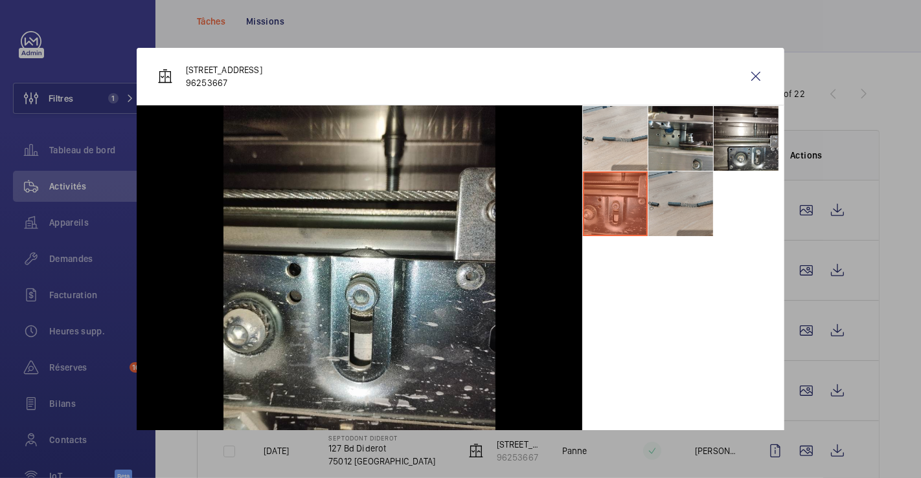
click at [673, 199] on li at bounding box center [680, 204] width 65 height 65
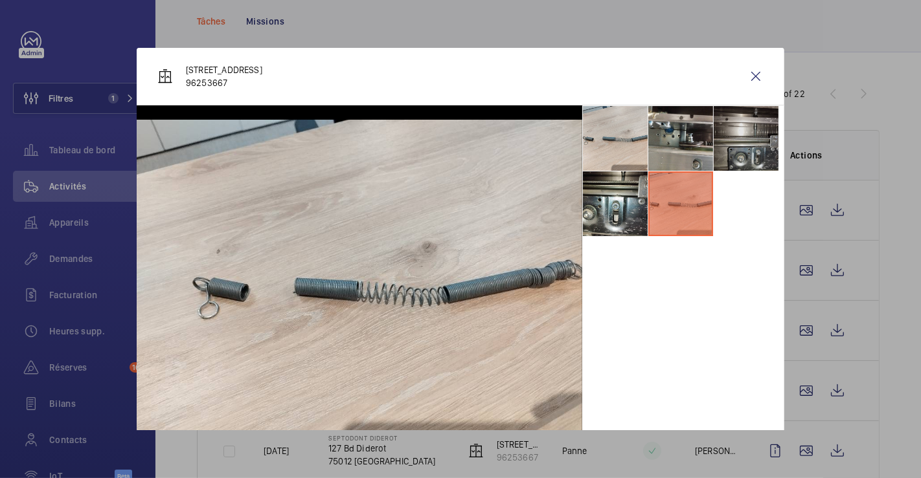
click at [733, 154] on li at bounding box center [745, 138] width 65 height 65
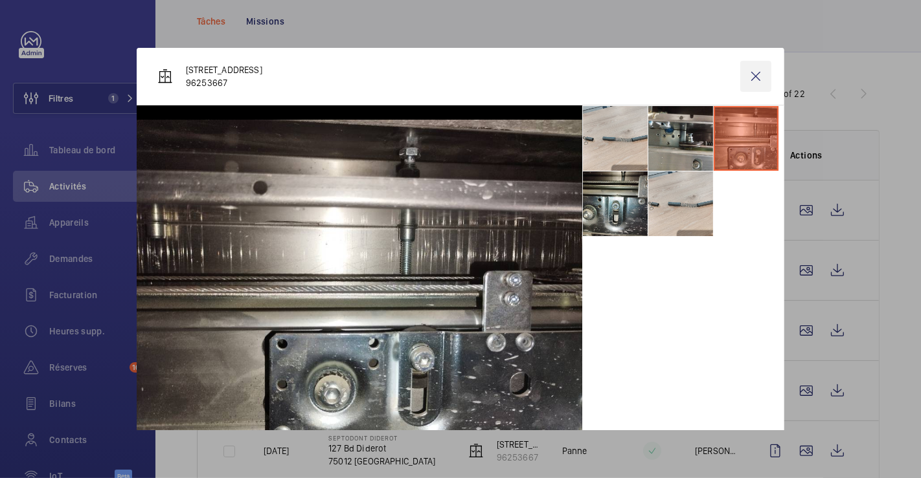
click at [742, 74] on wm-front-icon-button at bounding box center [755, 76] width 31 height 31
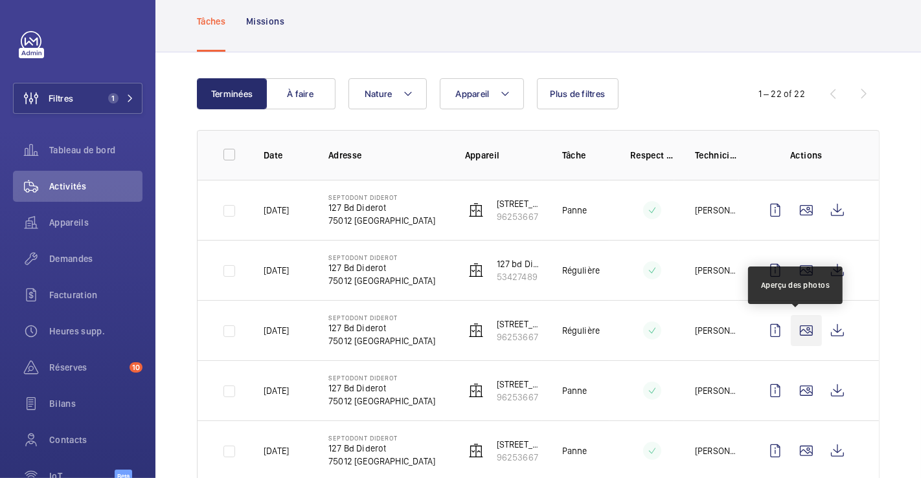
click at [794, 326] on wm-front-icon-button at bounding box center [806, 330] width 31 height 31
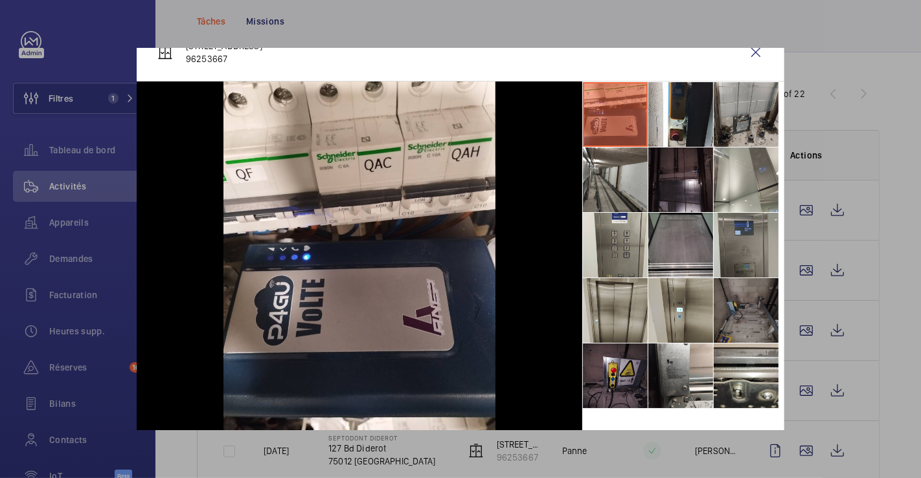
scroll to position [37, 0]
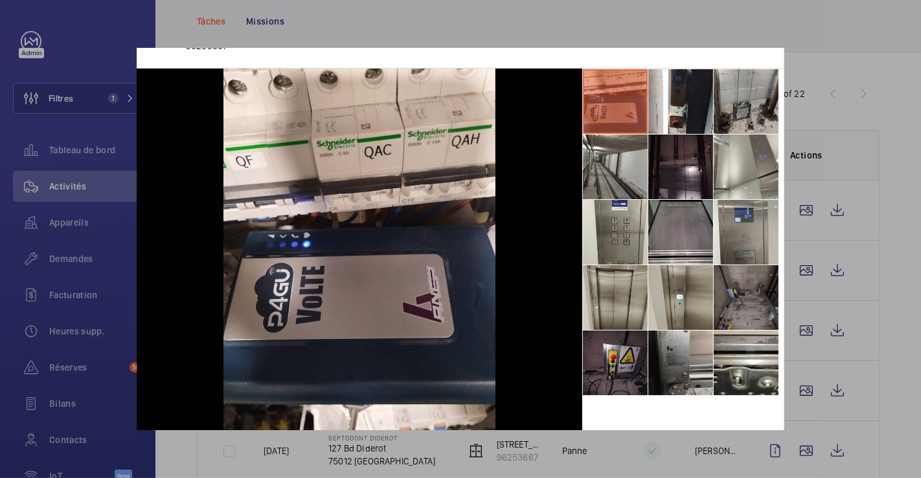
click at [671, 344] on li at bounding box center [680, 363] width 65 height 65
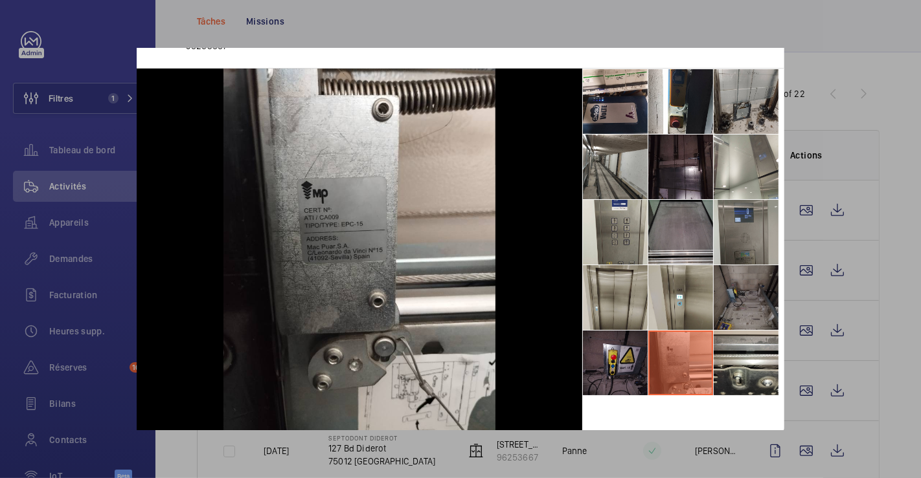
click at [728, 230] on li at bounding box center [745, 232] width 65 height 65
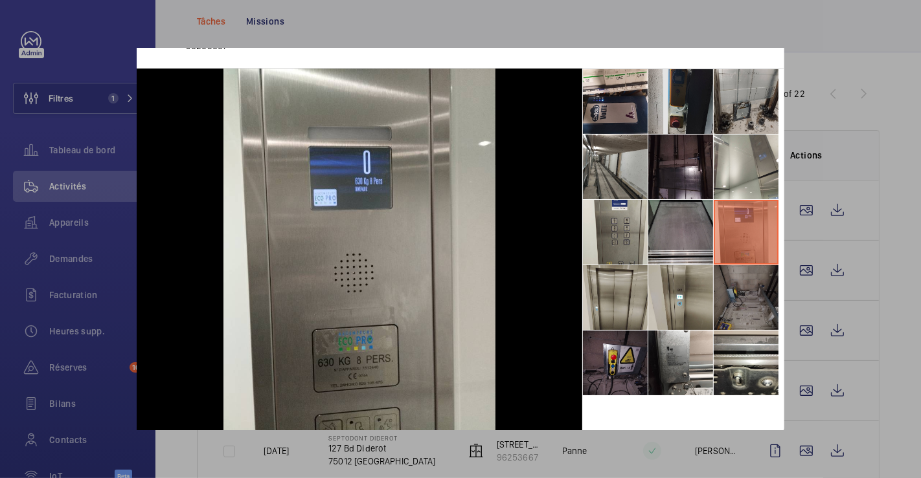
click at [673, 111] on li at bounding box center [680, 101] width 65 height 65
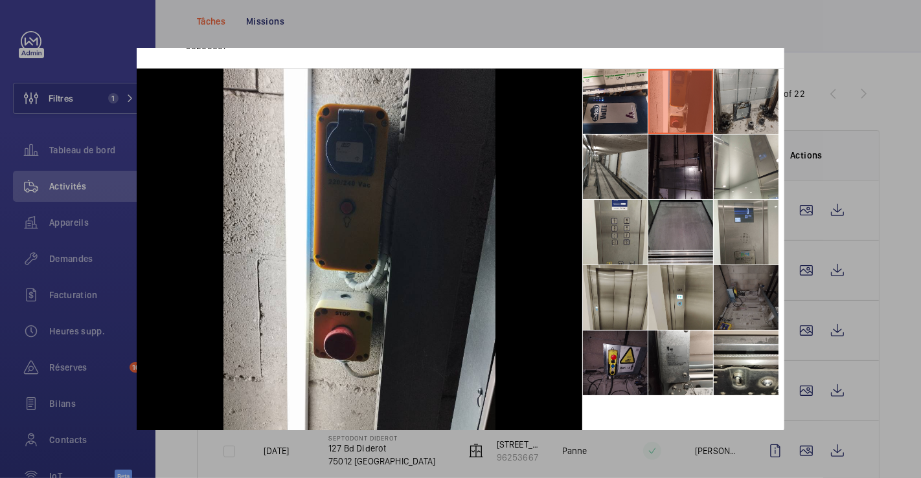
click at [734, 320] on li at bounding box center [745, 297] width 65 height 65
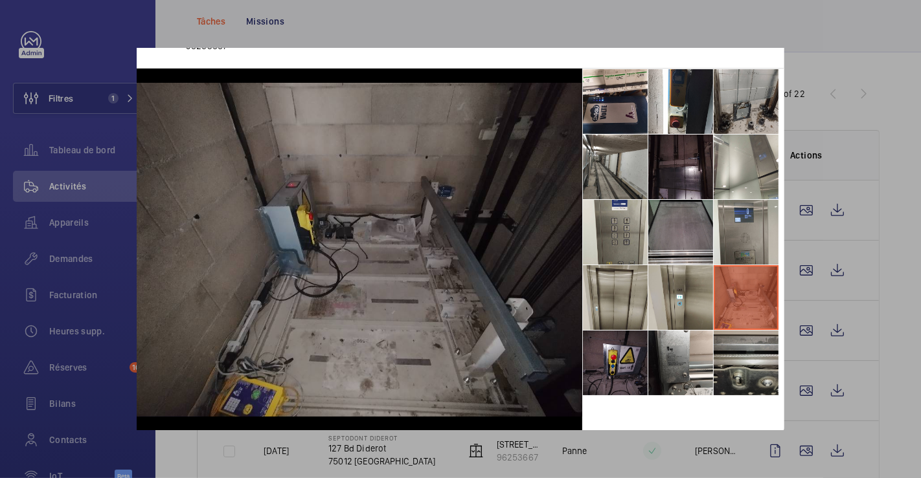
click at [735, 376] on li at bounding box center [745, 363] width 65 height 65
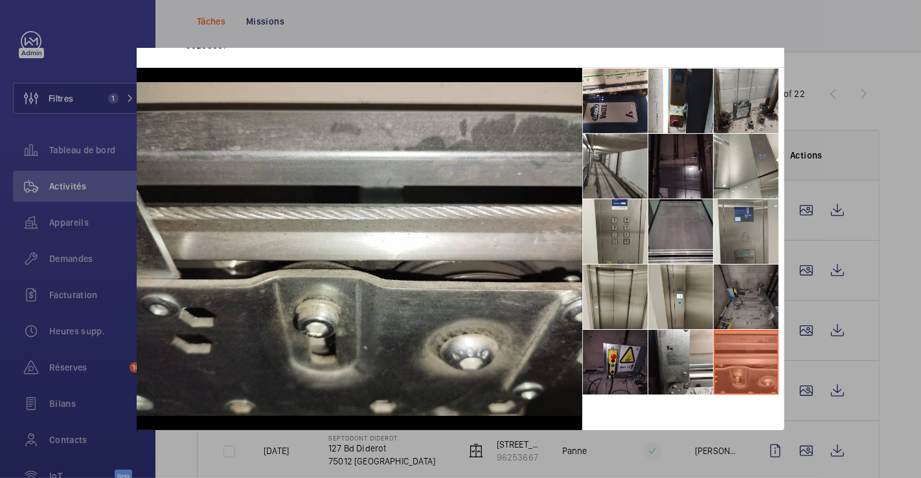
scroll to position [48, 0]
click at [668, 346] on li at bounding box center [680, 362] width 65 height 65
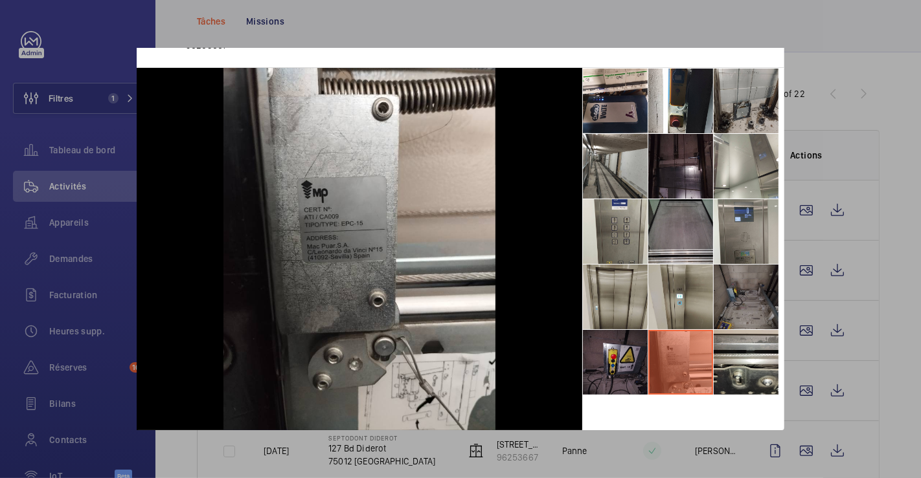
scroll to position [37, 0]
click at [864, 51] on div at bounding box center [460, 239] width 921 height 478
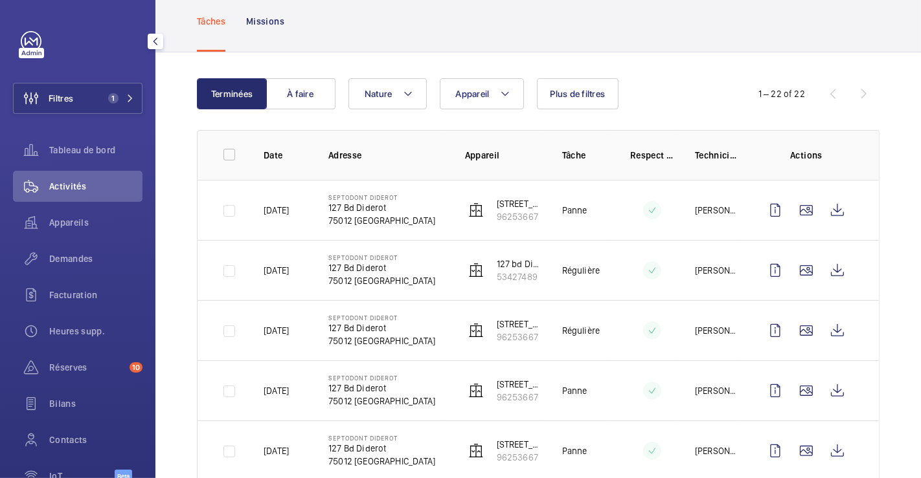
click at [84, 192] on div "Activités" at bounding box center [77, 186] width 129 height 31
click at [71, 254] on span "Demandes" at bounding box center [95, 259] width 93 height 13
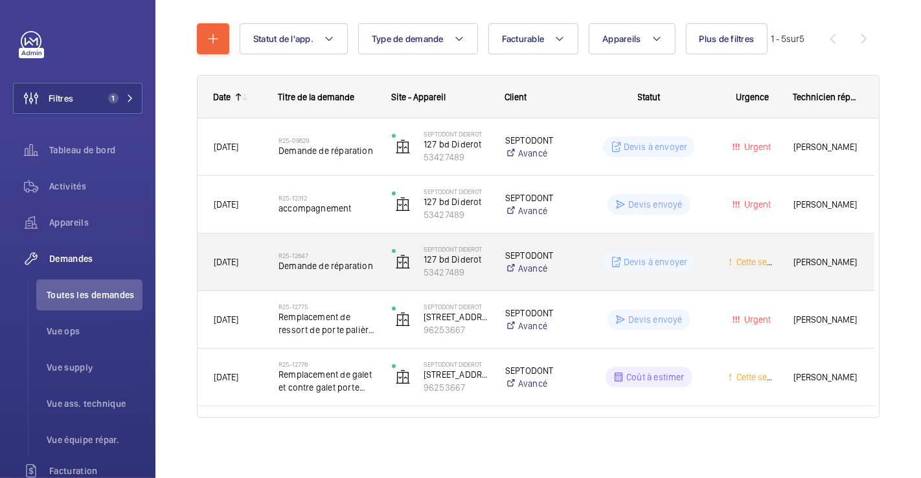
scroll to position [138, 0]
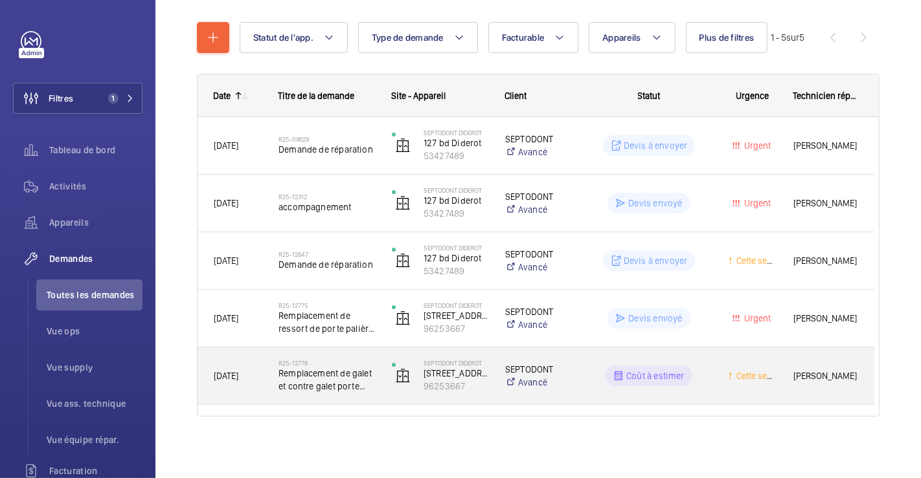
click at [469, 350] on div "Septodont [GEOGRAPHIC_DATA][STREET_ADDRESS]" at bounding box center [432, 376] width 112 height 53
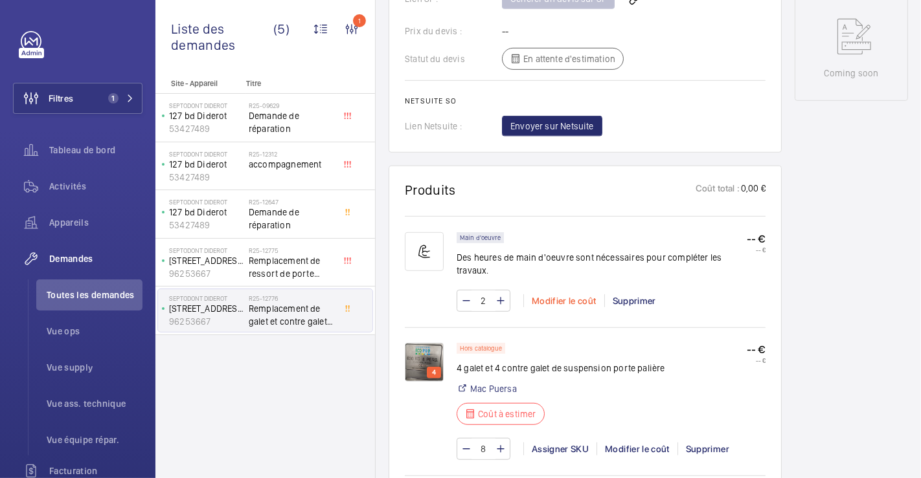
scroll to position [719, 0]
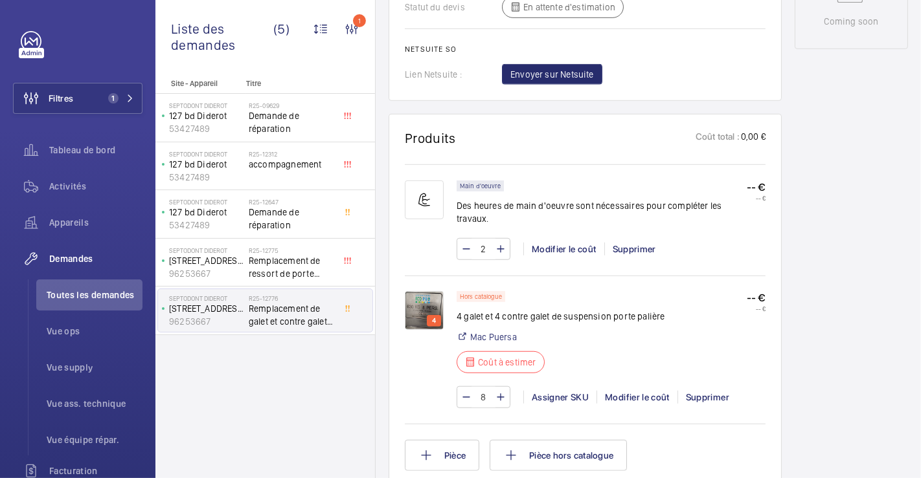
click at [427, 310] on img at bounding box center [424, 310] width 39 height 39
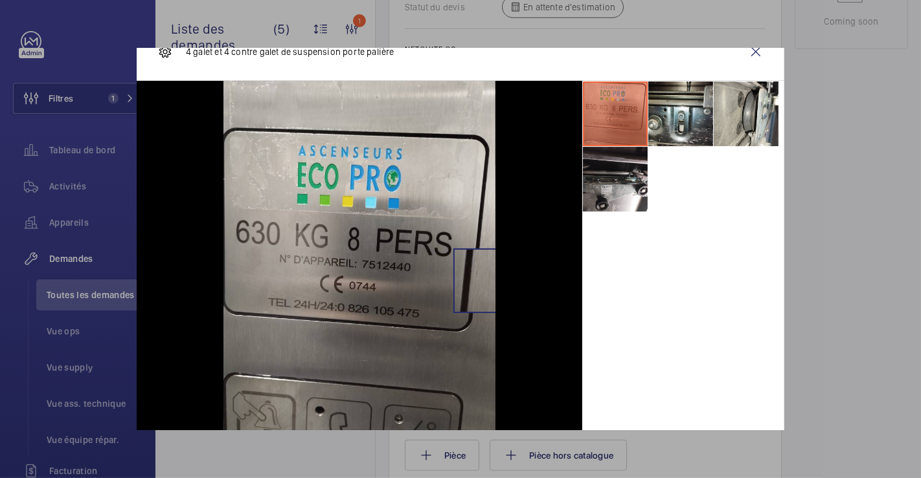
scroll to position [37, 0]
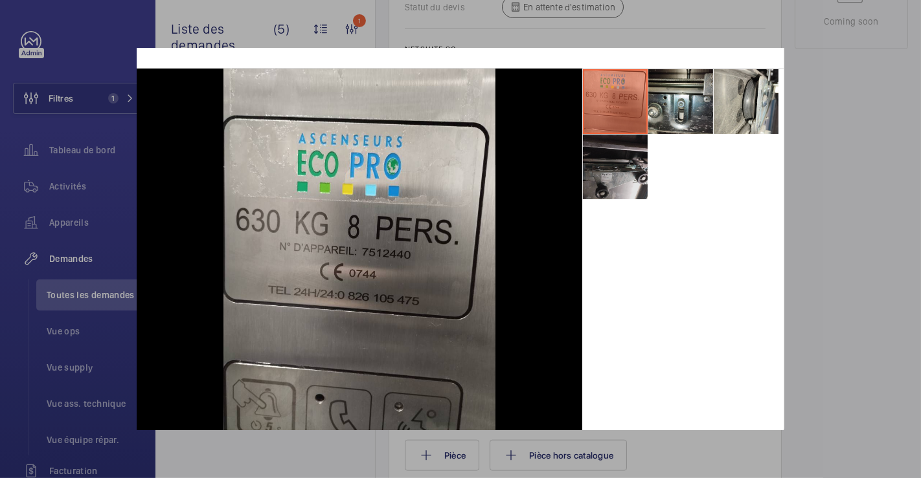
click at [616, 178] on li at bounding box center [615, 167] width 65 height 65
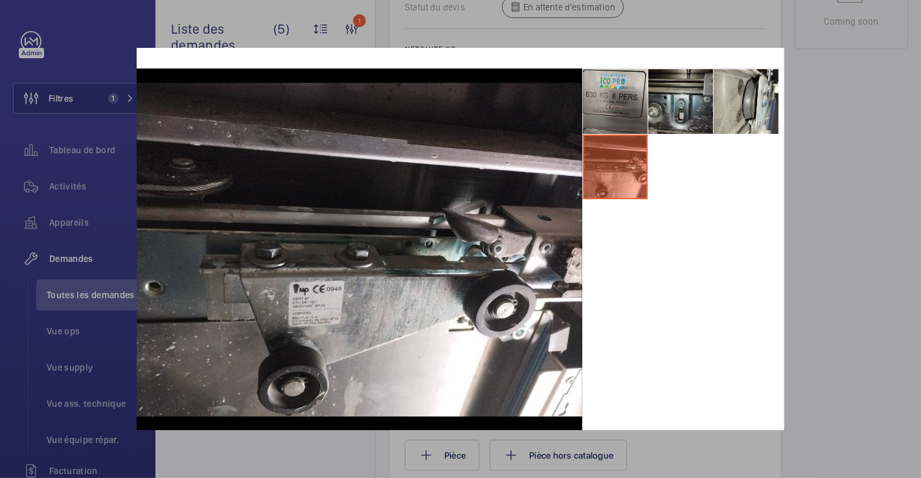
click at [677, 113] on li at bounding box center [680, 101] width 65 height 65
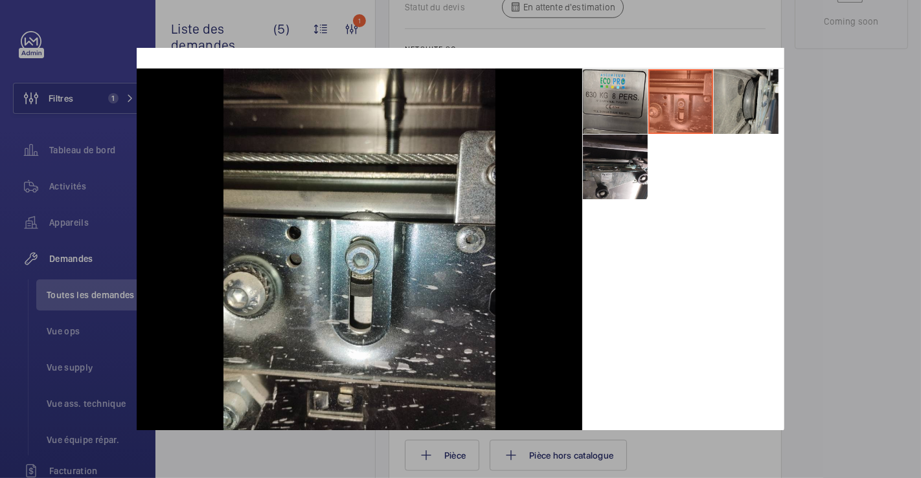
click at [737, 111] on li at bounding box center [745, 101] width 65 height 65
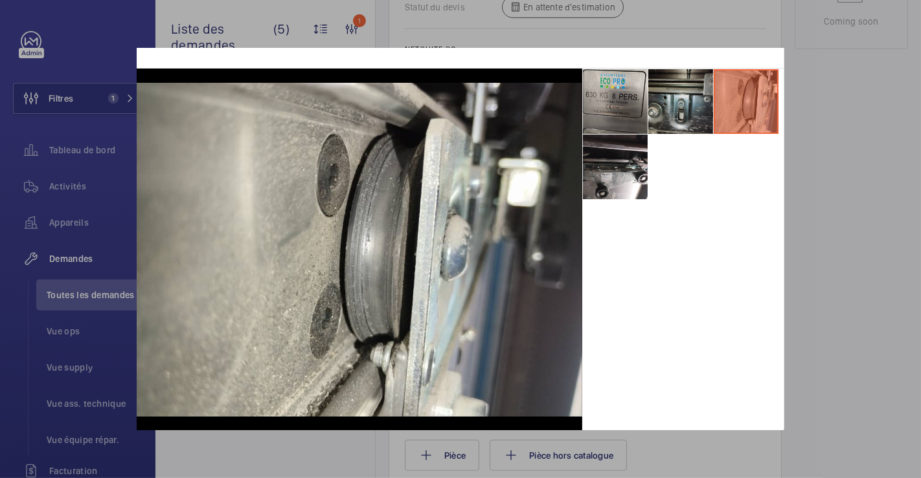
click at [675, 111] on li at bounding box center [680, 101] width 65 height 65
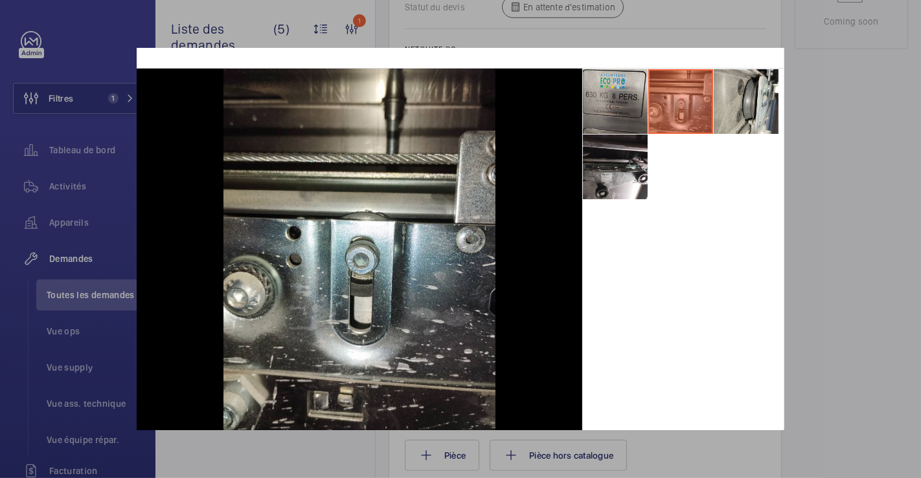
click at [831, 97] on div at bounding box center [460, 239] width 921 height 478
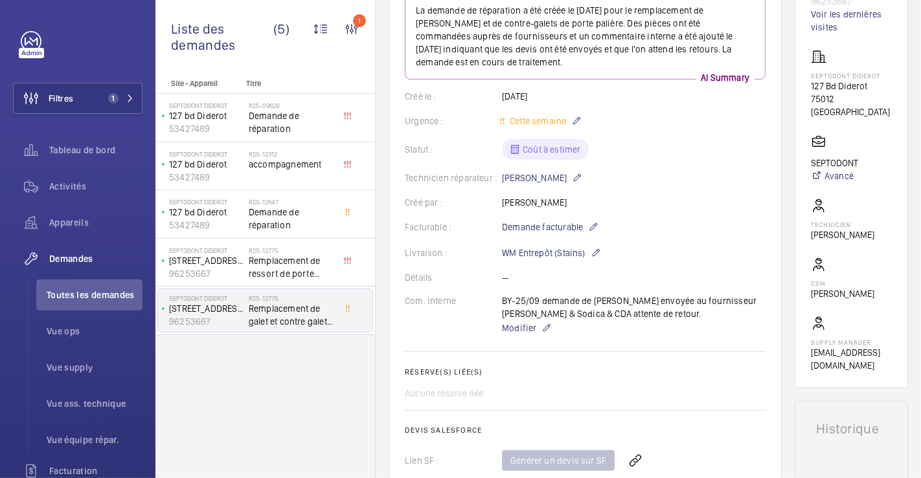
scroll to position [0, 0]
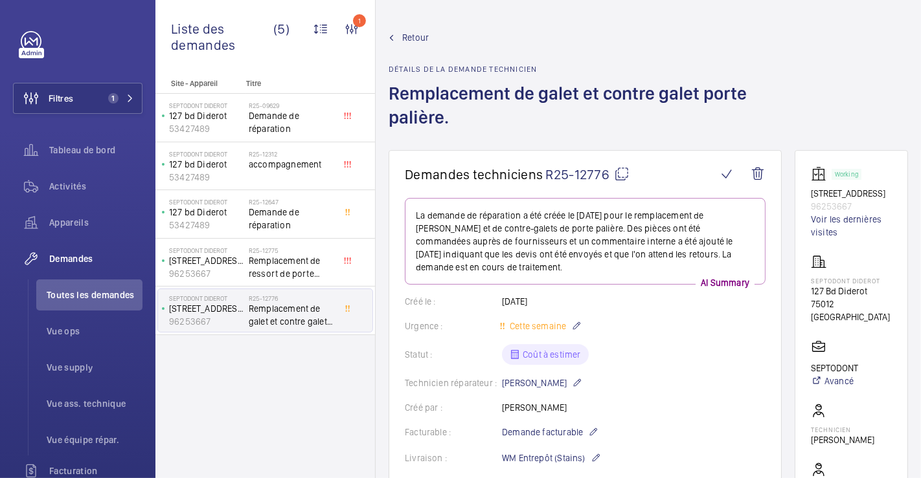
click at [421, 39] on span "Retour" at bounding box center [415, 37] width 27 height 13
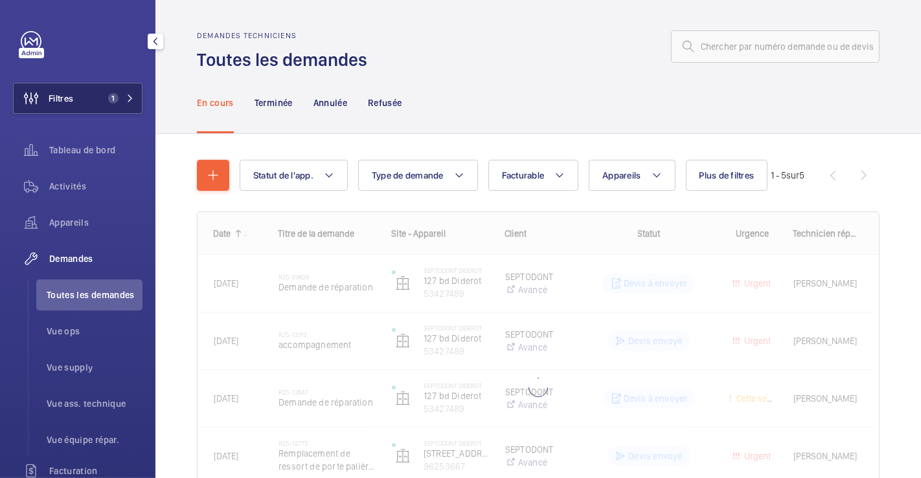
click at [58, 97] on span "Filtres" at bounding box center [61, 98] width 25 height 13
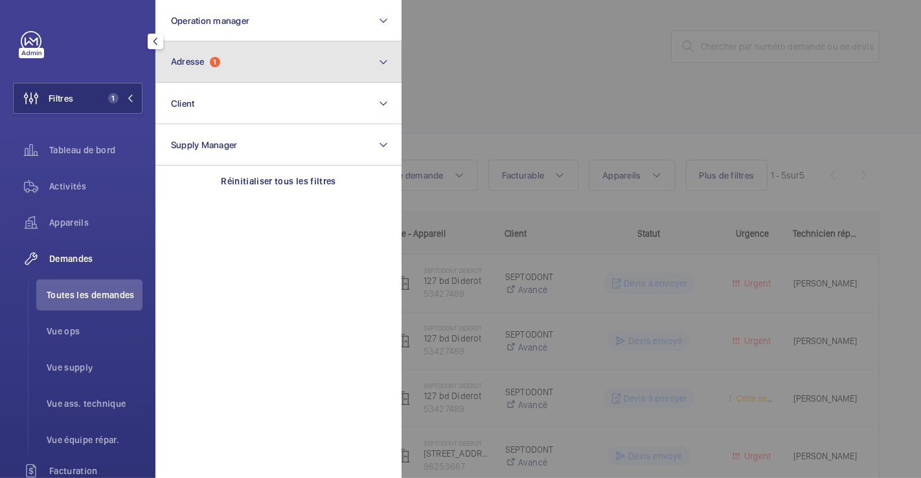
click at [210, 63] on span "Adresse 1" at bounding box center [195, 61] width 49 height 11
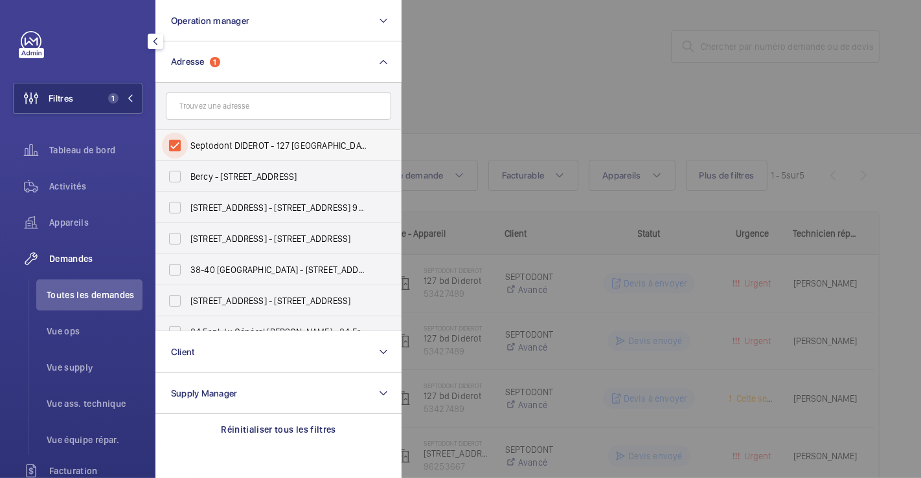
click at [168, 147] on input "Septodont DIDEROT - 127 [GEOGRAPHIC_DATA]" at bounding box center [175, 146] width 26 height 26
checkbox input "false"
click at [521, 84] on div at bounding box center [861, 239] width 921 height 478
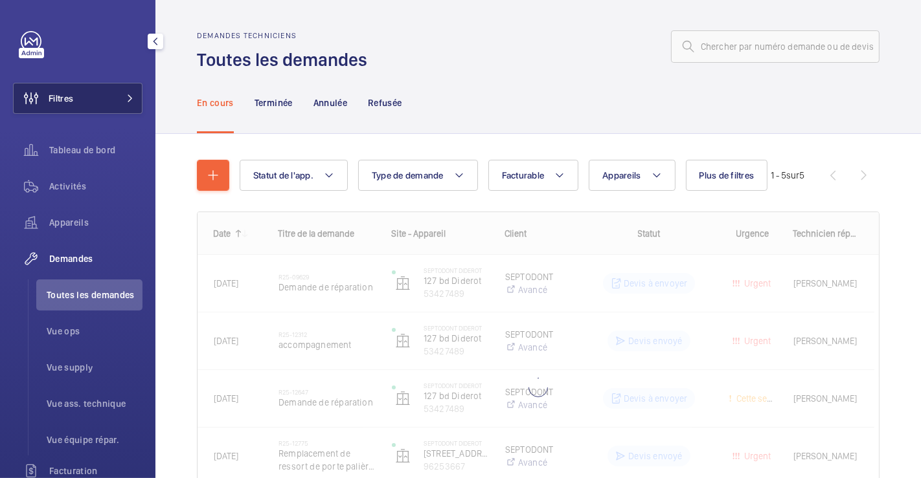
drag, startPoint x: 73, startPoint y: 96, endPoint x: 83, endPoint y: 95, distance: 9.8
click at [74, 96] on button "Filtres" at bounding box center [77, 98] width 129 height 31
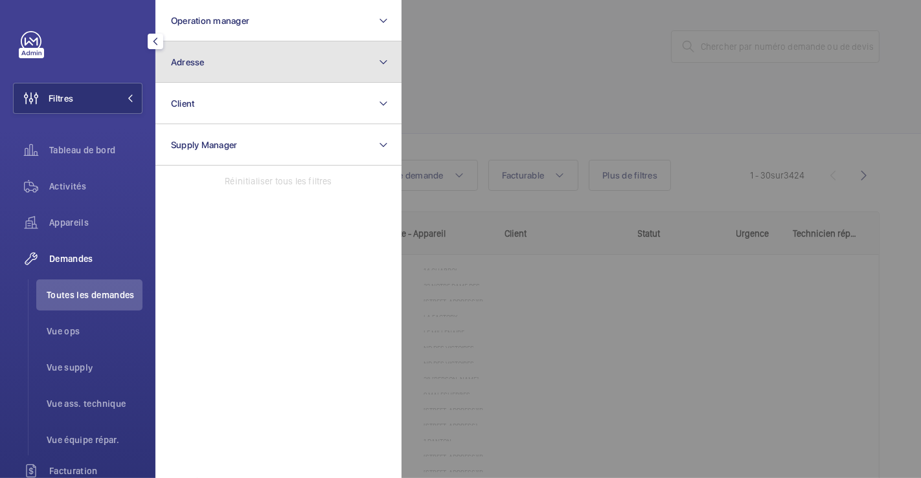
click at [216, 54] on button "Adresse" at bounding box center [278, 61] width 246 height 41
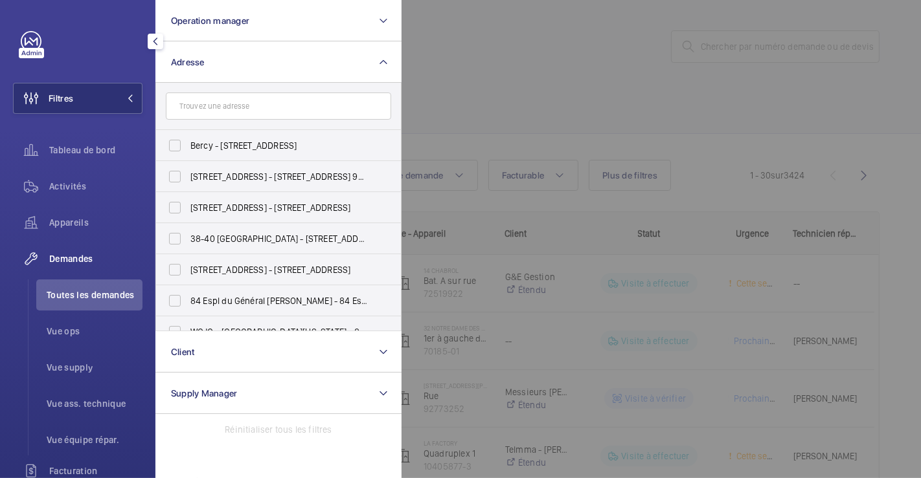
click at [222, 106] on input "text" at bounding box center [278, 106] width 225 height 27
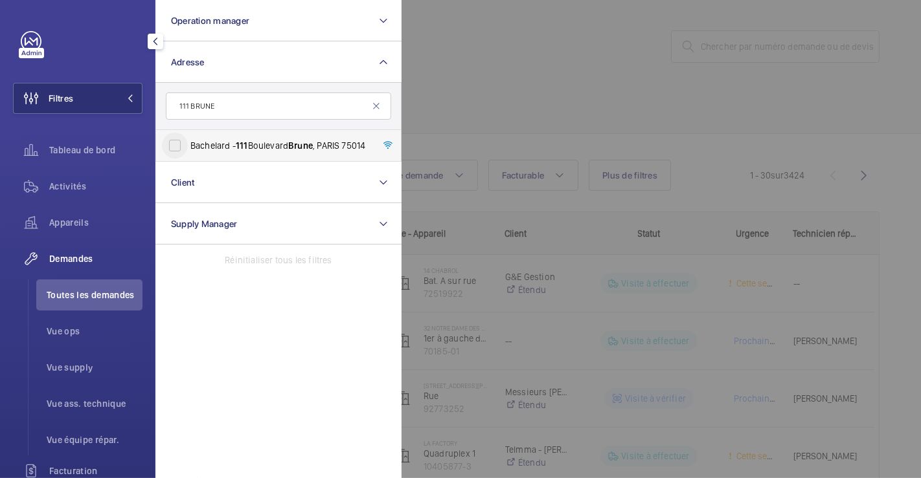
type input "111 BRUNE"
click at [175, 145] on input "Bachelard - [STREET_ADDRESS]" at bounding box center [175, 146] width 26 height 26
checkbox input "true"
click at [521, 62] on div at bounding box center [861, 239] width 921 height 478
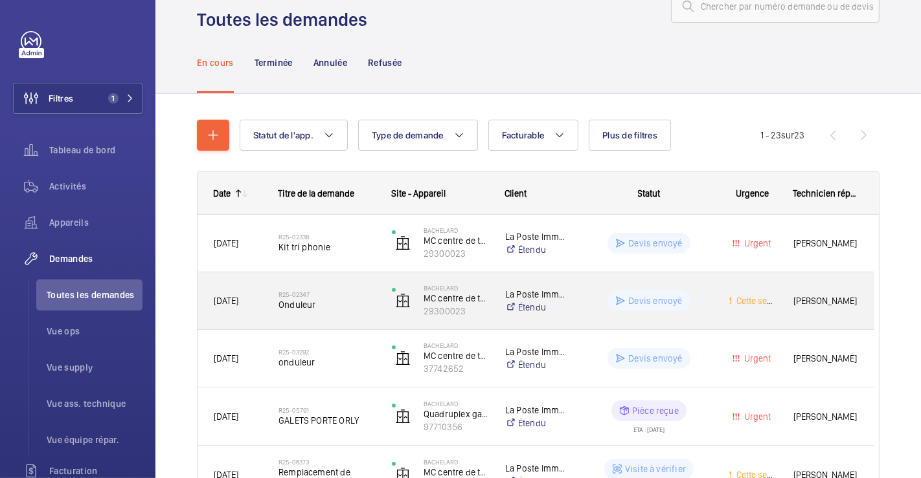
scroll to position [27, 0]
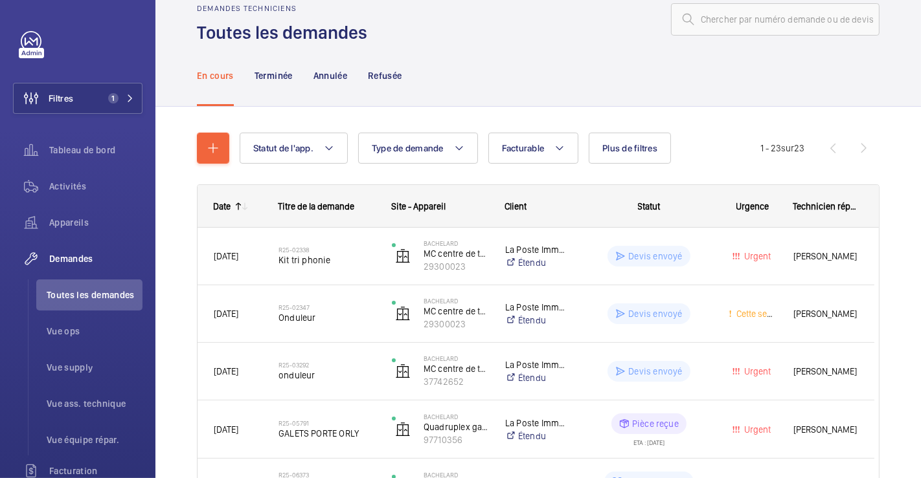
drag, startPoint x: 279, startPoint y: 74, endPoint x: 287, endPoint y: 109, distance: 35.2
click at [278, 74] on p "Terminée" at bounding box center [273, 75] width 38 height 13
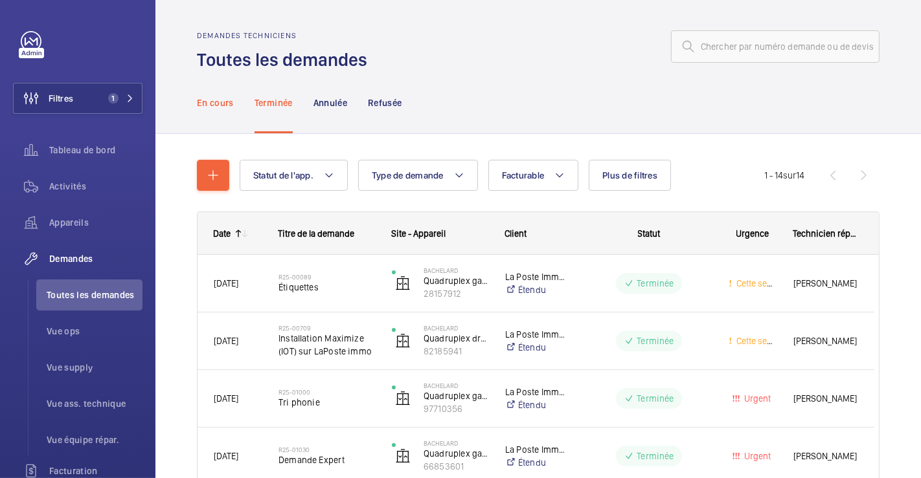
click at [225, 104] on p "En cours" at bounding box center [215, 102] width 37 height 13
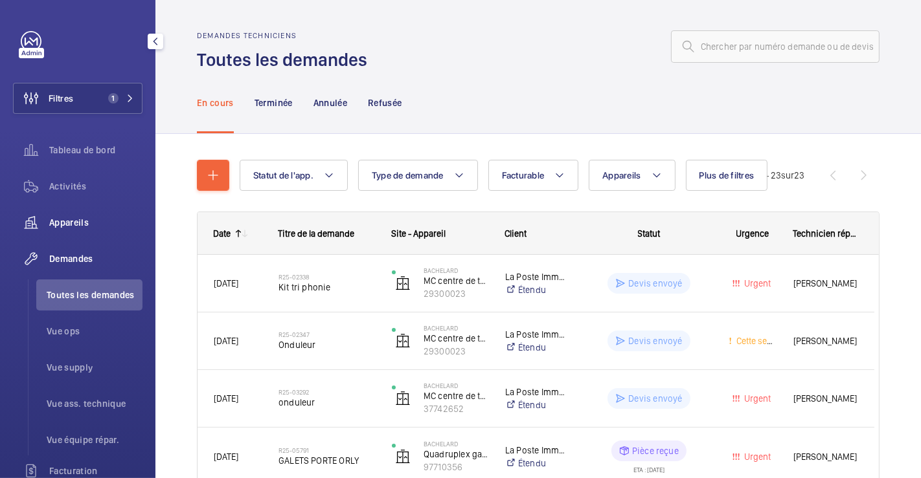
click at [73, 222] on span "Appareils" at bounding box center [95, 222] width 93 height 13
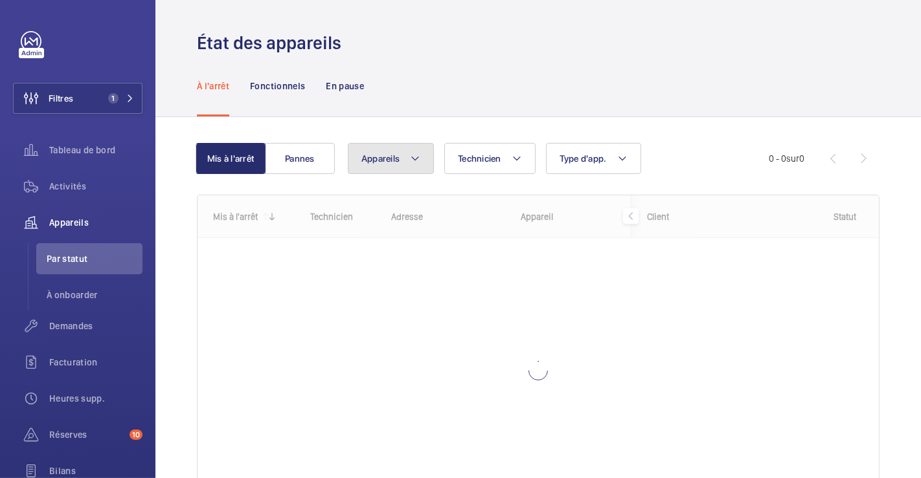
click at [421, 160] on button "Appareils" at bounding box center [391, 158] width 86 height 31
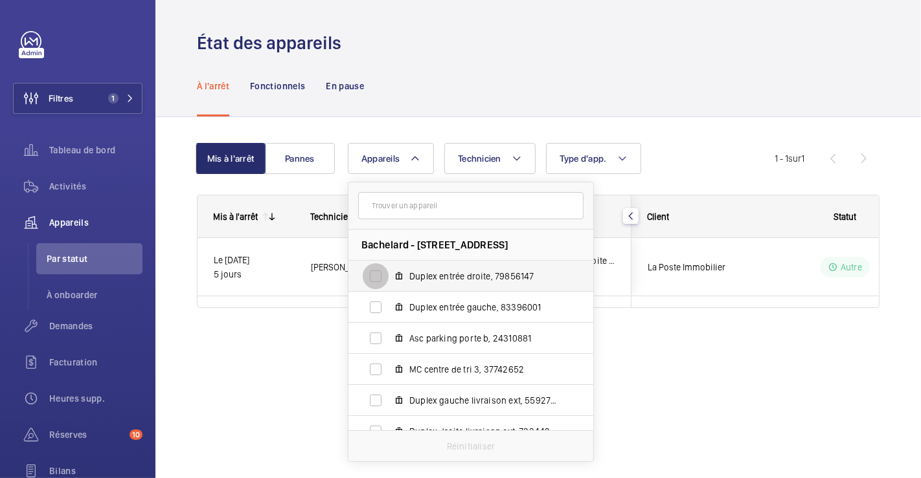
click at [379, 280] on input "Duplex entrée droite, 79856147" at bounding box center [376, 277] width 26 height 26
checkbox input "true"
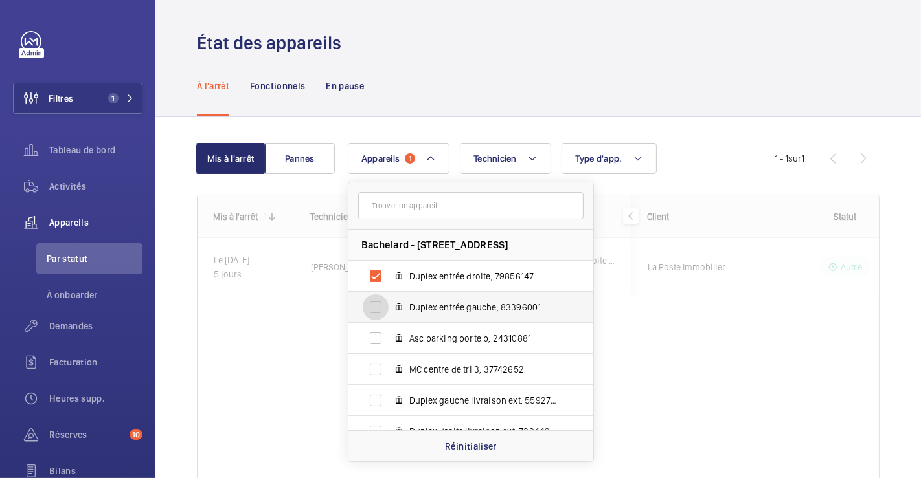
click at [377, 308] on input "Duplex entrée gauche, 83396001" at bounding box center [376, 308] width 26 height 26
checkbox input "true"
click at [519, 97] on div "À l'arrêt Fonctionnels En pause" at bounding box center [538, 86] width 682 height 62
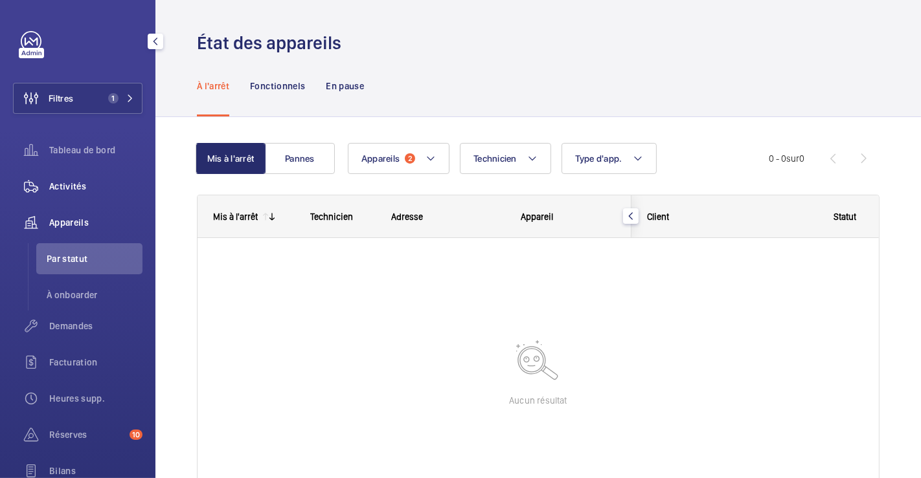
click at [81, 188] on span "Activités" at bounding box center [95, 186] width 93 height 13
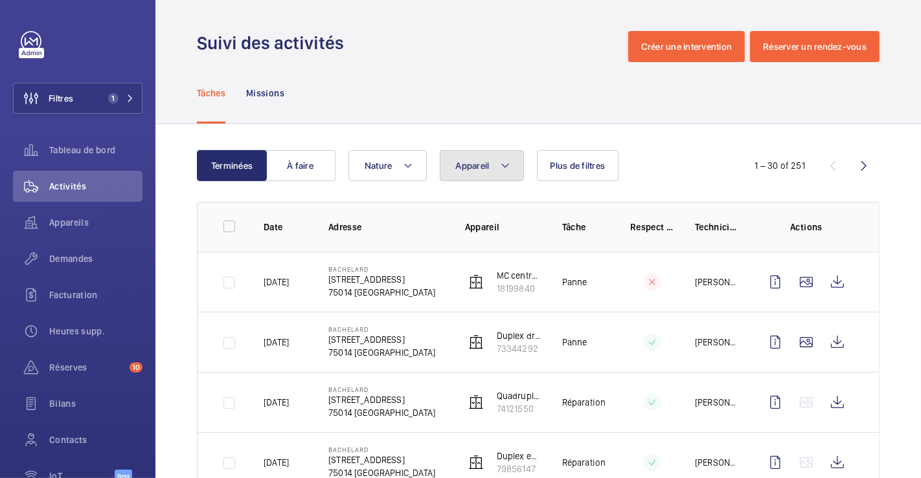
click at [507, 162] on mat-icon at bounding box center [505, 166] width 10 height 16
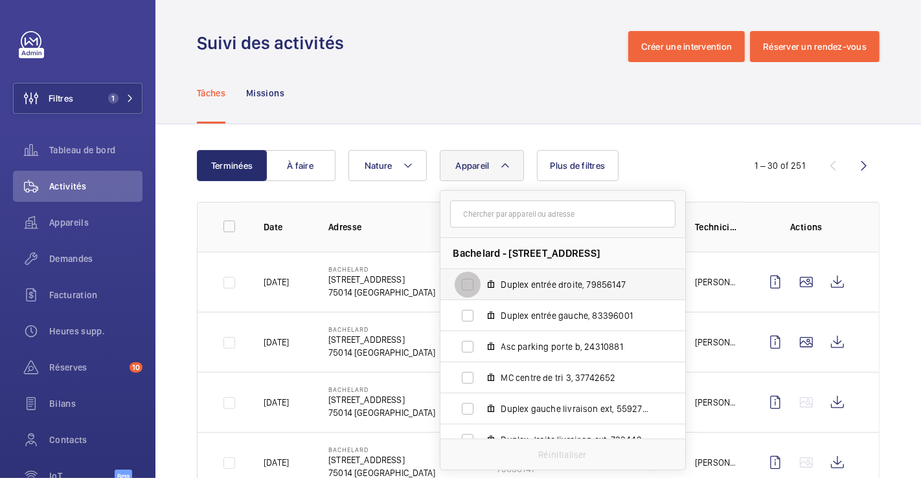
click at [469, 285] on input "Duplex entrée droite, 79856147" at bounding box center [468, 285] width 26 height 26
checkbox input "true"
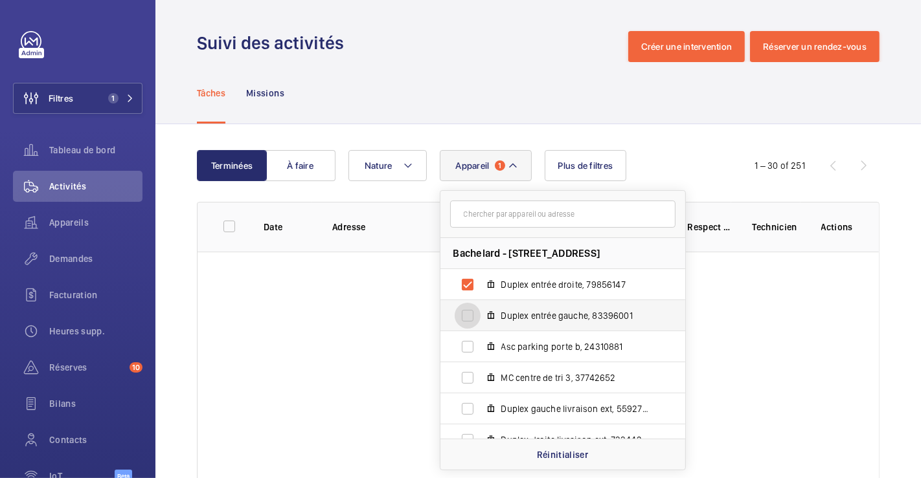
click at [468, 310] on input "Duplex entrée gauche, 83396001" at bounding box center [468, 316] width 26 height 26
checkbox input "true"
click at [560, 76] on div "Tâches Missions" at bounding box center [538, 93] width 682 height 62
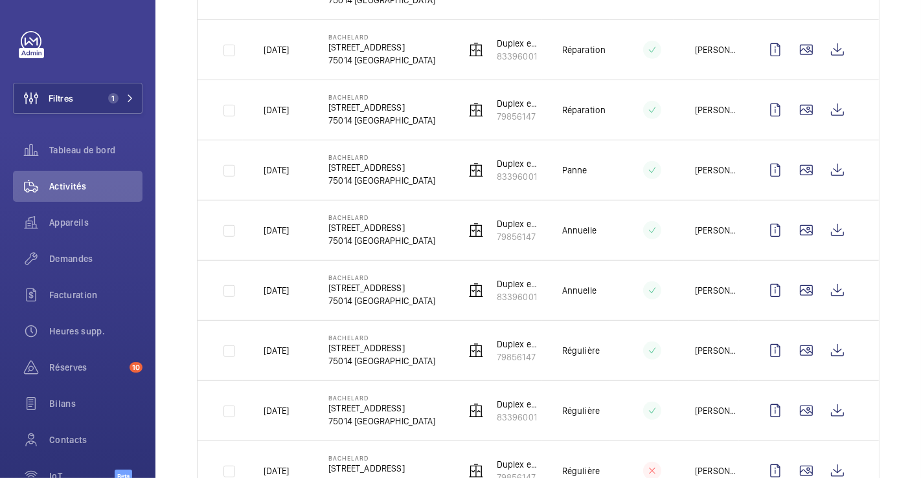
scroll to position [503, 0]
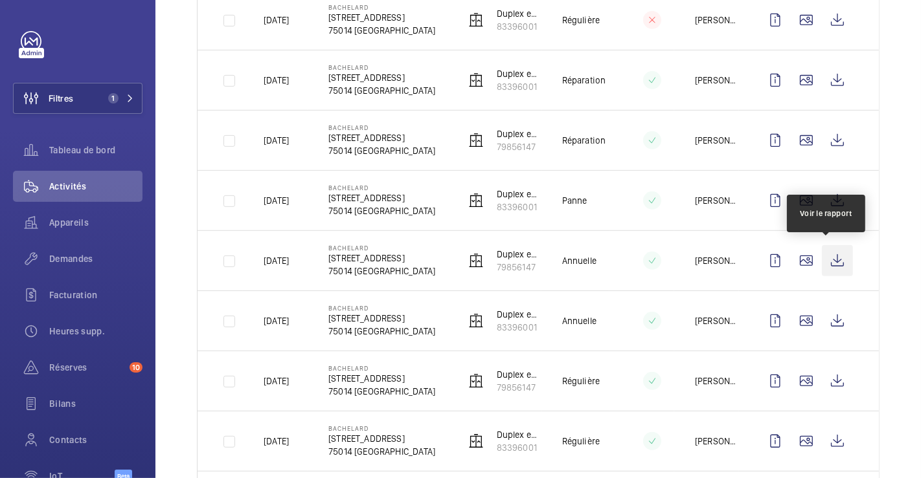
click at [828, 259] on wm-front-icon-button at bounding box center [837, 260] width 31 height 31
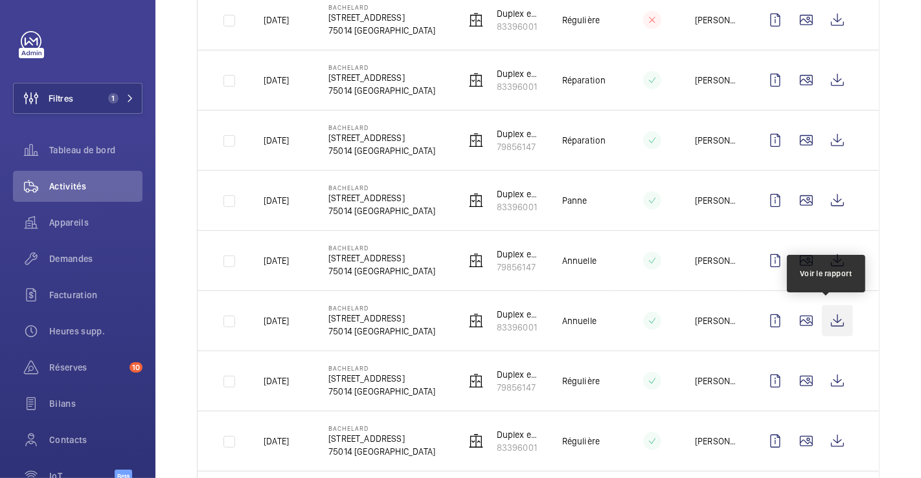
click at [829, 317] on wm-front-icon-button at bounding box center [837, 321] width 31 height 31
